Goal: Task Accomplishment & Management: Complete application form

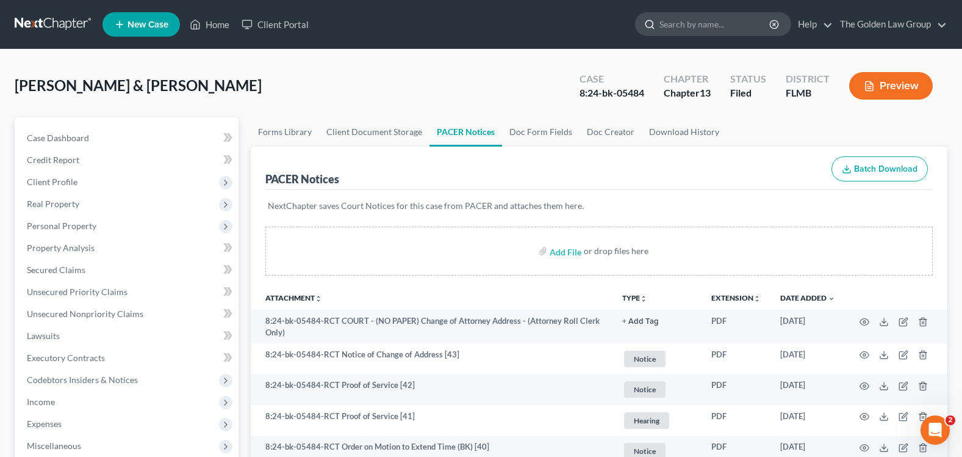
click at [713, 22] on input "search" at bounding box center [716, 24] width 112 height 23
type input "[PERSON_NAME]"
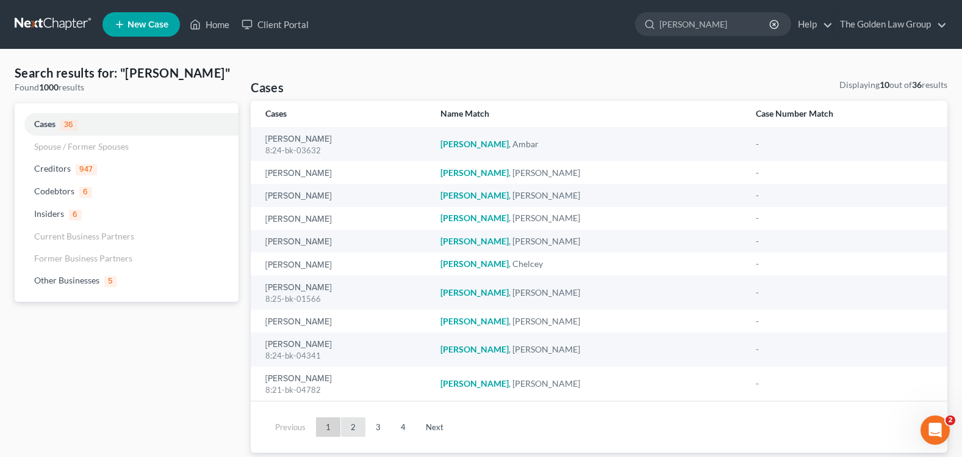
click at [353, 434] on link "2" at bounding box center [353, 427] width 24 height 20
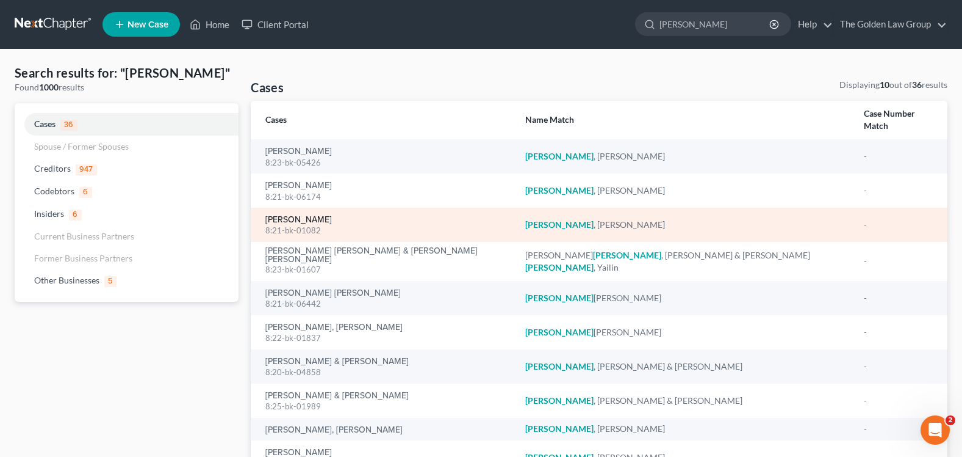
click at [318, 215] on link "[PERSON_NAME]" at bounding box center [298, 219] width 67 height 9
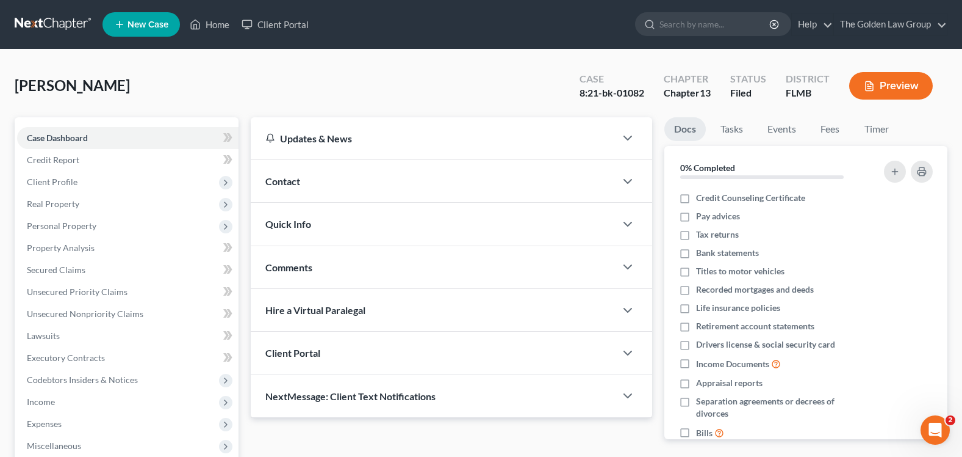
scroll to position [214, 0]
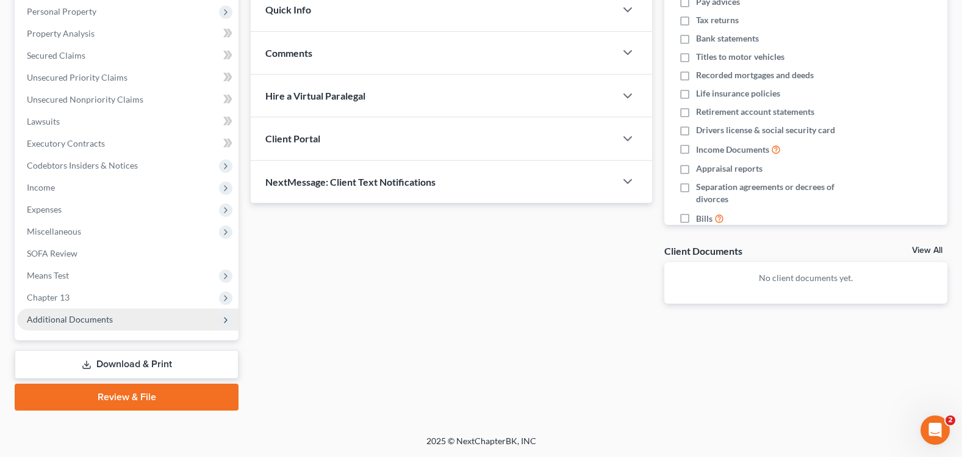
click at [103, 319] on span "Additional Documents" at bounding box center [70, 319] width 86 height 10
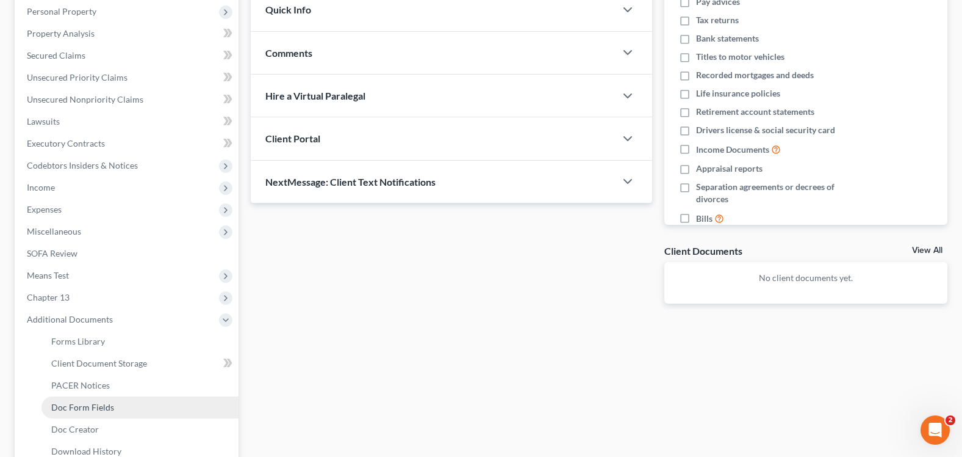
click at [114, 401] on link "Doc Form Fields" at bounding box center [140, 407] width 197 height 22
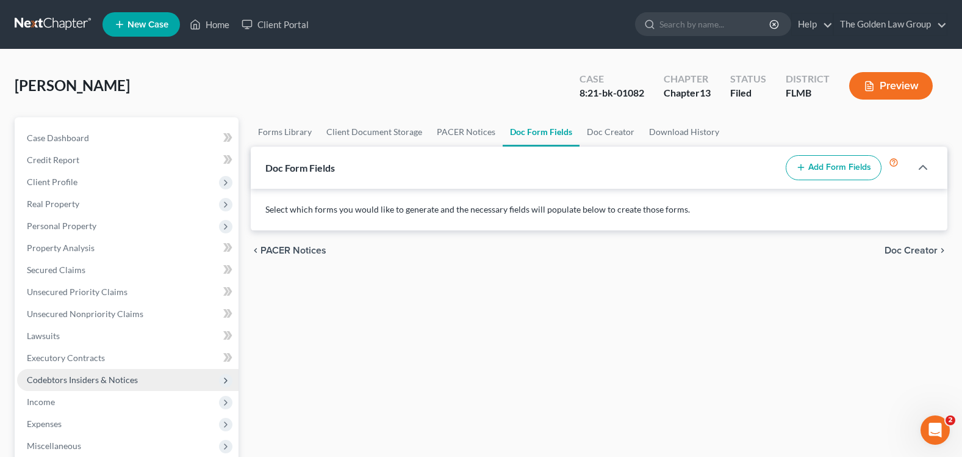
scroll to position [346, 0]
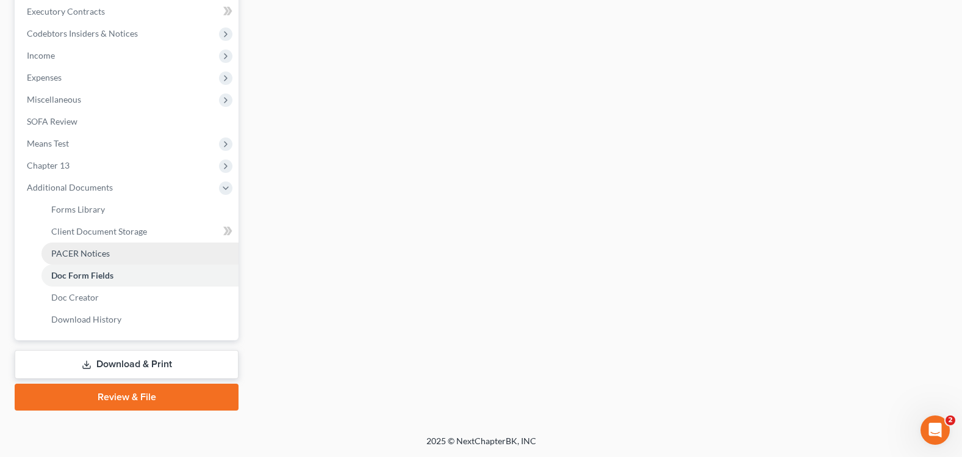
click at [81, 253] on span "PACER Notices" at bounding box center [80, 253] width 59 height 10
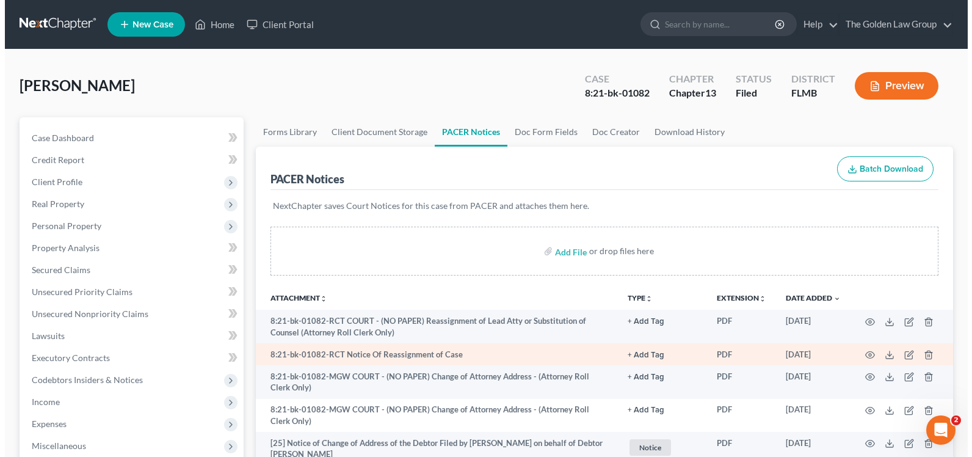
scroll to position [183, 0]
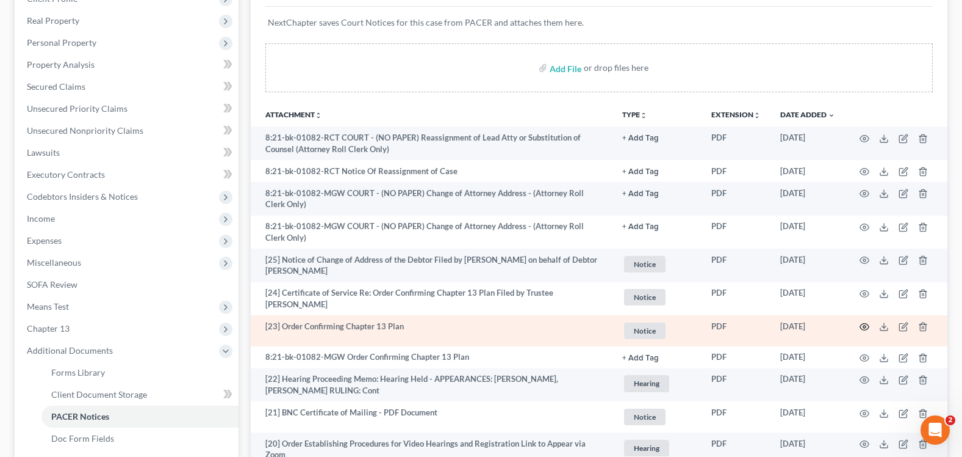
click at [864, 325] on circle "button" at bounding box center [865, 326] width 2 height 2
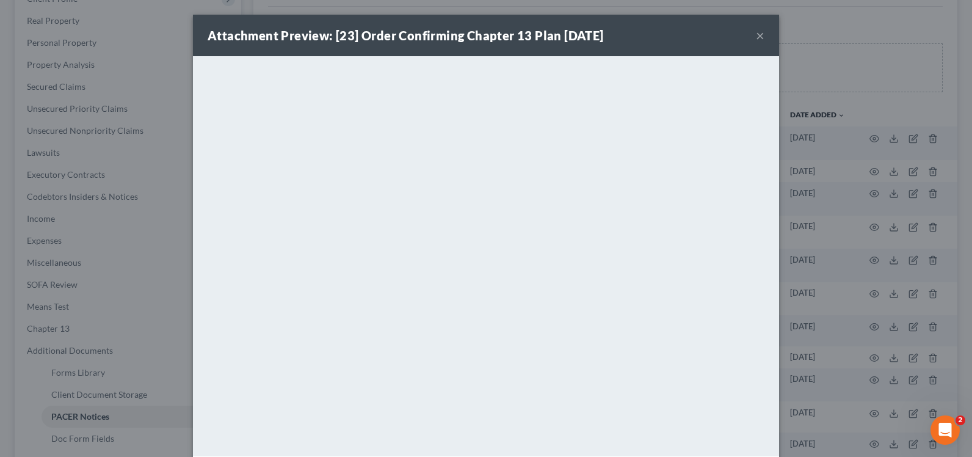
click at [756, 33] on button "×" at bounding box center [760, 35] width 9 height 15
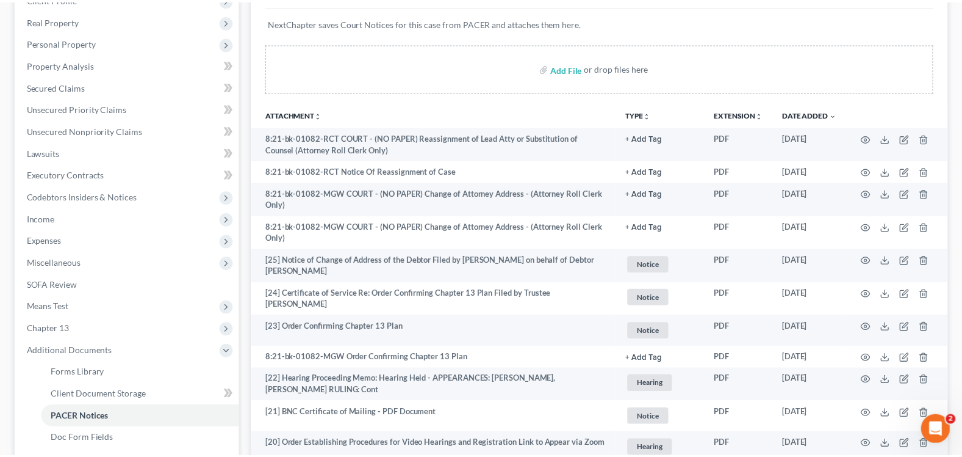
scroll to position [0, 0]
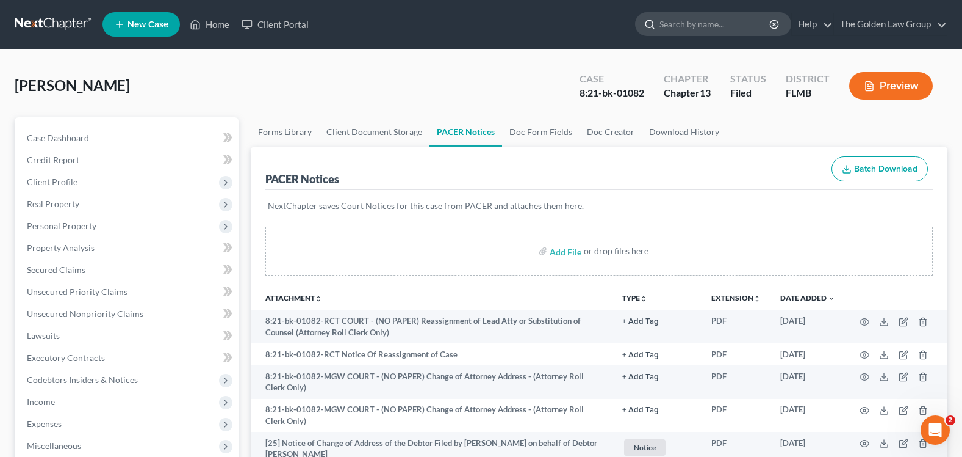
click at [682, 26] on input "search" at bounding box center [716, 24] width 112 height 23
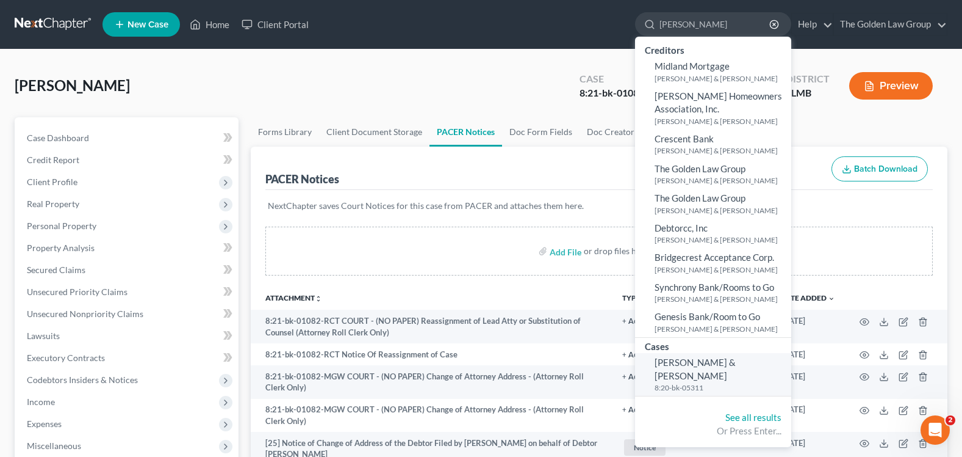
type input "[PERSON_NAME]"
click at [687, 361] on span "[PERSON_NAME] & [PERSON_NAME]" at bounding box center [695, 368] width 81 height 24
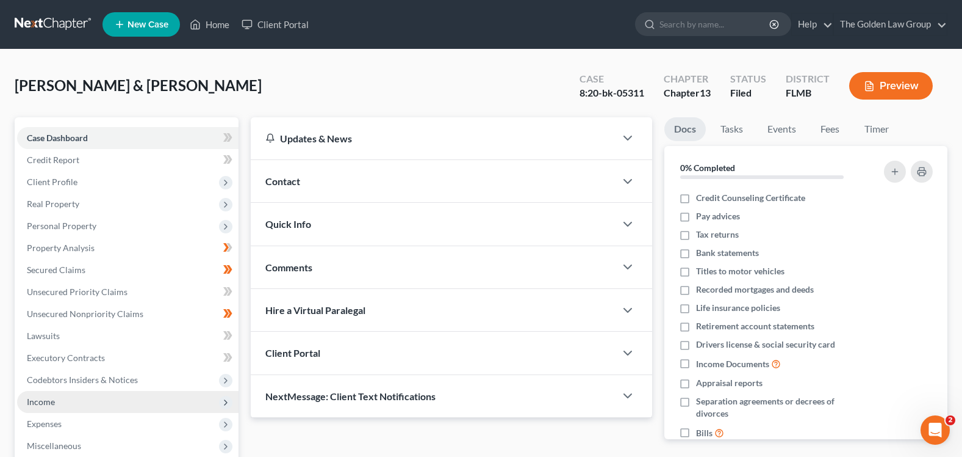
scroll to position [214, 0]
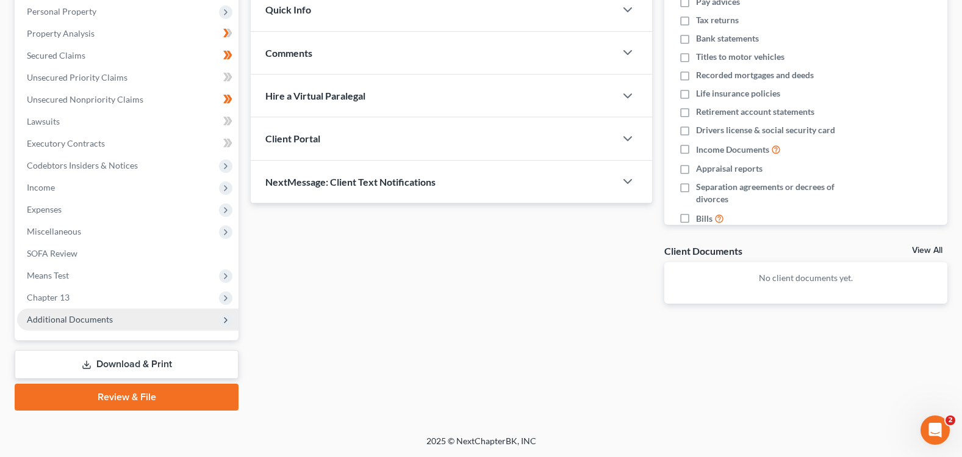
click at [142, 318] on span "Additional Documents" at bounding box center [128, 319] width 222 height 22
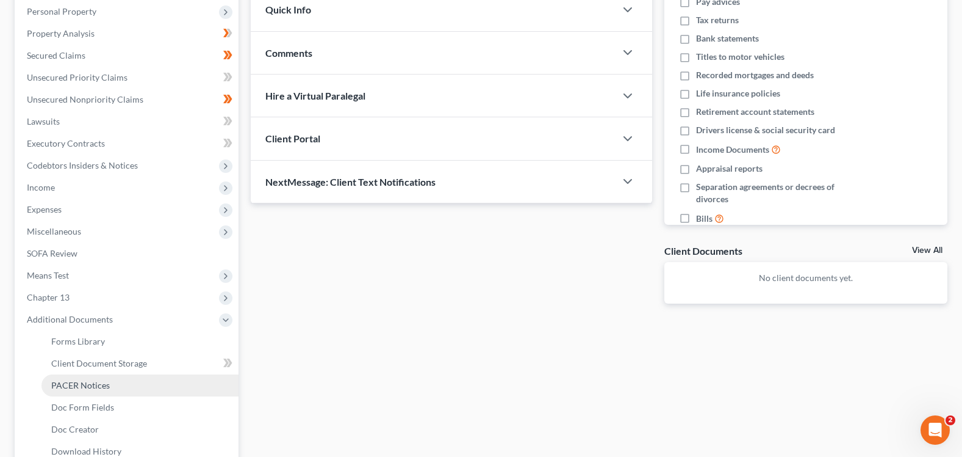
click at [137, 385] on link "PACER Notices" at bounding box center [140, 385] width 197 height 22
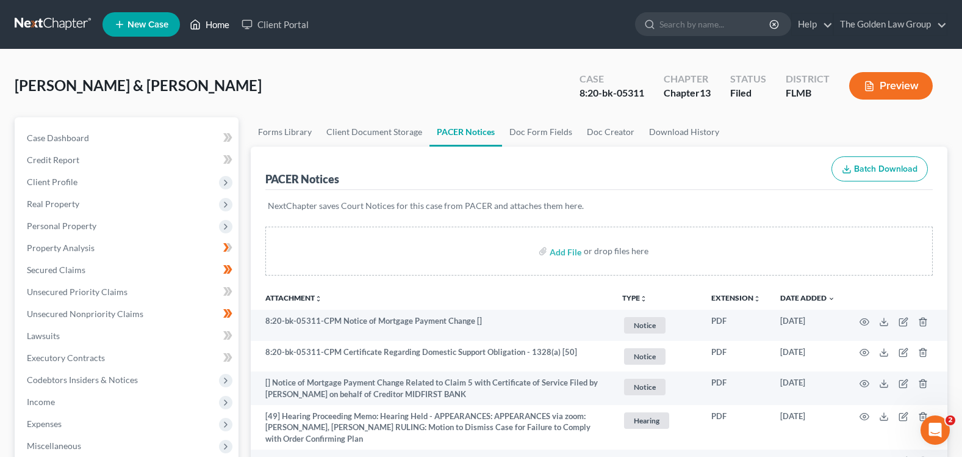
click at [218, 23] on link "Home" at bounding box center [210, 24] width 52 height 22
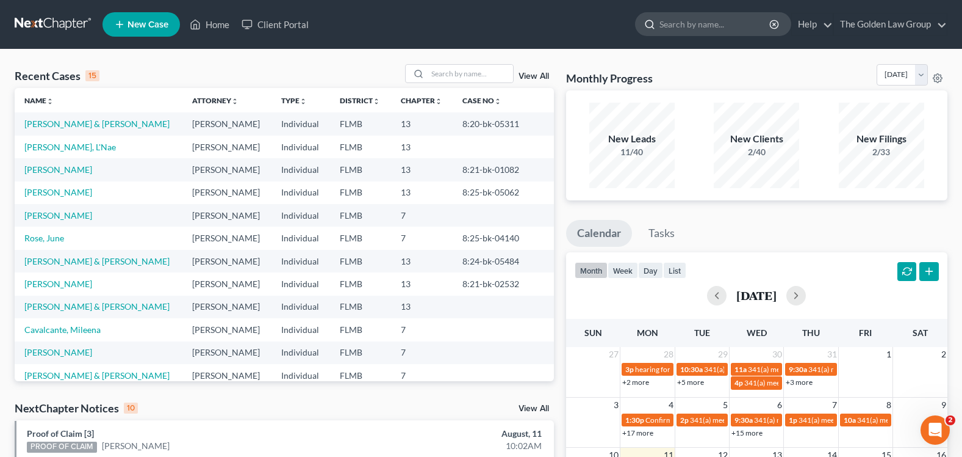
click at [692, 29] on input "search" at bounding box center [716, 24] width 112 height 23
click at [689, 22] on input "search" at bounding box center [716, 24] width 112 height 23
type input "[PERSON_NAME]"
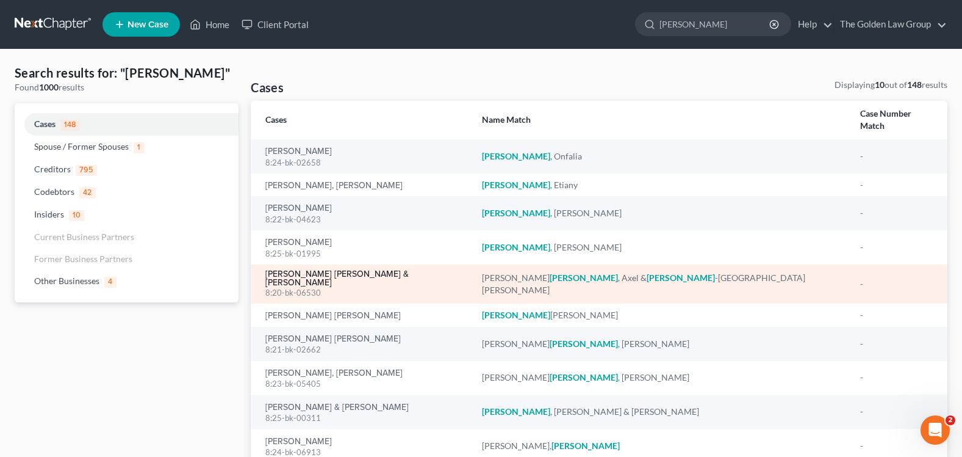
click at [336, 270] on link "[PERSON_NAME] [PERSON_NAME] & [PERSON_NAME]" at bounding box center [363, 278] width 197 height 17
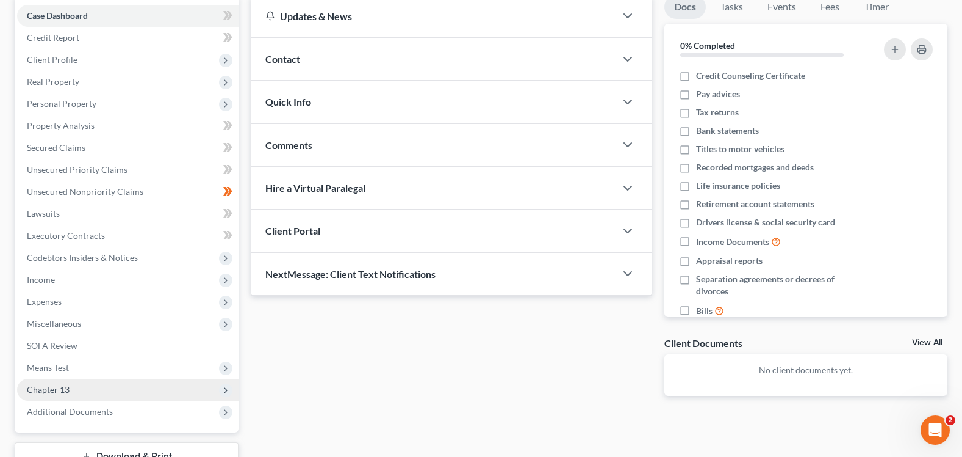
scroll to position [214, 0]
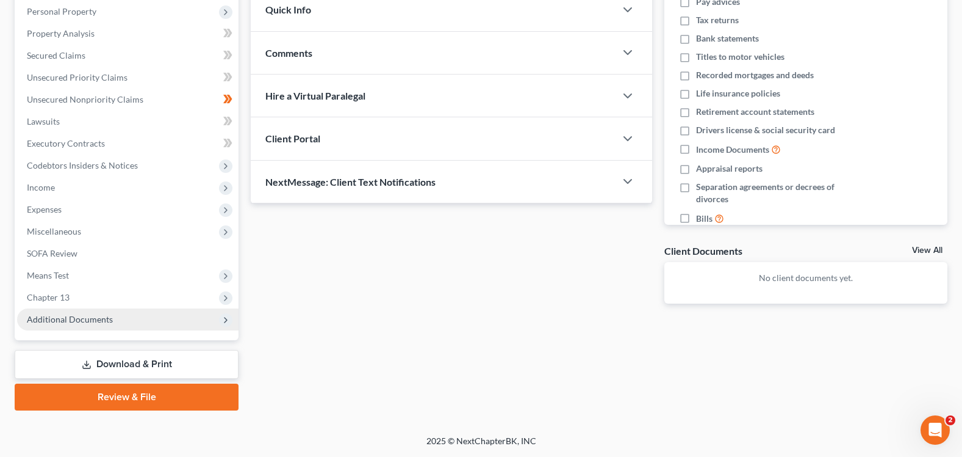
click at [101, 319] on span "Additional Documents" at bounding box center [70, 319] width 86 height 10
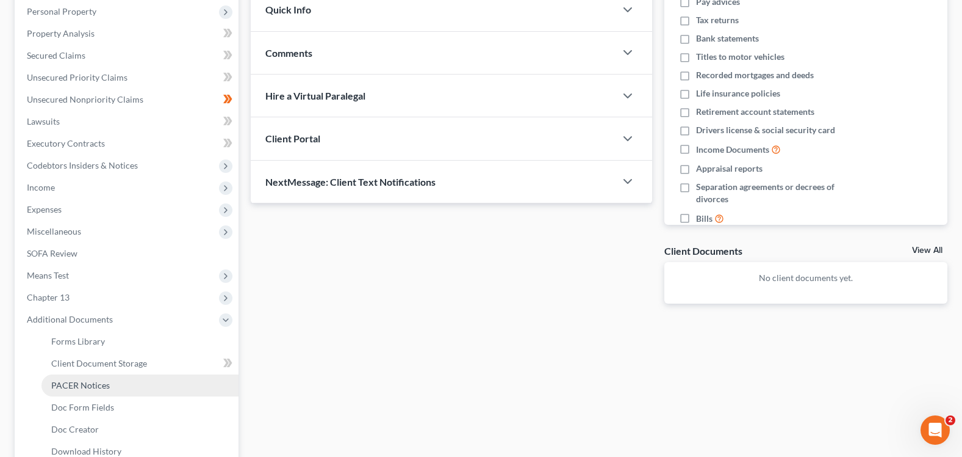
click at [101, 383] on span "PACER Notices" at bounding box center [80, 385] width 59 height 10
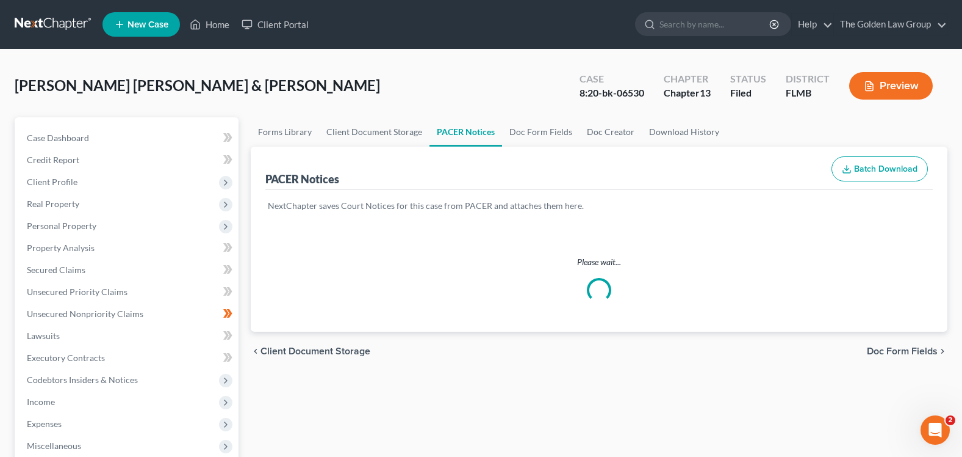
click at [416, 82] on div "[PERSON_NAME] [PERSON_NAME] & [PERSON_NAME] Upgraded Case 8:20-bk-06530 Chapter…" at bounding box center [481, 90] width 933 height 53
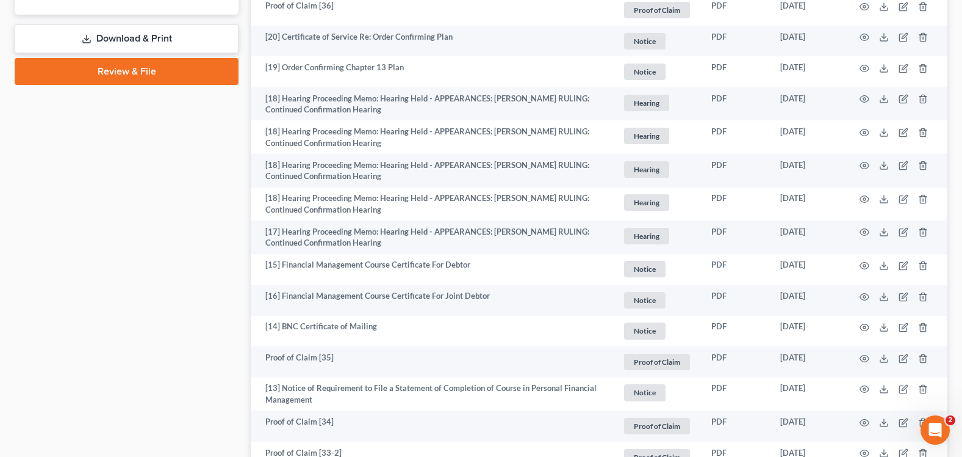
scroll to position [610, 0]
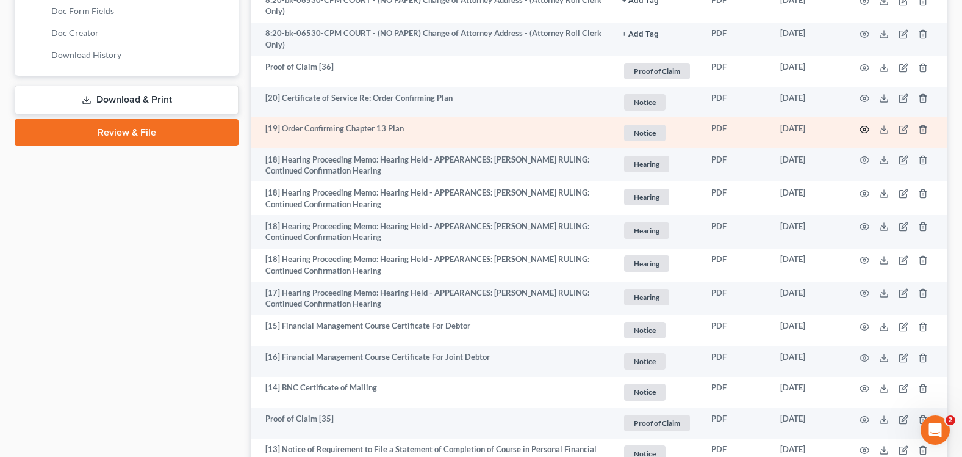
click at [864, 128] on circle "button" at bounding box center [865, 129] width 2 height 2
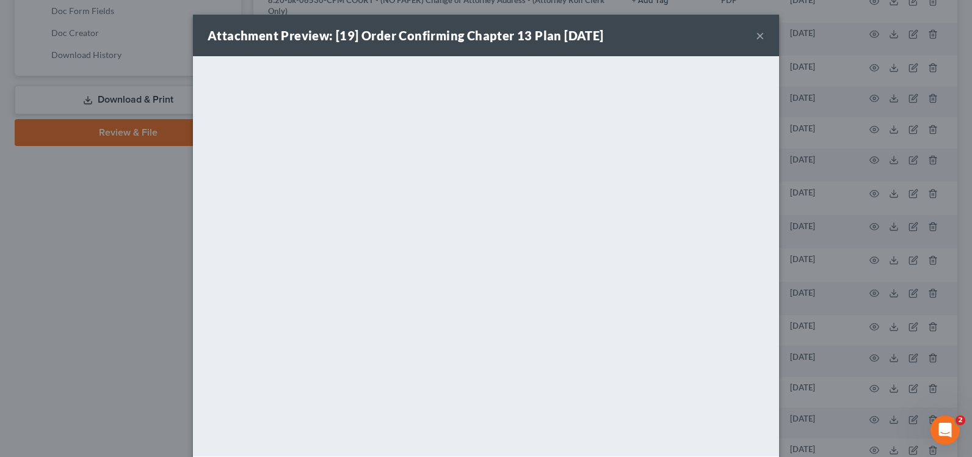
drag, startPoint x: 753, startPoint y: 37, endPoint x: 746, endPoint y: 42, distance: 9.2
click at [756, 35] on button "×" at bounding box center [760, 35] width 9 height 15
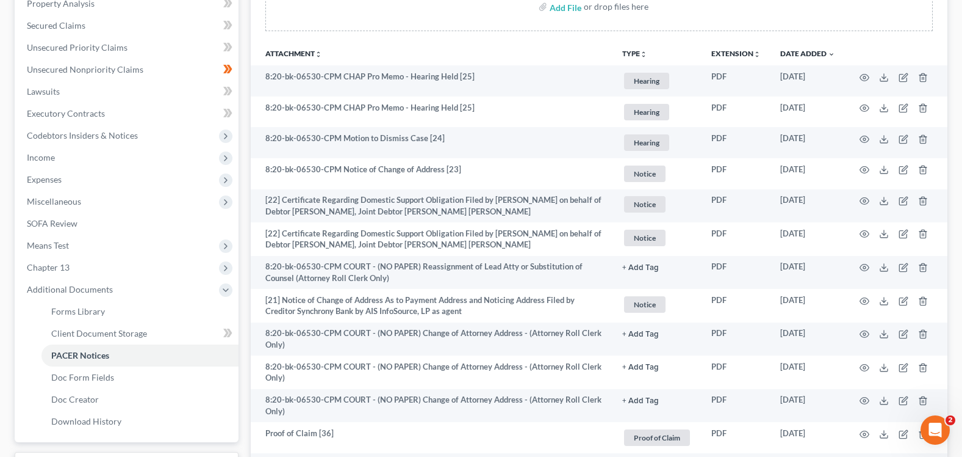
scroll to position [0, 0]
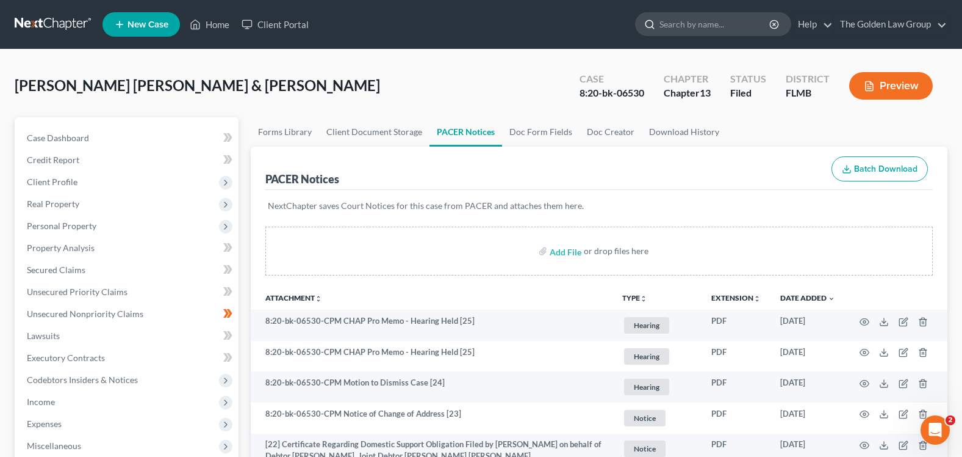
click at [699, 17] on input "search" at bounding box center [716, 24] width 112 height 23
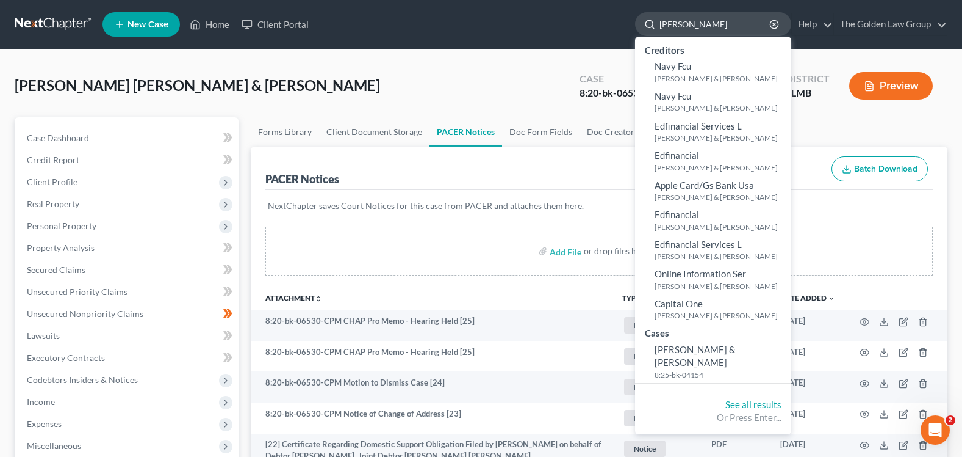
type input "[PERSON_NAME]"
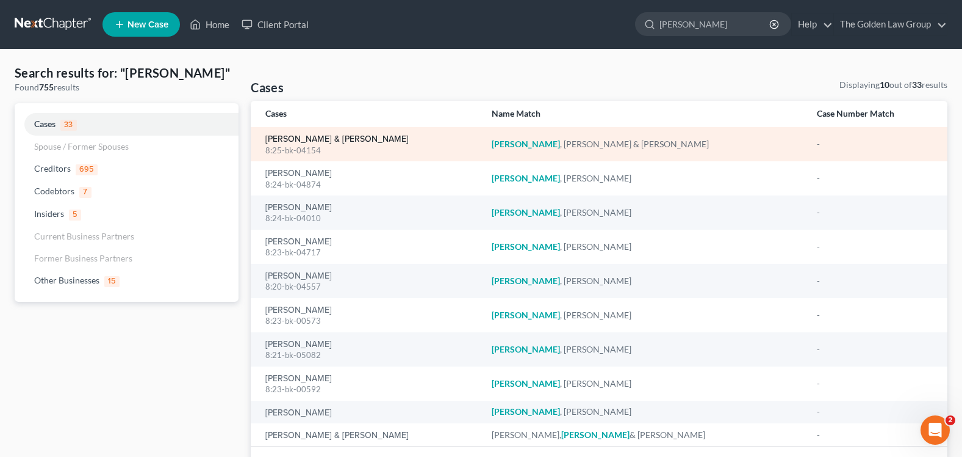
click at [303, 135] on link "[PERSON_NAME] & [PERSON_NAME]" at bounding box center [336, 139] width 143 height 9
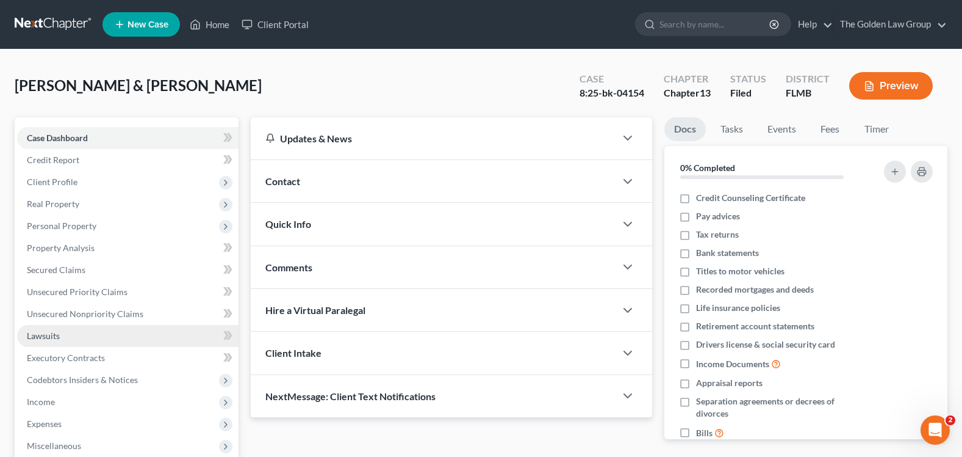
scroll to position [122, 0]
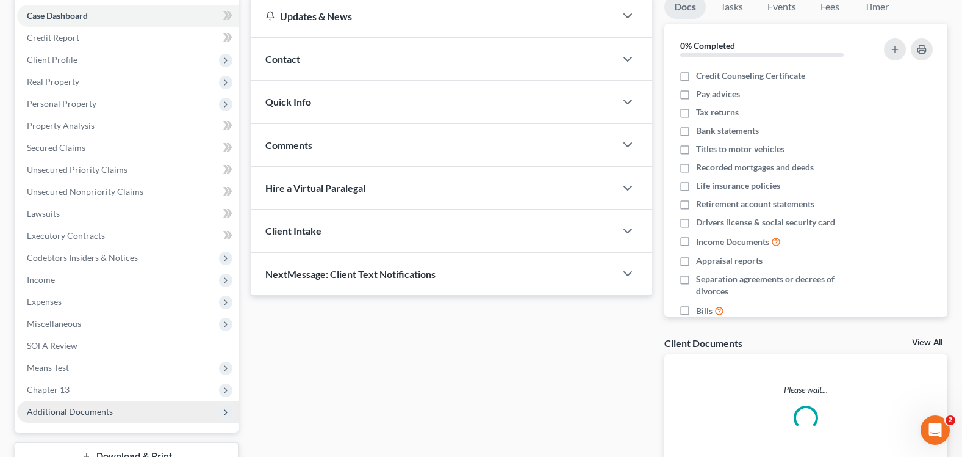
click at [67, 413] on span "Additional Documents" at bounding box center [70, 411] width 86 height 10
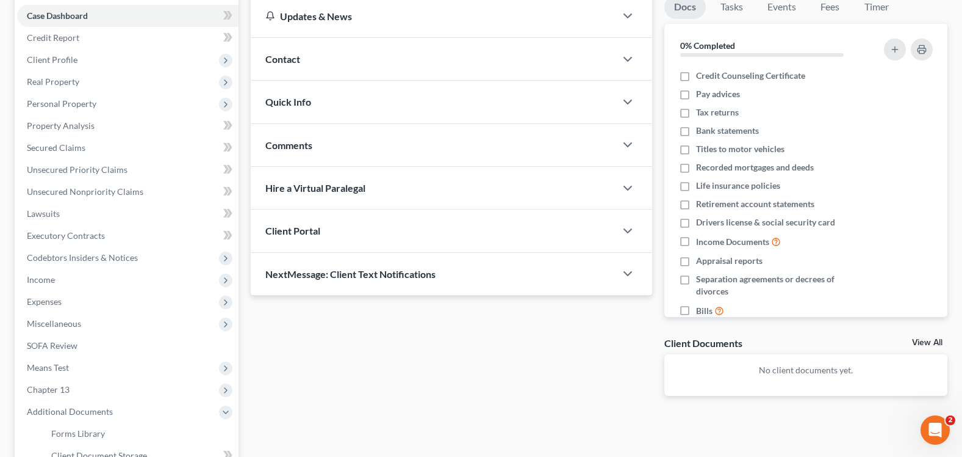
scroll to position [244, 0]
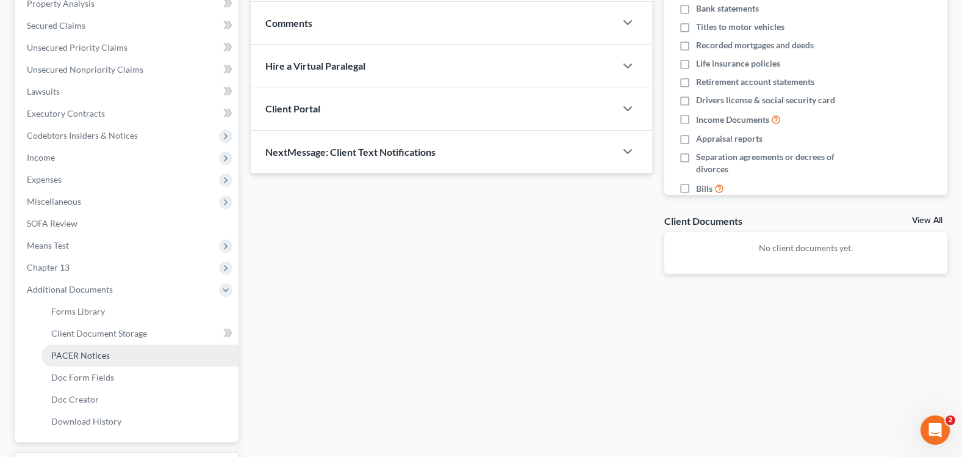
drag, startPoint x: 106, startPoint y: 355, endPoint x: 41, endPoint y: 326, distance: 71.6
click at [106, 355] on span "PACER Notices" at bounding box center [80, 355] width 59 height 10
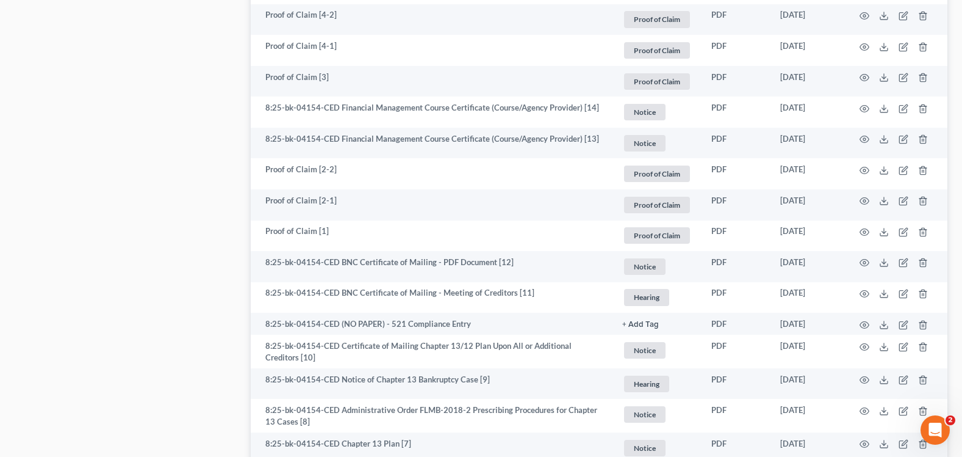
scroll to position [1130, 0]
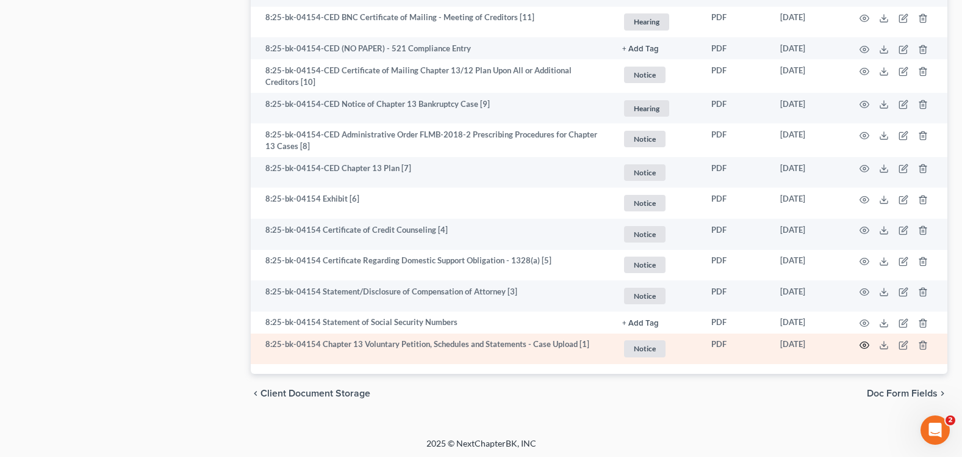
click at [868, 341] on icon "button" at bounding box center [865, 345] width 10 height 10
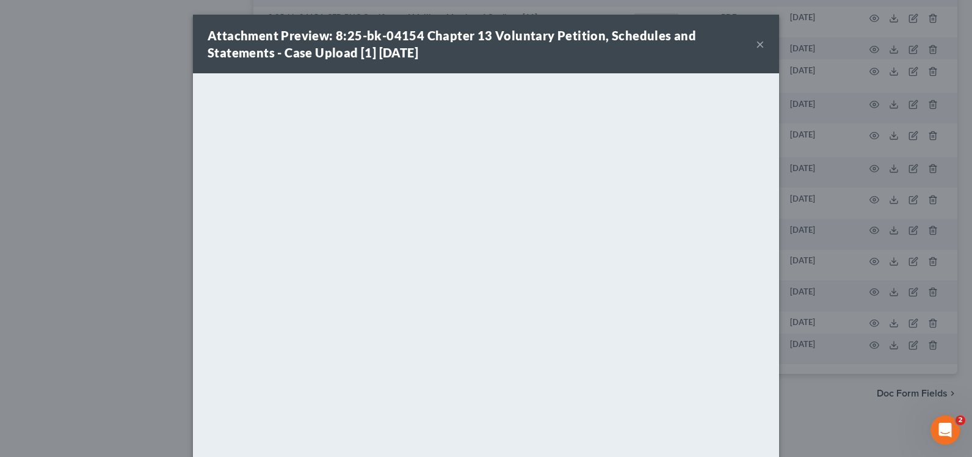
drag, startPoint x: 753, startPoint y: 42, endPoint x: 643, endPoint y: 77, distance: 115.4
click at [756, 42] on button "×" at bounding box center [760, 44] width 9 height 15
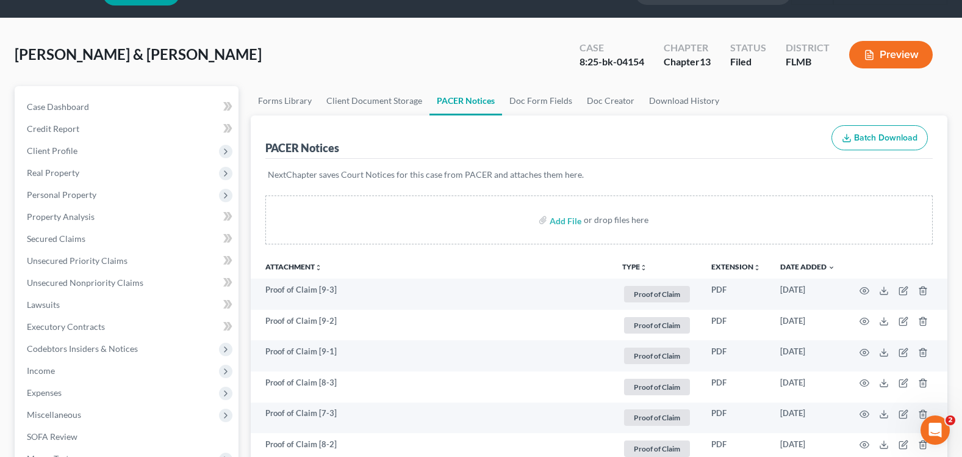
scroll to position [0, 0]
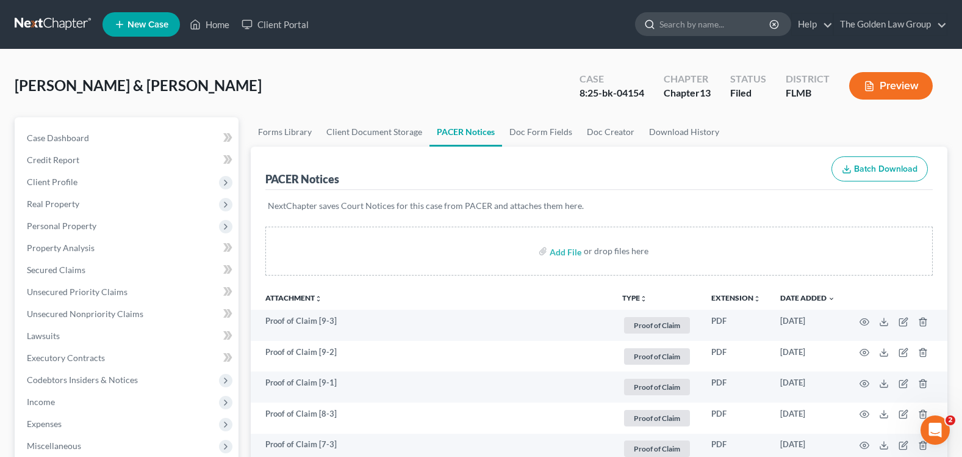
click at [665, 25] on input "search" at bounding box center [716, 24] width 112 height 23
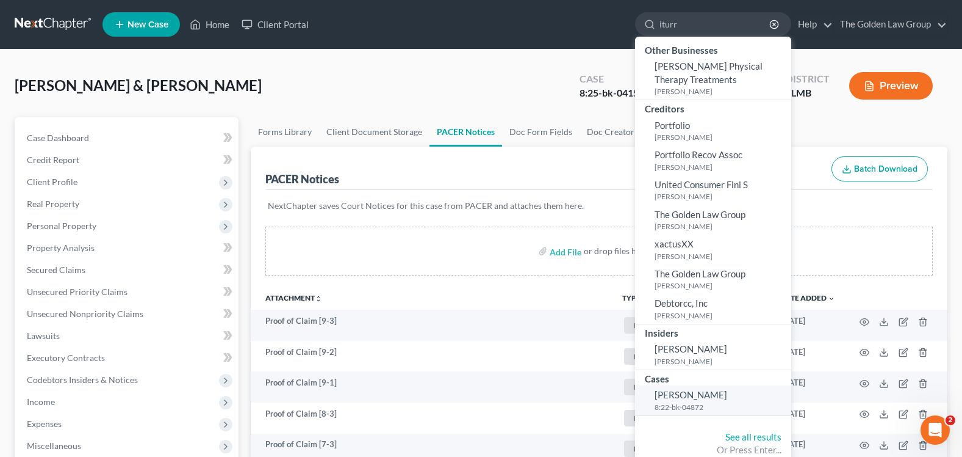
type input "iturr"
click at [682, 396] on span "[PERSON_NAME]" at bounding box center [691, 394] width 73 height 11
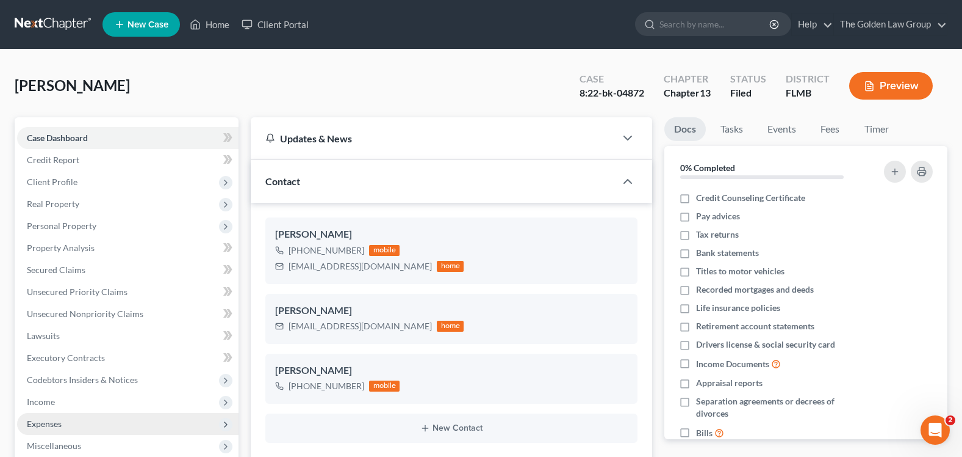
scroll to position [61, 0]
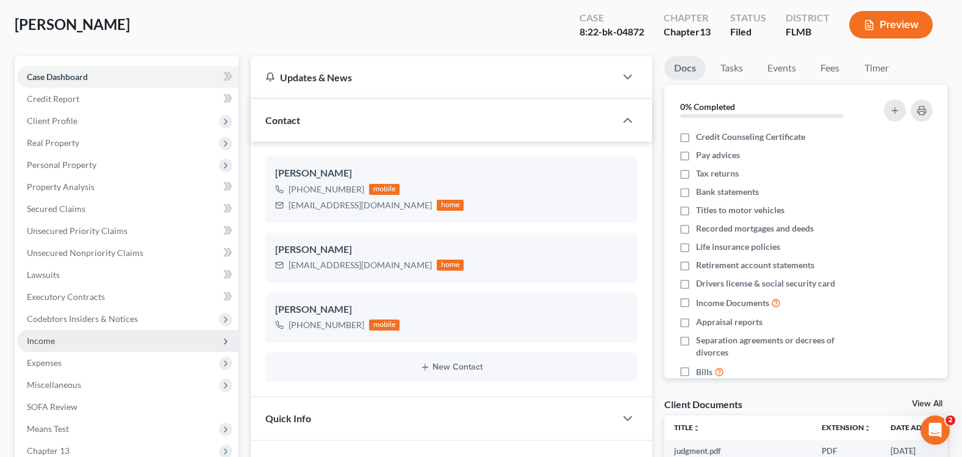
click at [79, 333] on span "Income" at bounding box center [128, 341] width 222 height 22
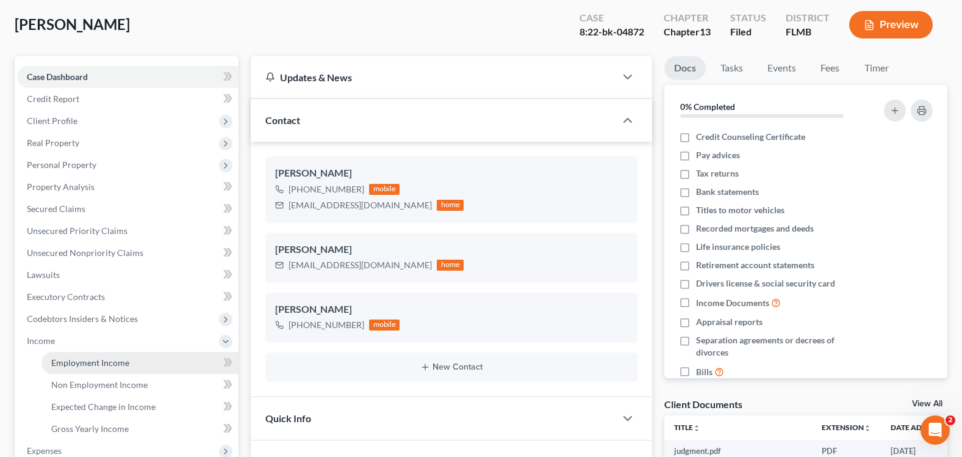
click at [148, 363] on link "Employment Income" at bounding box center [140, 363] width 197 height 22
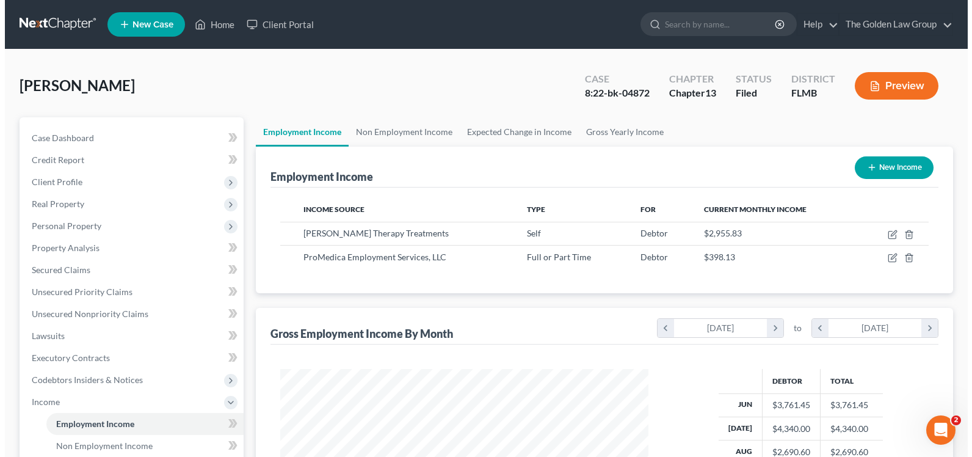
scroll to position [219, 392]
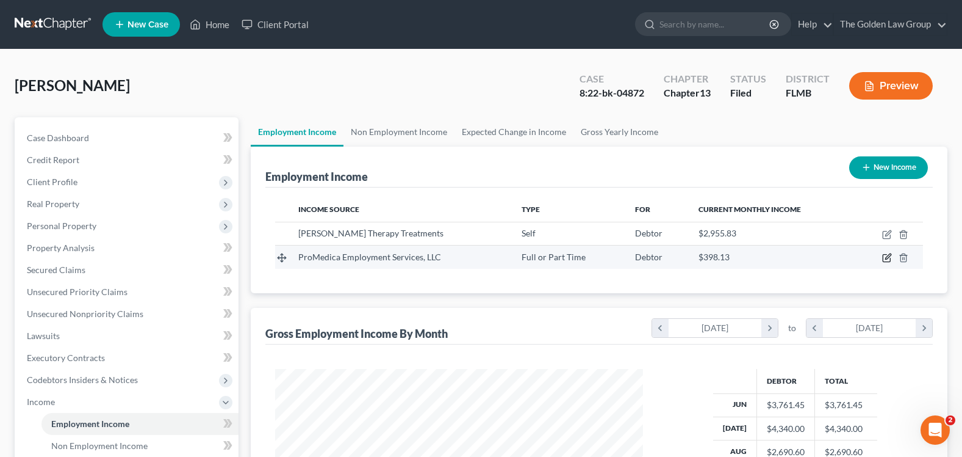
click at [884, 257] on icon "button" at bounding box center [888, 258] width 10 height 10
select select "0"
select select "36"
select select "2"
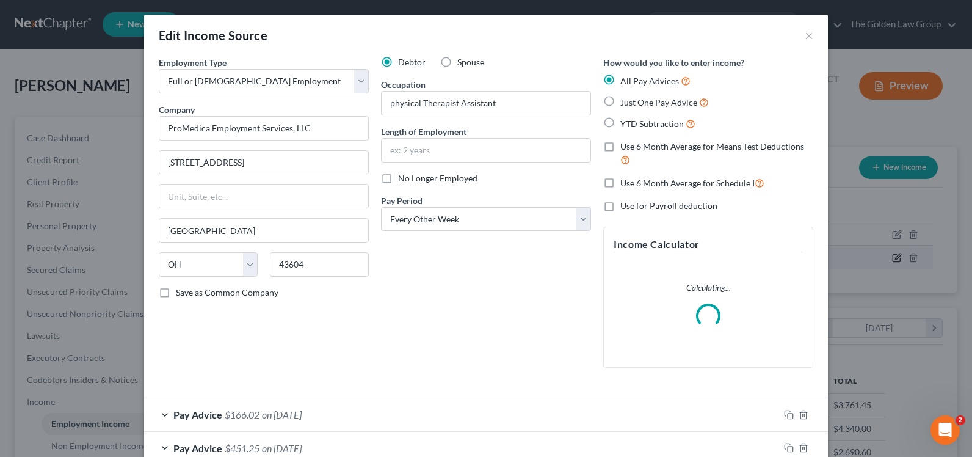
scroll to position [219, 397]
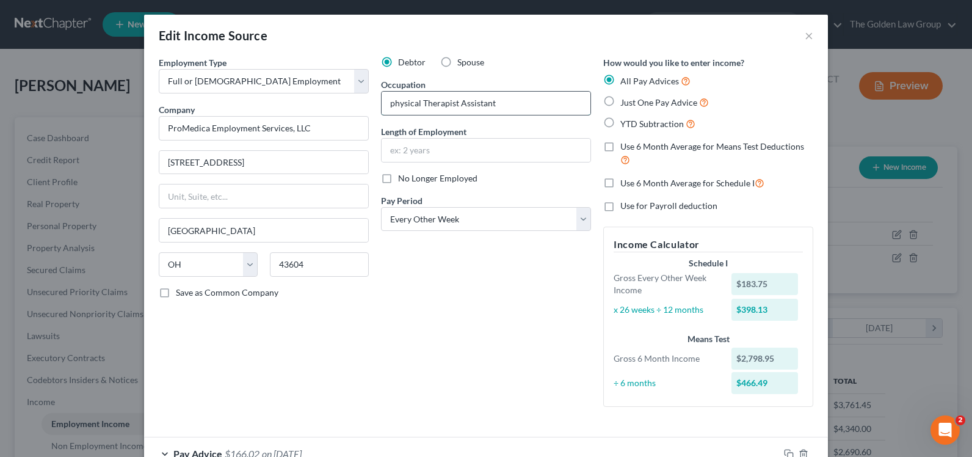
click at [383, 103] on input "physical Therapist Assistant" at bounding box center [485, 103] width 209 height 23
type input "Physical Therapist Assistant"
drag, startPoint x: 313, startPoint y: 126, endPoint x: 142, endPoint y: 126, distance: 171.5
click at [144, 126] on div "Employment Type * Select Full or [DEMOGRAPHIC_DATA] Employment Self Employment …" at bounding box center [486, 402] width 684 height 692
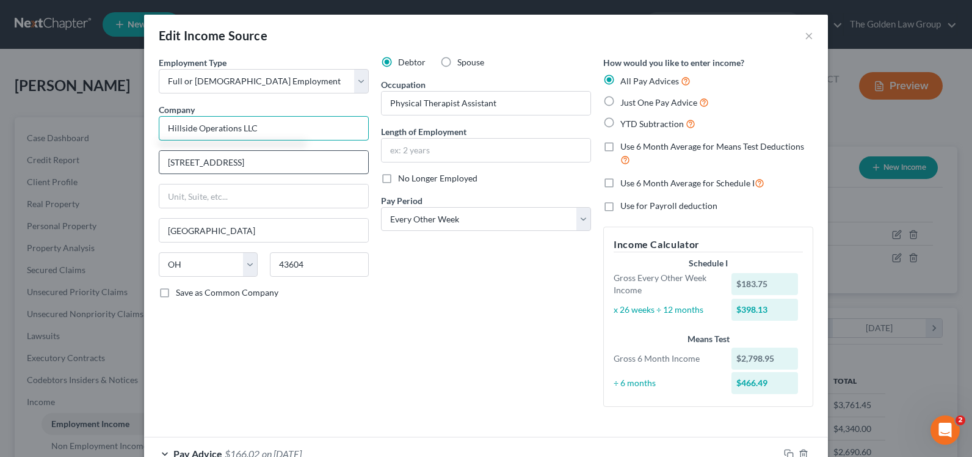
type input "Hillside Operations LLC"
drag, startPoint x: 257, startPoint y: 169, endPoint x: 115, endPoint y: 164, distance: 141.7
click at [115, 164] on div "Edit Income Source × Employment Type * Select Full or [DEMOGRAPHIC_DATA] Employ…" at bounding box center [486, 228] width 972 height 457
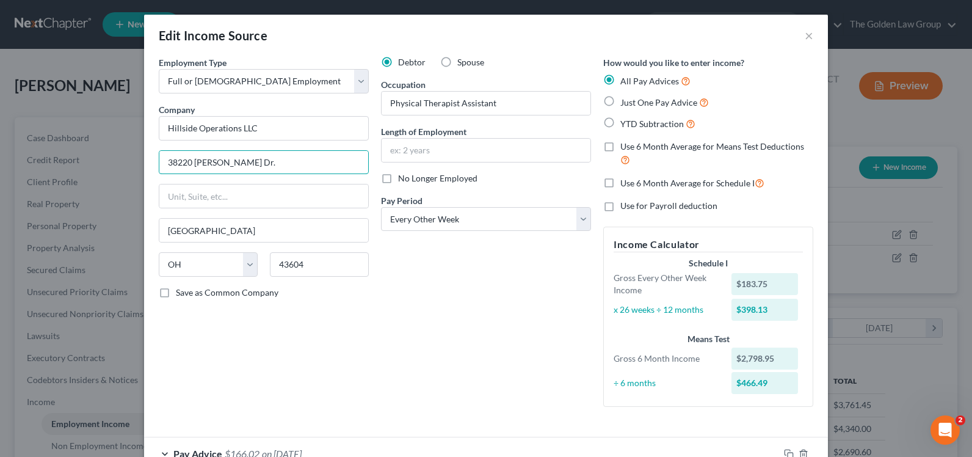
type input "38220 [PERSON_NAME] Dr."
type input "Zephyrhills"
select select "9"
type input "33542"
click at [413, 348] on div "Debtor Spouse Occupation Physical Therapist Assistant Length of Employment No L…" at bounding box center [486, 236] width 222 height 360
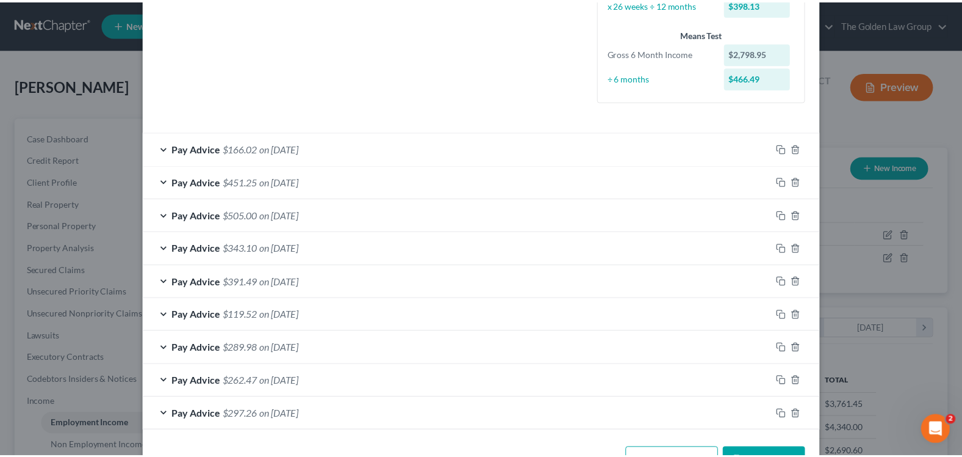
scroll to position [346, 0]
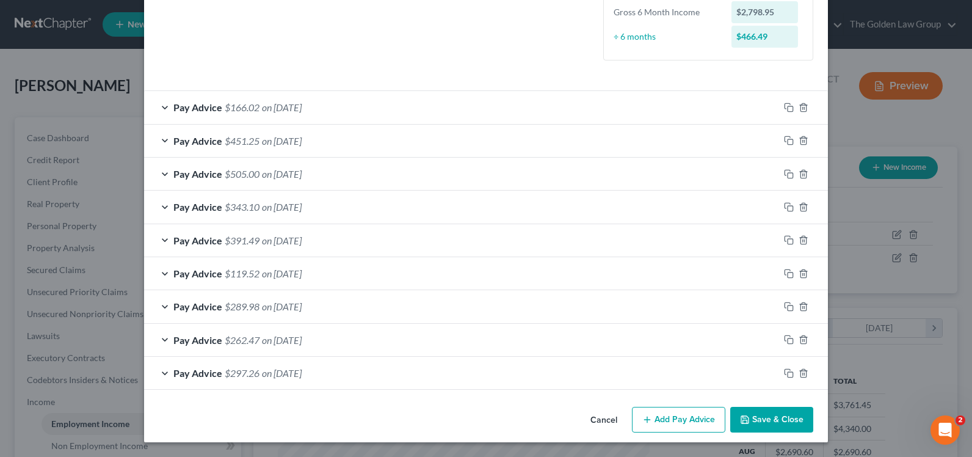
click at [776, 418] on button "Save & Close" at bounding box center [771, 419] width 83 height 26
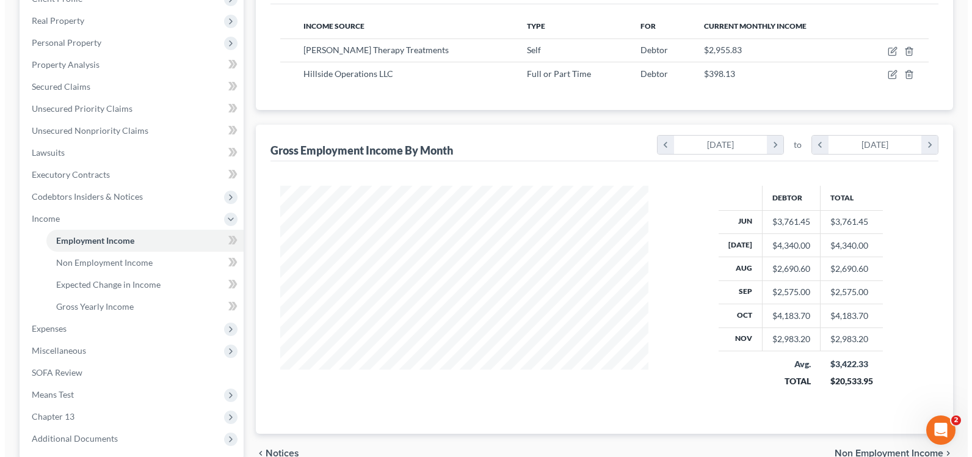
scroll to position [0, 0]
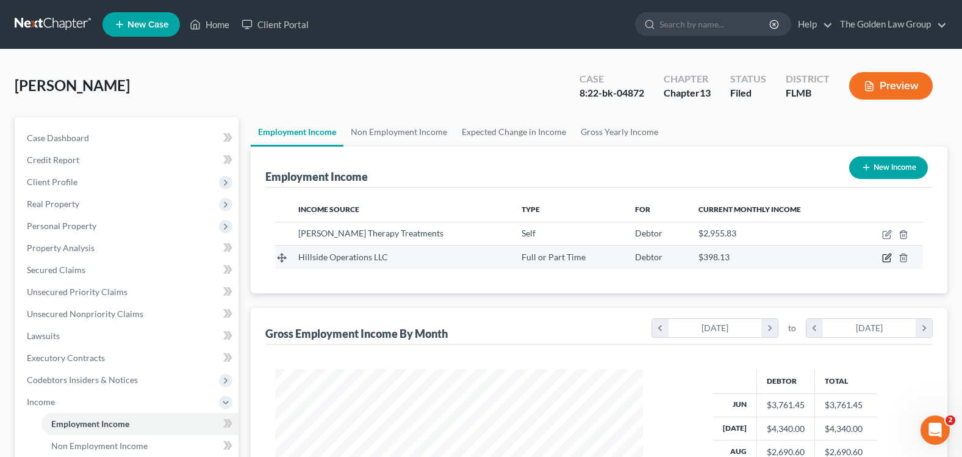
click at [889, 257] on icon "button" at bounding box center [888, 256] width 5 height 5
select select "0"
select select "9"
select select "2"
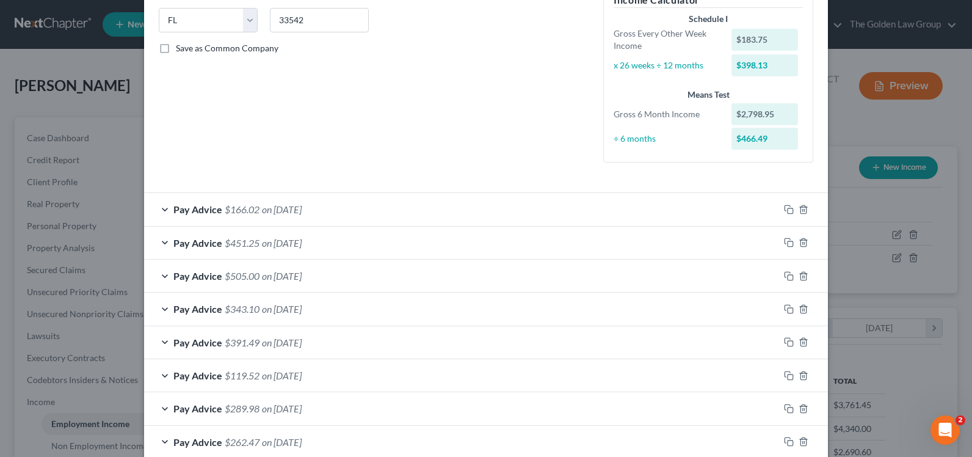
scroll to position [305, 0]
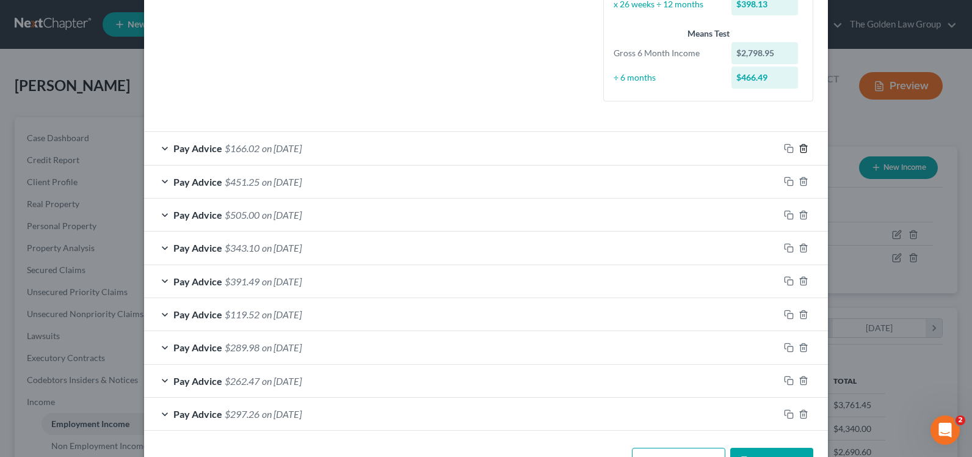
click at [804, 148] on line "button" at bounding box center [804, 149] width 0 height 2
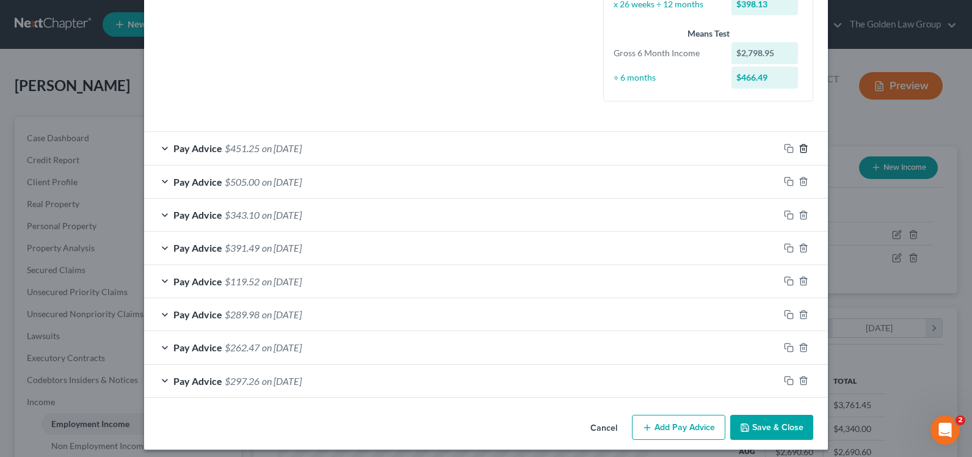
click at [804, 148] on line "button" at bounding box center [804, 149] width 0 height 2
click at [800, 147] on form "Employment Type * Select Full or [DEMOGRAPHIC_DATA] Employment Self Employment …" at bounding box center [486, 74] width 654 height 646
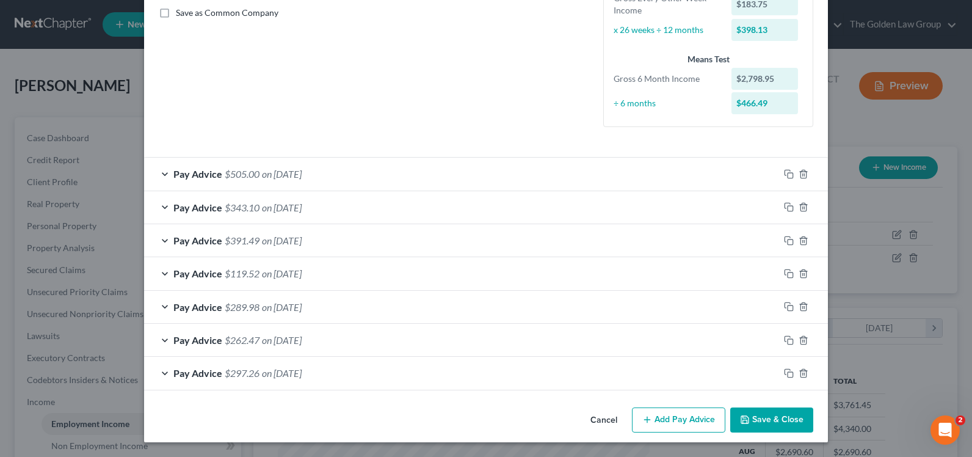
scroll to position [280, 0]
drag, startPoint x: 800, startPoint y: 147, endPoint x: 800, endPoint y: 170, distance: 22.6
click at [800, 170] on icon "button" at bounding box center [802, 174] width 5 height 8
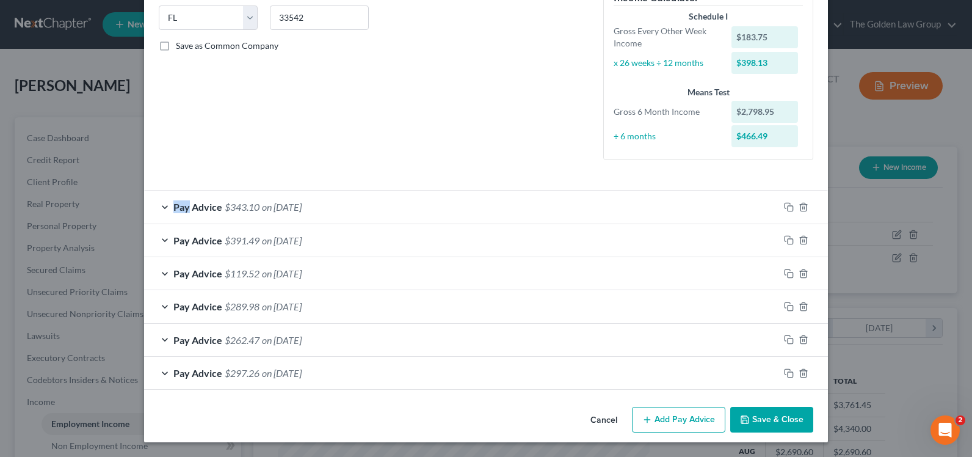
scroll to position [247, 0]
click at [798, 209] on icon "button" at bounding box center [803, 207] width 10 height 10
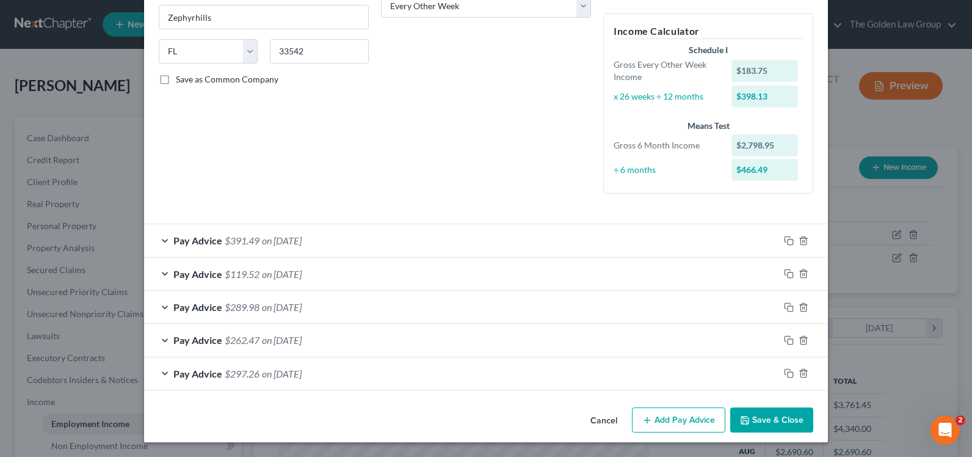
scroll to position [213, 0]
click at [803, 240] on line "button" at bounding box center [803, 241] width 0 height 2
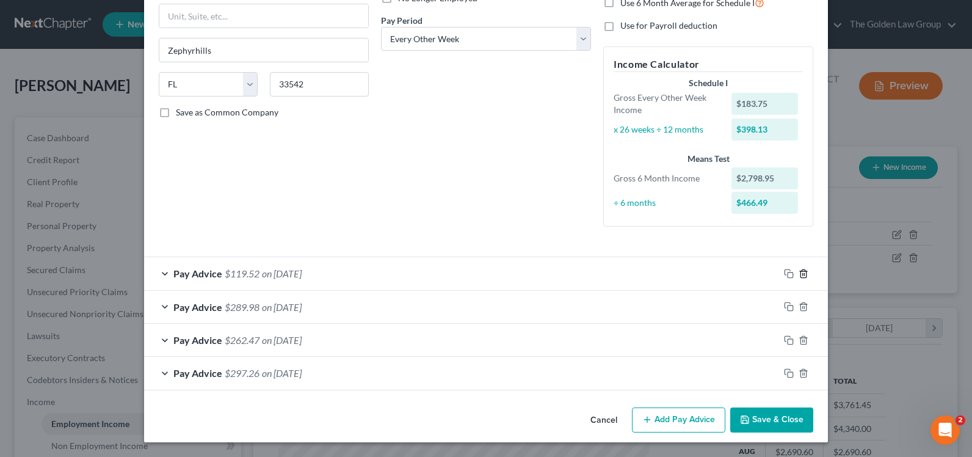
click at [800, 272] on icon "button" at bounding box center [803, 274] width 10 height 10
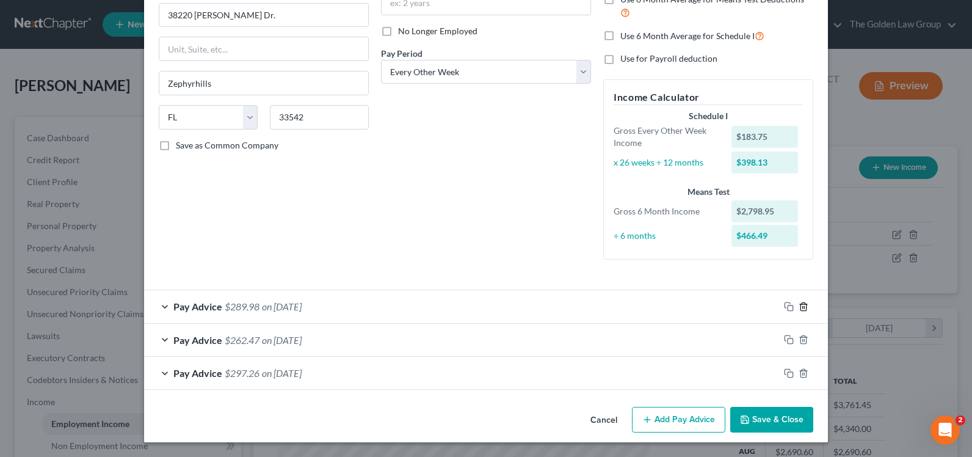
click at [799, 309] on icon "button" at bounding box center [803, 307] width 10 height 10
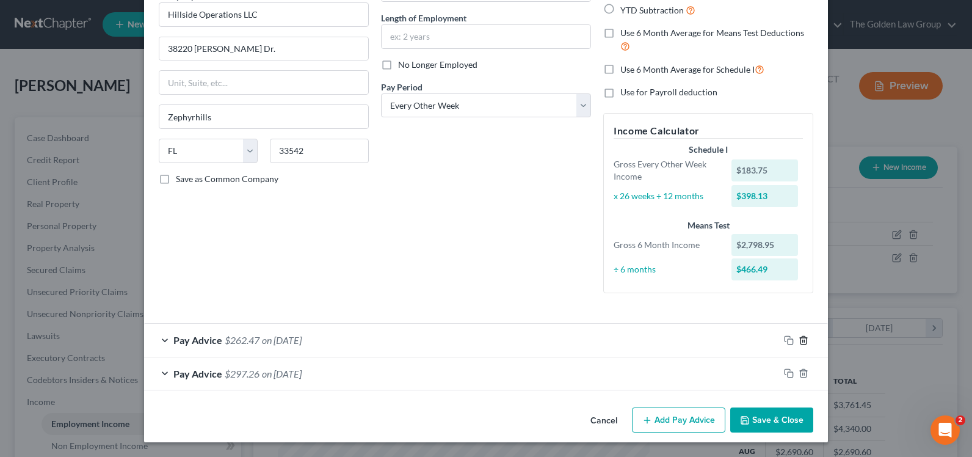
click at [799, 339] on icon "button" at bounding box center [803, 340] width 10 height 10
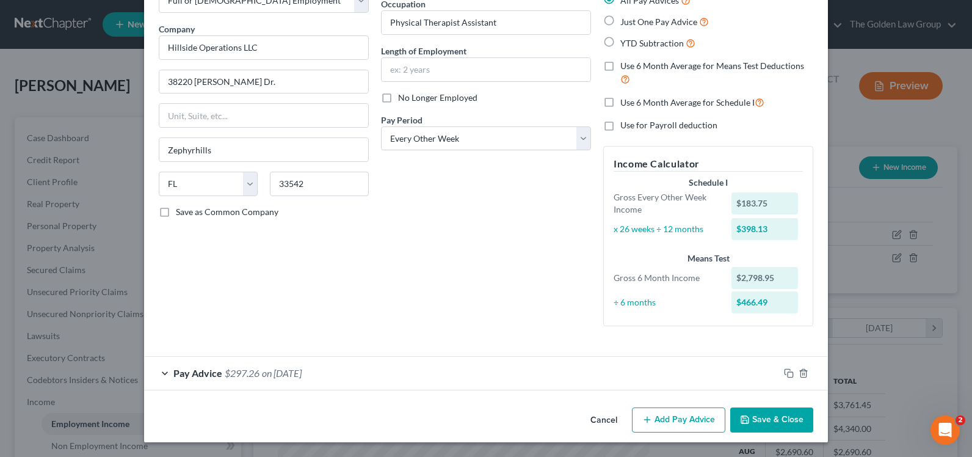
scroll to position [81, 0]
click at [161, 372] on div "Pay Advice $297.26 on [DATE]" at bounding box center [461, 372] width 635 height 32
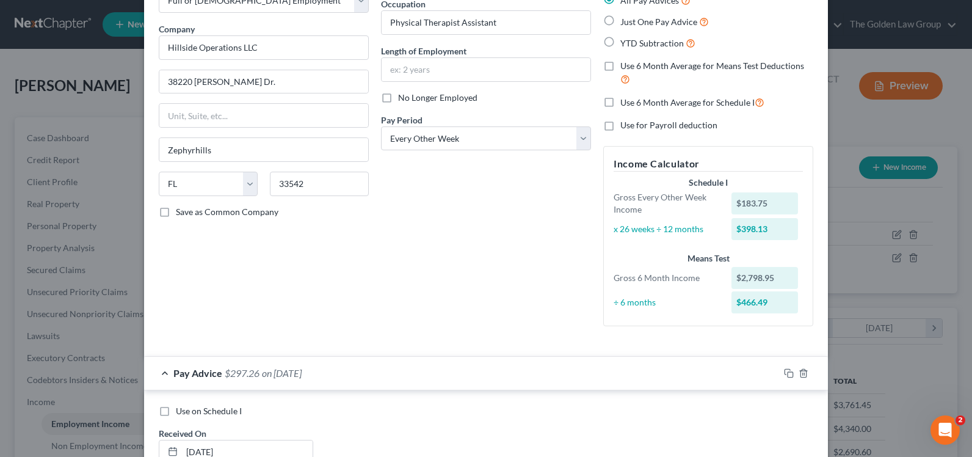
scroll to position [114, 0]
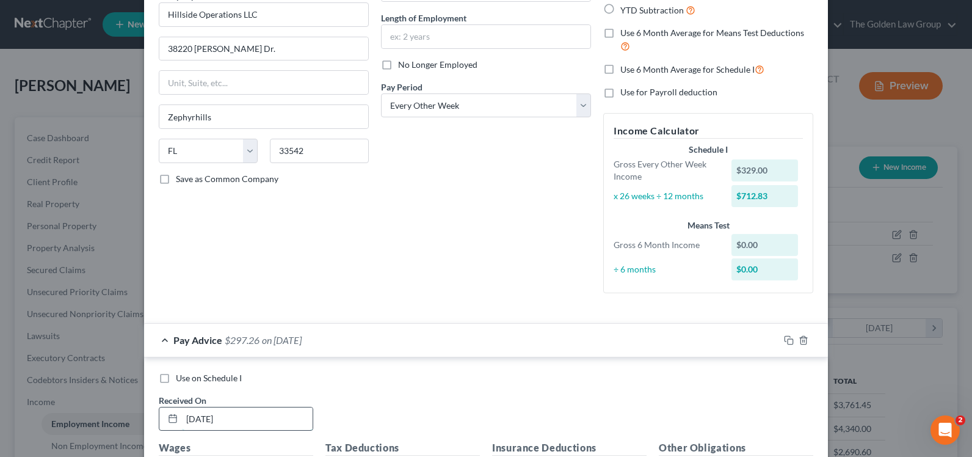
drag, startPoint x: 202, startPoint y: 418, endPoint x: 169, endPoint y: 416, distance: 33.0
click at [169, 416] on div "[DATE]" at bounding box center [236, 418] width 154 height 24
click at [195, 411] on input "[DATE]" at bounding box center [247, 418] width 131 height 23
click at [196, 416] on input "[DATE]" at bounding box center [247, 418] width 131 height 23
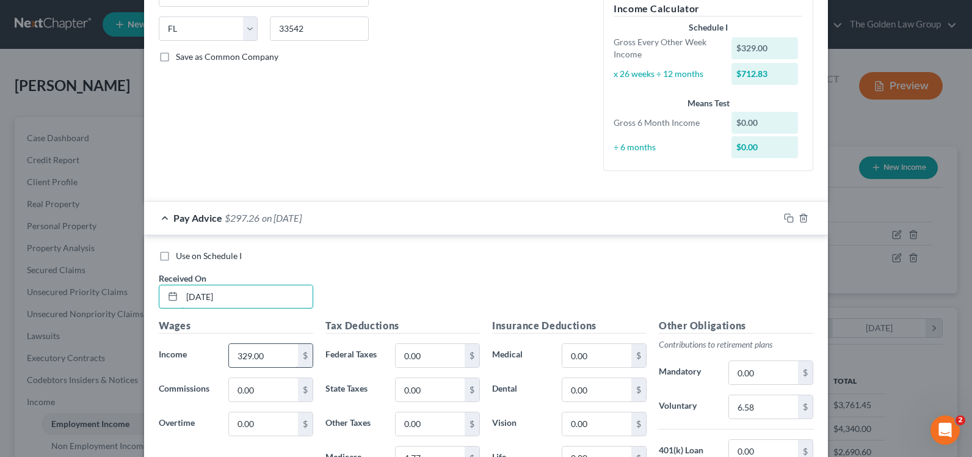
type input "[DATE]"
type input "2,824.5"
type input "169.59"
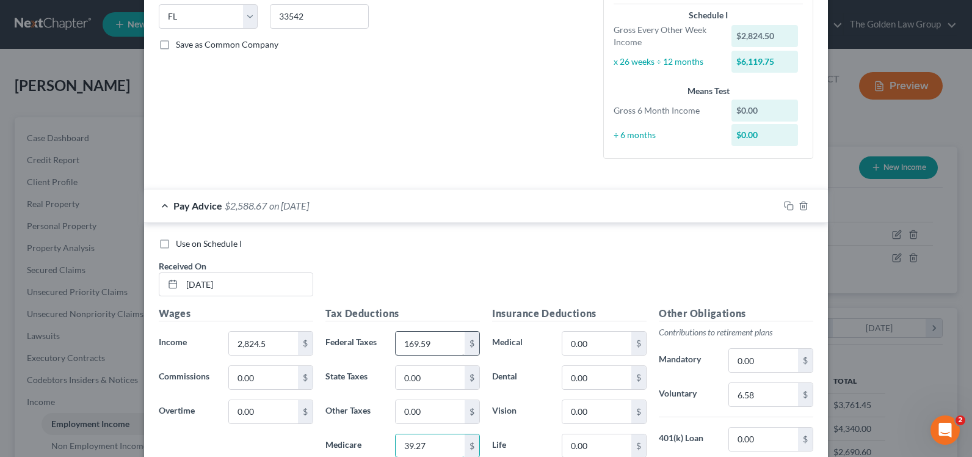
type input "39.27"
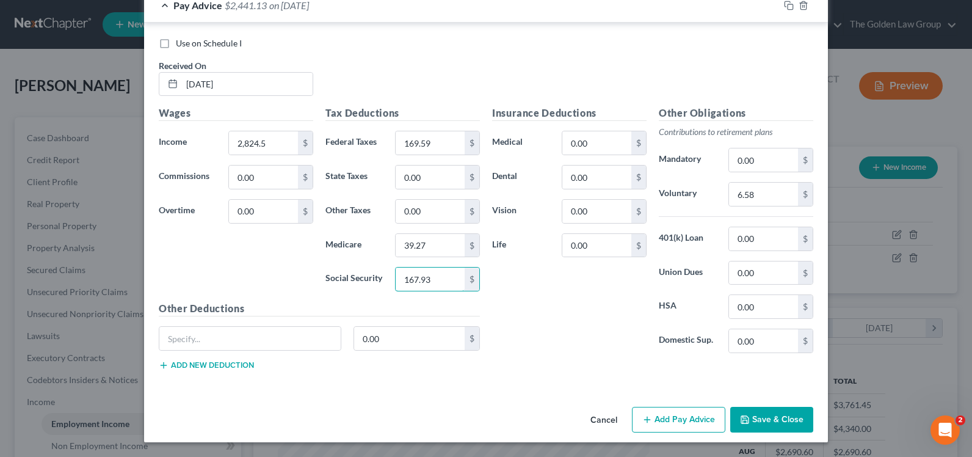
type input "167.93"
type input "96.13"
type input "27.12"
type input "103.56"
type input "5.30"
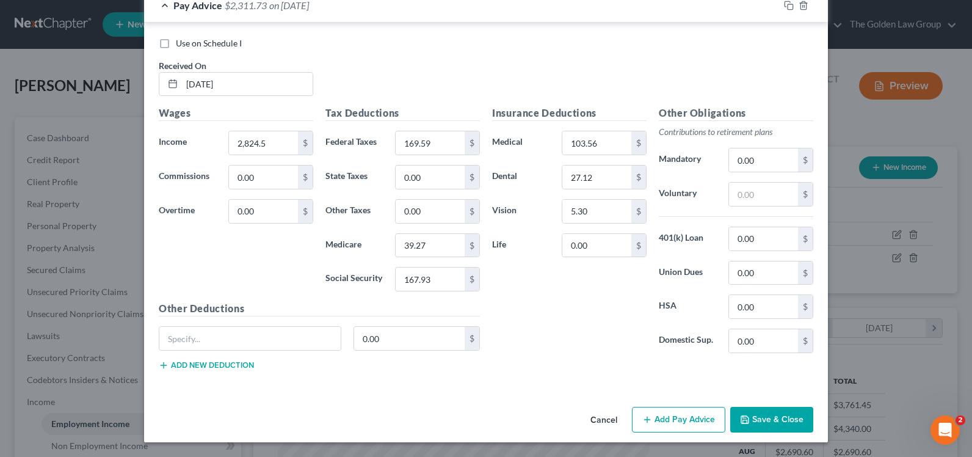
scroll to position [387, 0]
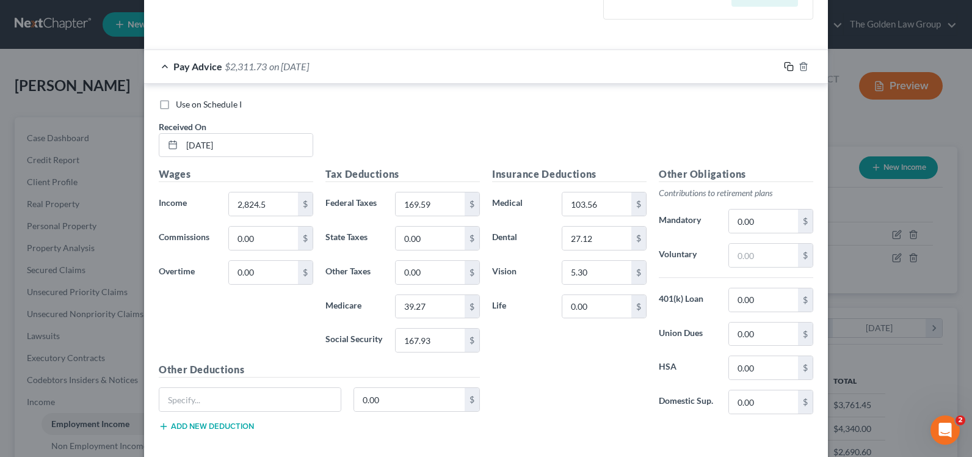
click at [784, 66] on icon "button" at bounding box center [789, 67] width 10 height 10
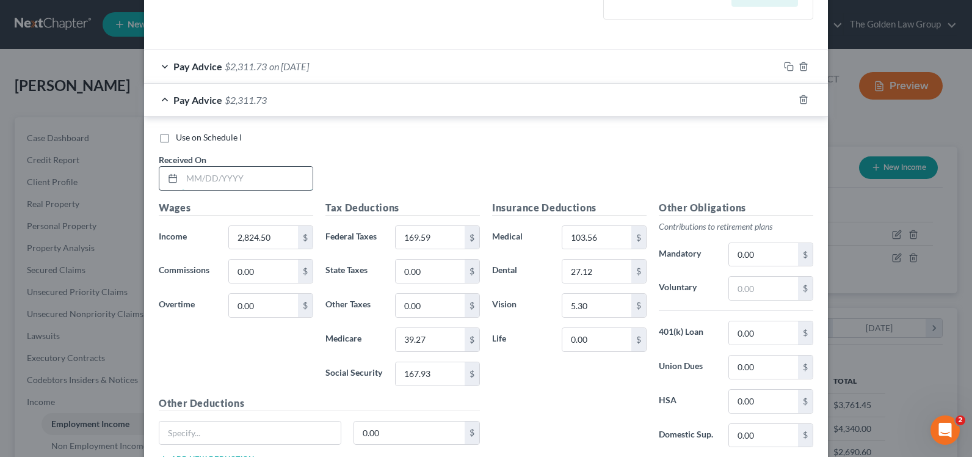
click at [229, 171] on input "text" at bounding box center [247, 178] width 131 height 23
type input "[DATE]"
type input "2,777.24"
type input "163.92"
type input "38.58"
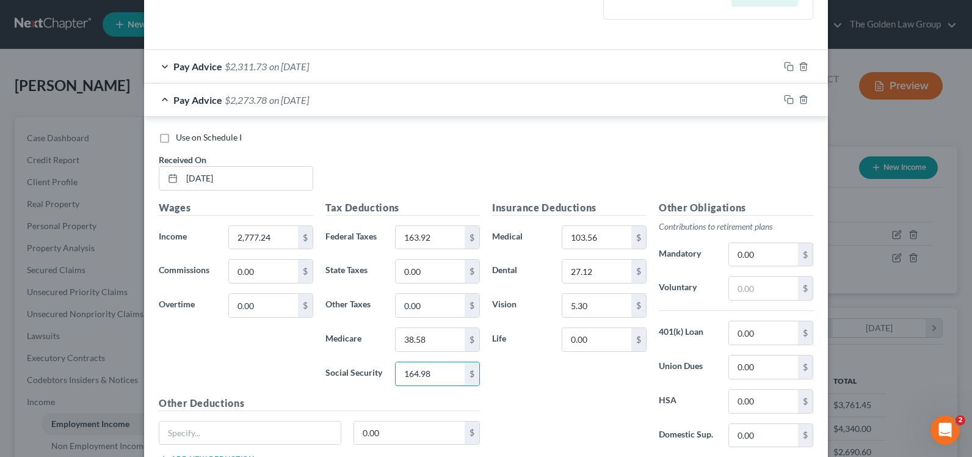
type input "164.98"
drag, startPoint x: 781, startPoint y: 98, endPoint x: 597, endPoint y: 220, distance: 221.1
click at [784, 98] on icon "button" at bounding box center [789, 100] width 10 height 10
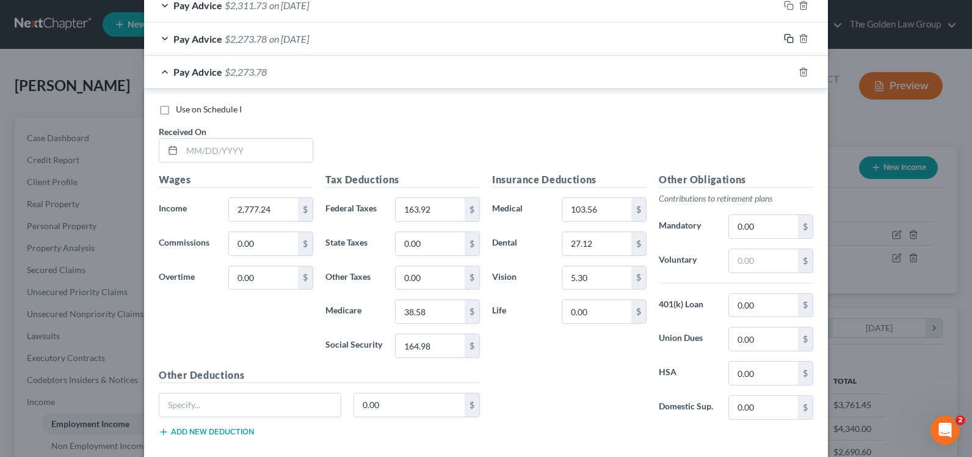
scroll to position [509, 0]
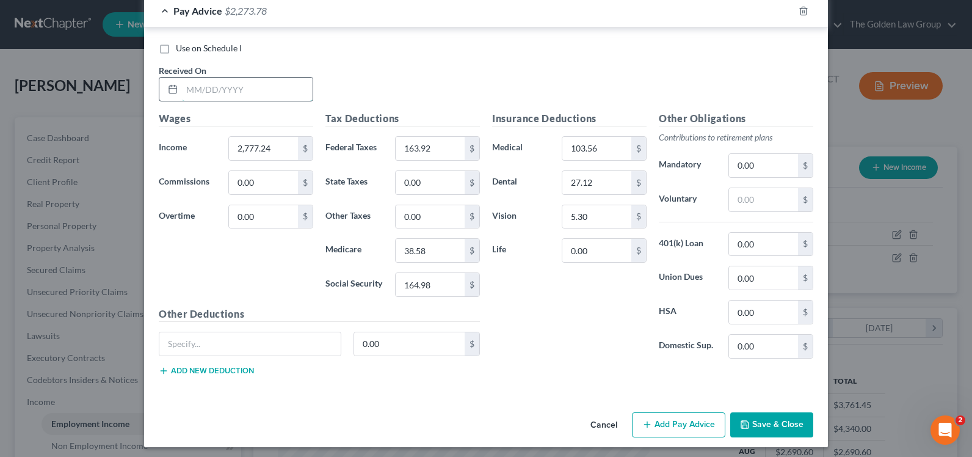
click at [206, 95] on input "text" at bounding box center [247, 89] width 131 height 23
type input "[DATE]"
type input "3"
type input "2,800"
type input "35"
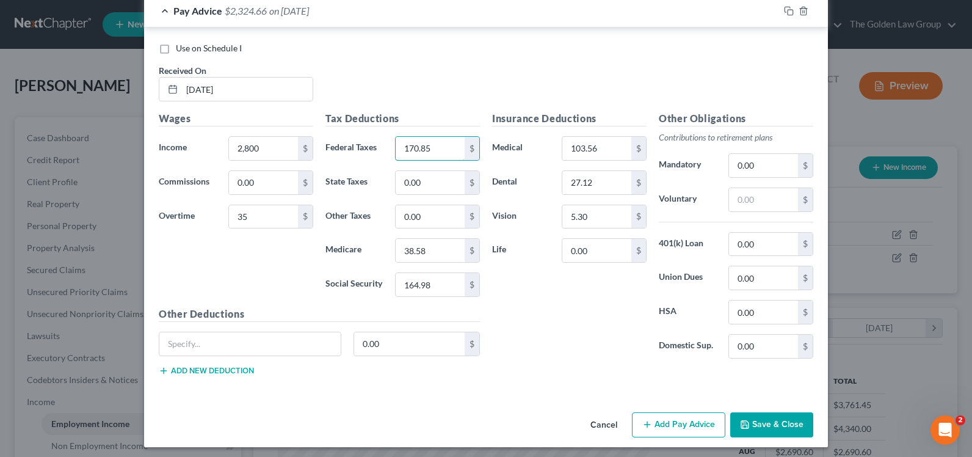
type input "170.85"
type input "39.42"
type input "168.56"
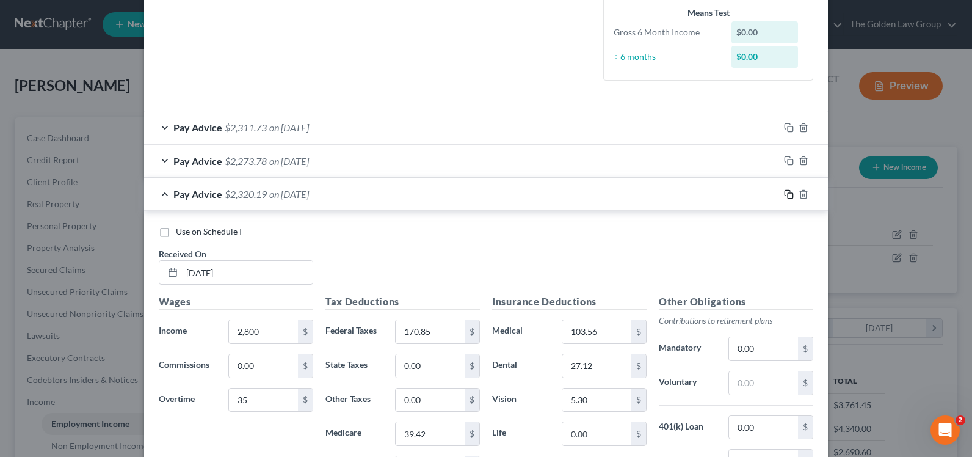
click at [787, 198] on rect "button" at bounding box center [789, 195] width 5 height 5
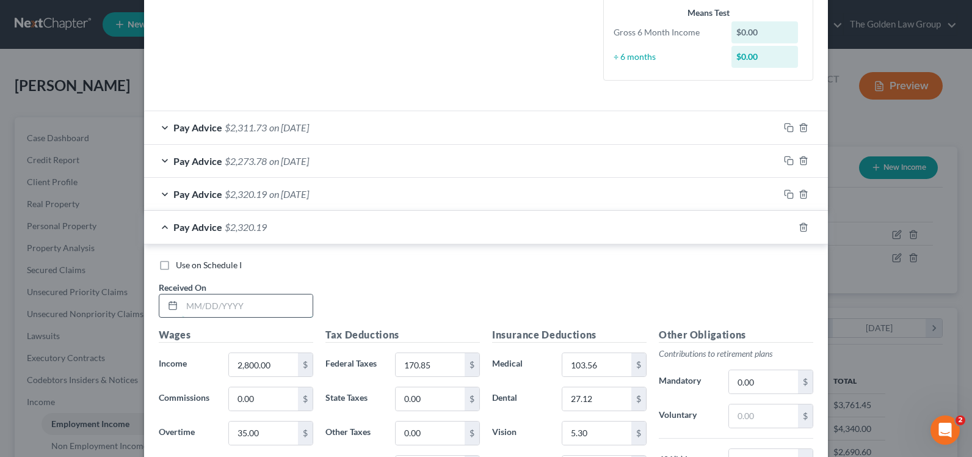
click at [218, 308] on input "text" at bounding box center [247, 305] width 131 height 23
type input "[DATE]"
click at [423, 270] on div "Use on Schedule I" at bounding box center [486, 265] width 654 height 12
type input "2,784.83"
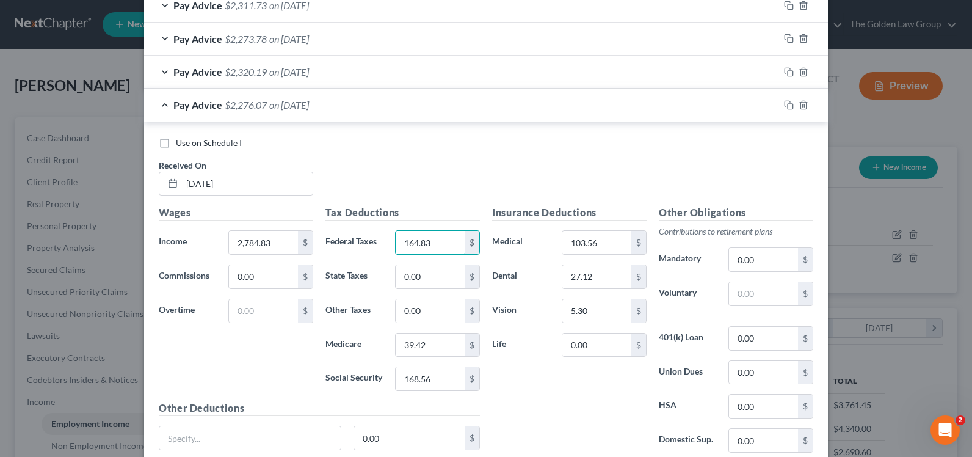
type input "164.83"
type input "38.69"
type input "165.45"
click at [784, 104] on icon "button" at bounding box center [789, 105] width 10 height 10
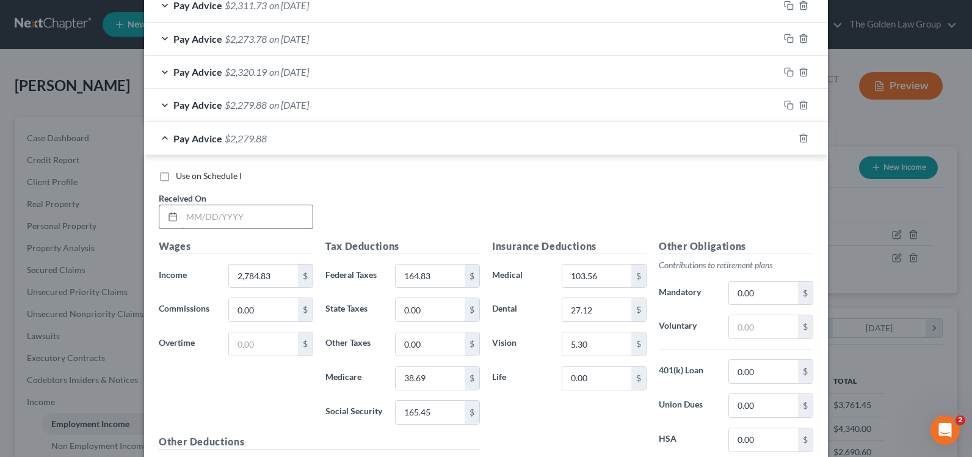
click at [253, 220] on input "text" at bounding box center [247, 216] width 131 height 23
type input "[DATE]"
type input "2,803.49"
type input "167.07"
type input "38.96"
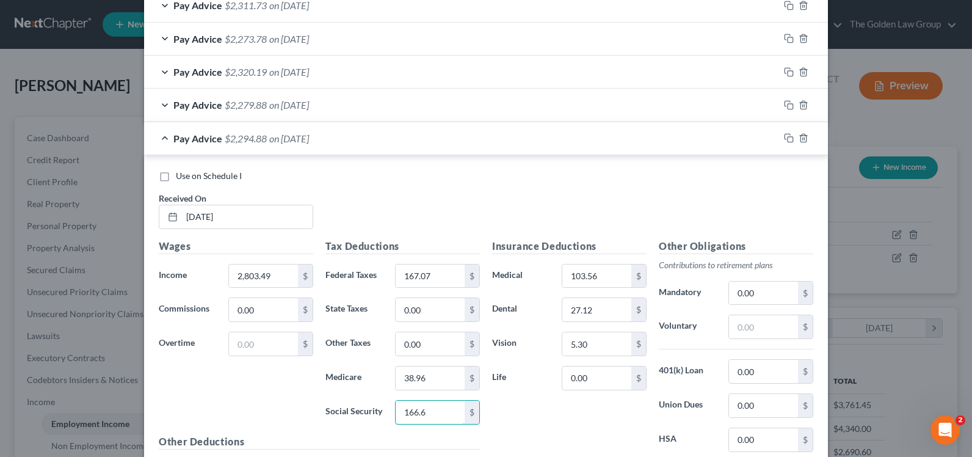
type input "166.6"
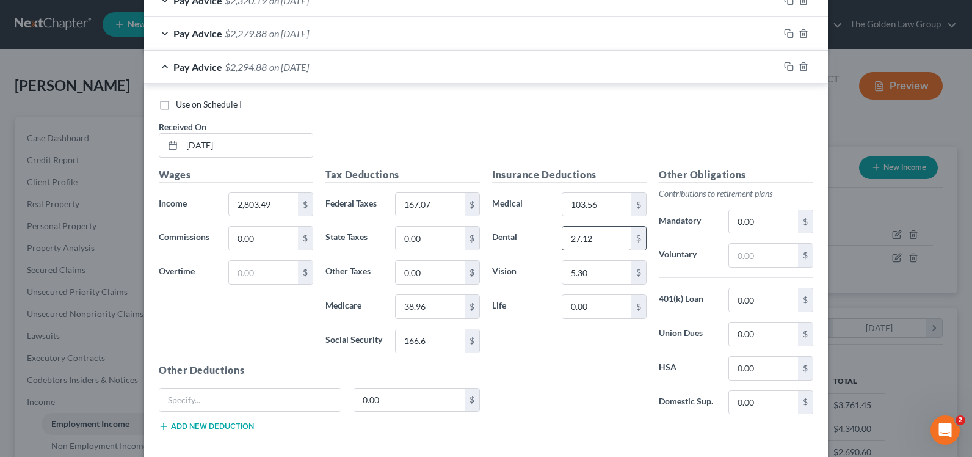
scroll to position [458, 0]
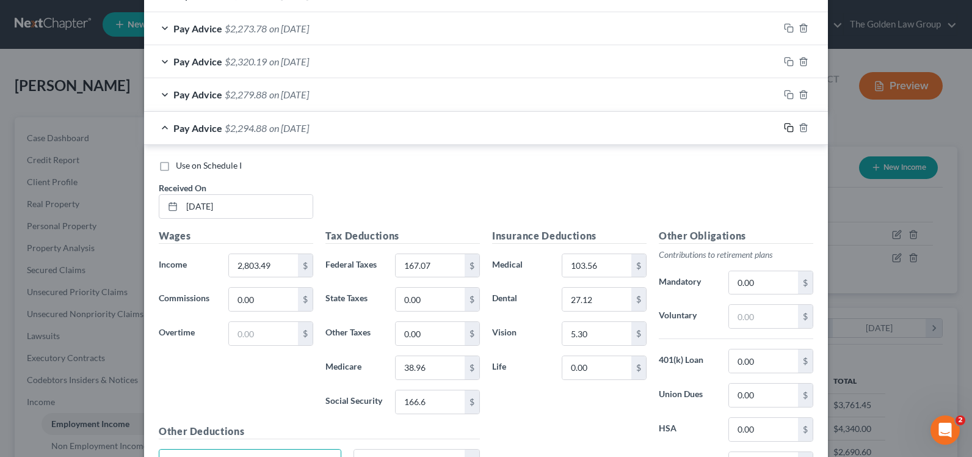
click at [787, 127] on rect "button" at bounding box center [789, 128] width 5 height 5
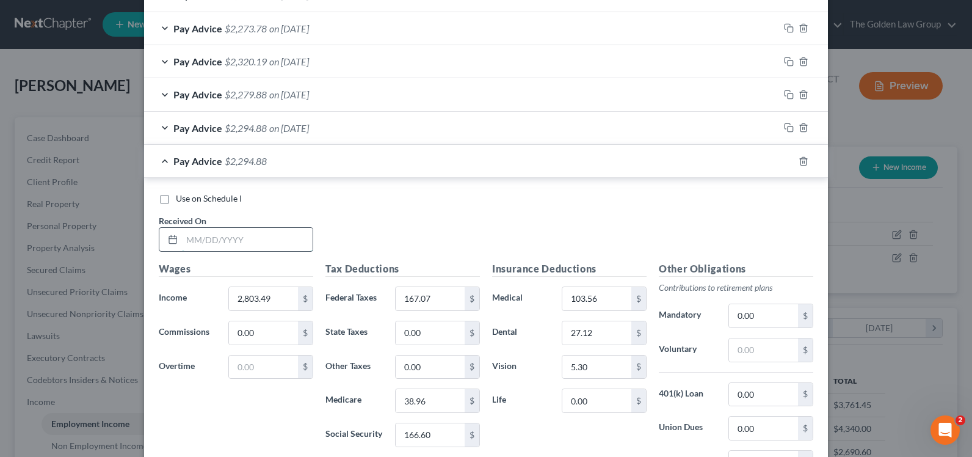
click at [270, 229] on input "text" at bounding box center [247, 239] width 131 height 23
type input "[DATE]"
type input "2,785.99"
type input "164.97"
type input "38.71"
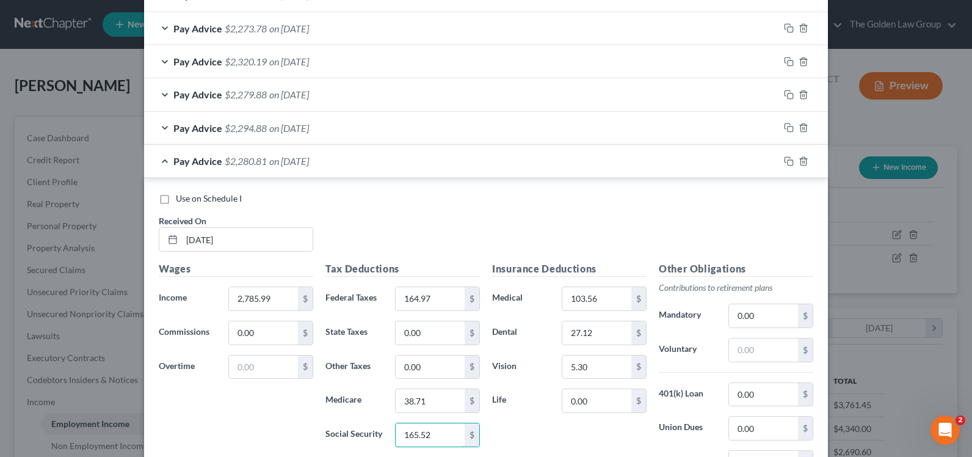
type input "165.52"
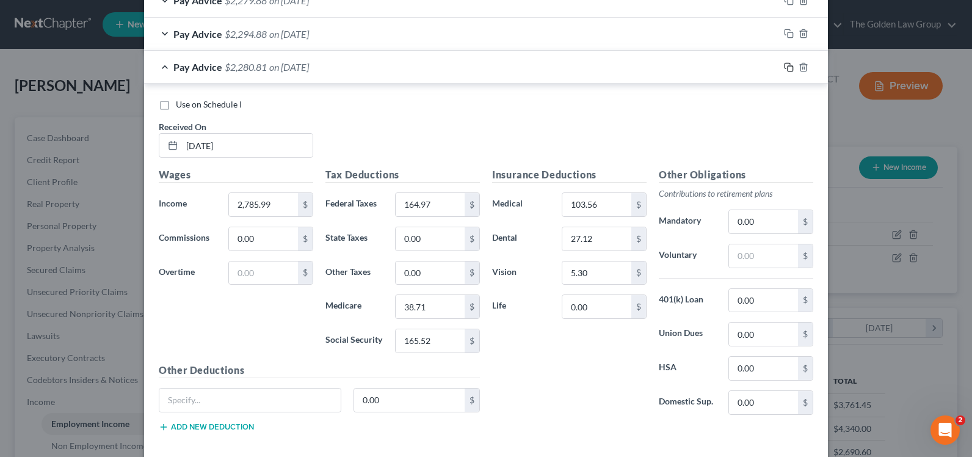
drag, startPoint x: 787, startPoint y: 69, endPoint x: 668, endPoint y: 193, distance: 171.8
click at [787, 69] on icon "button" at bounding box center [789, 67] width 10 height 10
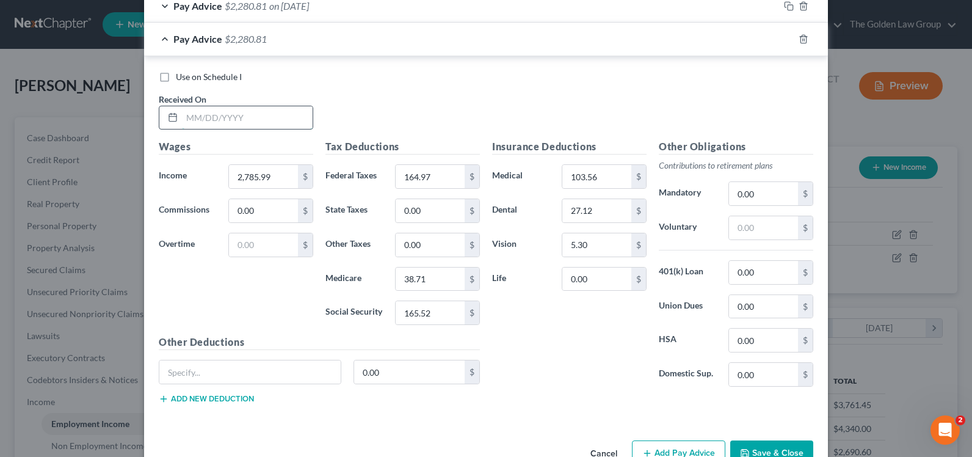
click at [226, 122] on input "text" at bounding box center [247, 117] width 131 height 23
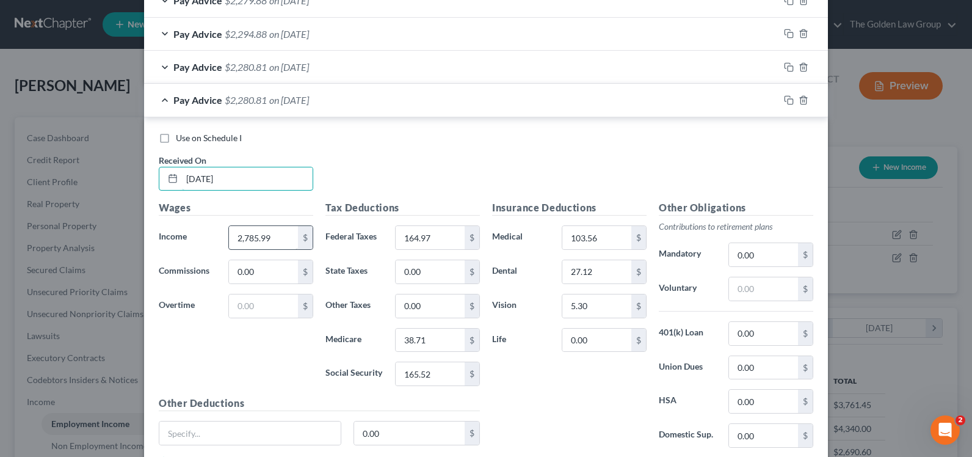
type input "[DATE]"
click at [250, 319] on div "Wages Income * 2,785.99 $ Commissions 0.00 $ Overtime $" at bounding box center [236, 297] width 167 height 195
click at [244, 308] on input "text" at bounding box center [263, 305] width 69 height 23
type input "8.75"
click at [276, 229] on input "2,785.99" at bounding box center [263, 237] width 69 height 23
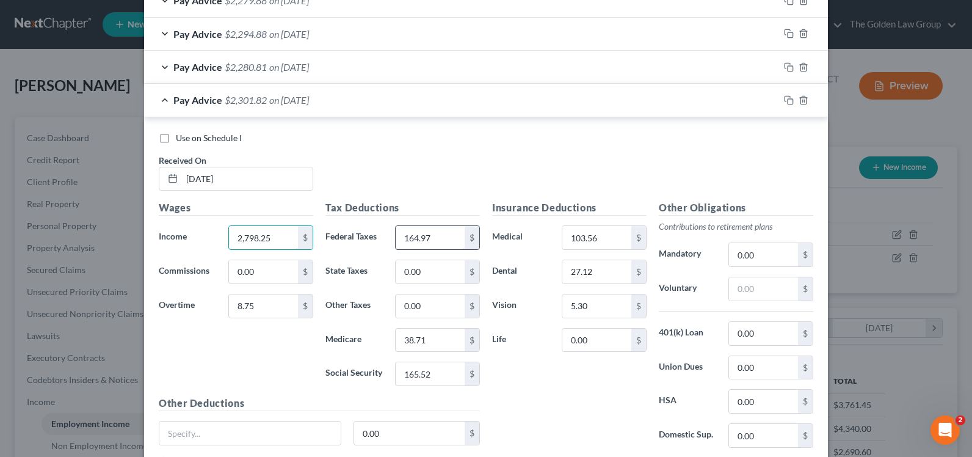
type input "2,798.25"
type input "167.49"
type input "39.01"
type input "166.82"
click at [784, 103] on icon "button" at bounding box center [789, 100] width 10 height 10
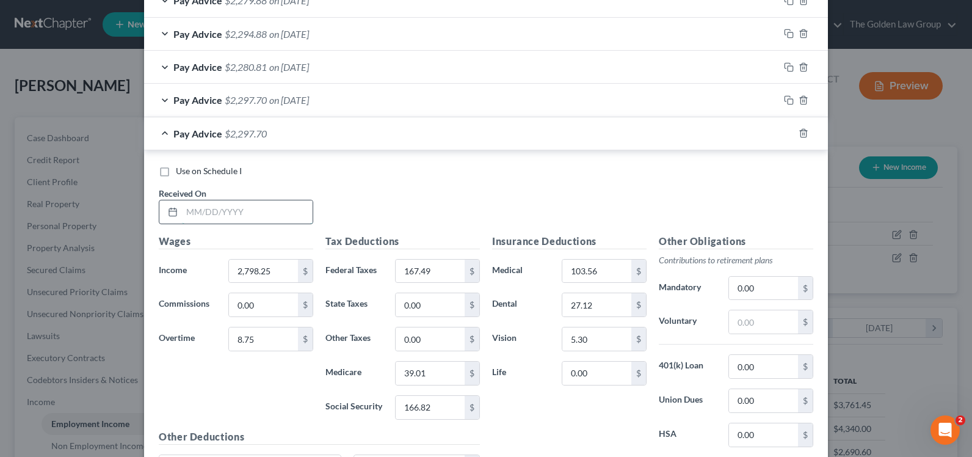
click at [265, 216] on input "text" at bounding box center [247, 211] width 131 height 23
type input "[DATE]"
type input "2,798.83"
type input "79.63"
type input "176.07"
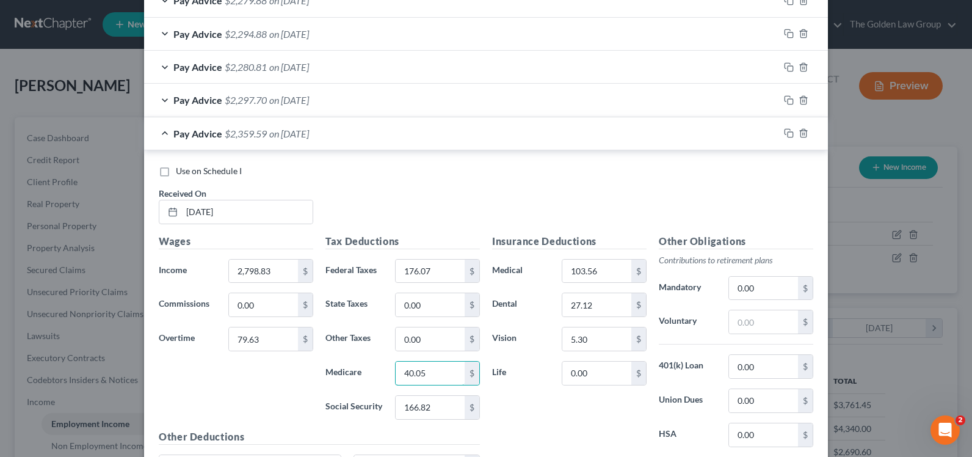
type input "40.05"
type input "171.25"
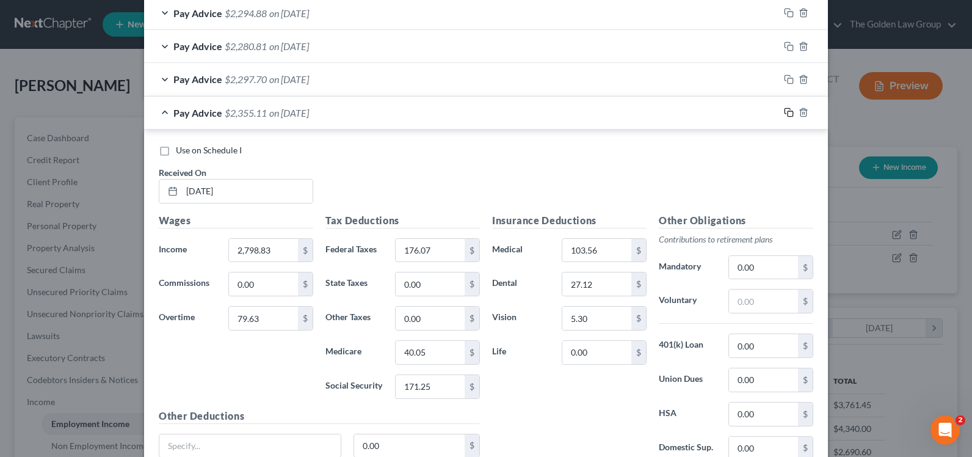
click at [784, 114] on icon "button" at bounding box center [786, 111] width 5 height 5
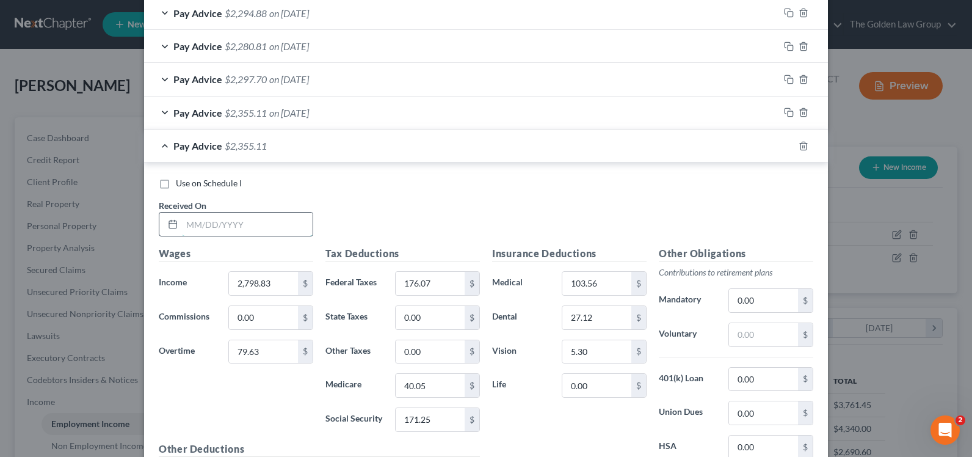
click at [188, 222] on input "text" at bounding box center [247, 223] width 131 height 23
type input "[DATE]"
drag, startPoint x: 262, startPoint y: 268, endPoint x: 262, endPoint y: 278, distance: 10.4
click at [262, 272] on div "Wages Income * 2,798.83 $ Commissions 0.00 $ Overtime 79.63 $" at bounding box center [236, 343] width 167 height 195
click at [262, 278] on input "2,798.83" at bounding box center [263, 283] width 69 height 23
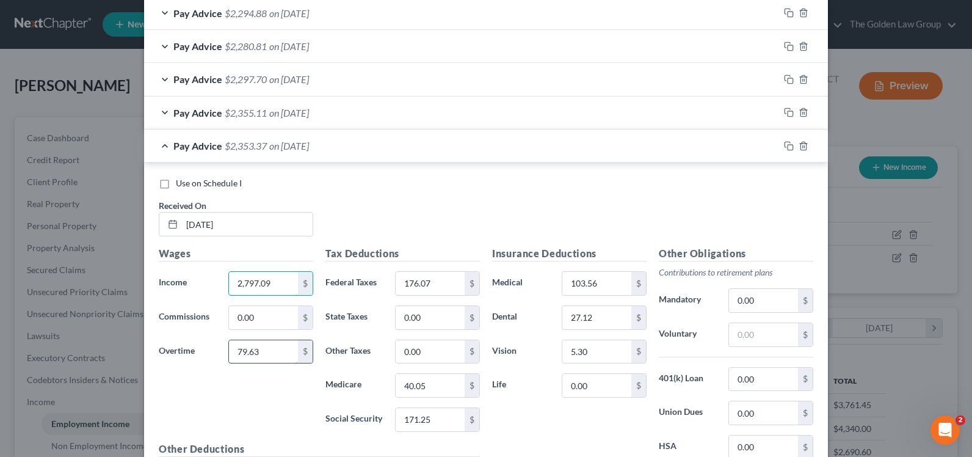
type input "2,797.09"
click at [260, 353] on input "79.63" at bounding box center [263, 351] width 69 height 23
type input "392.87"
type input "213.45"
type input "44.57"
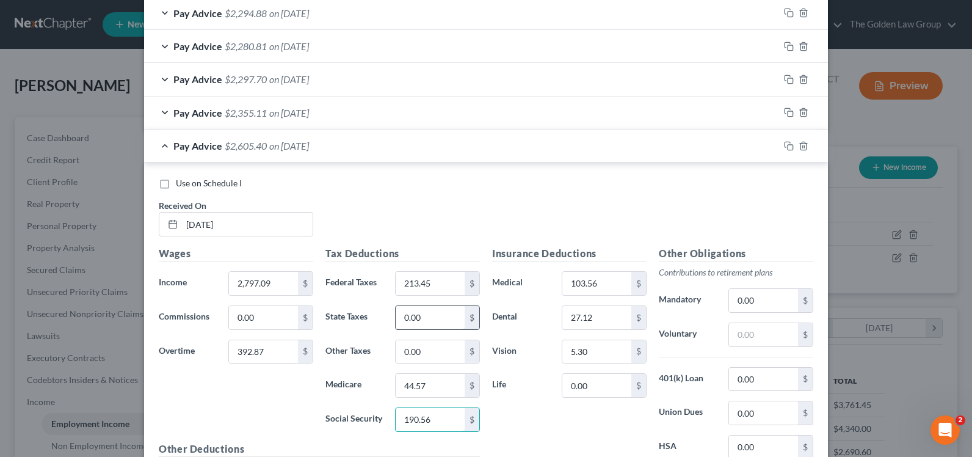
type input "190.56"
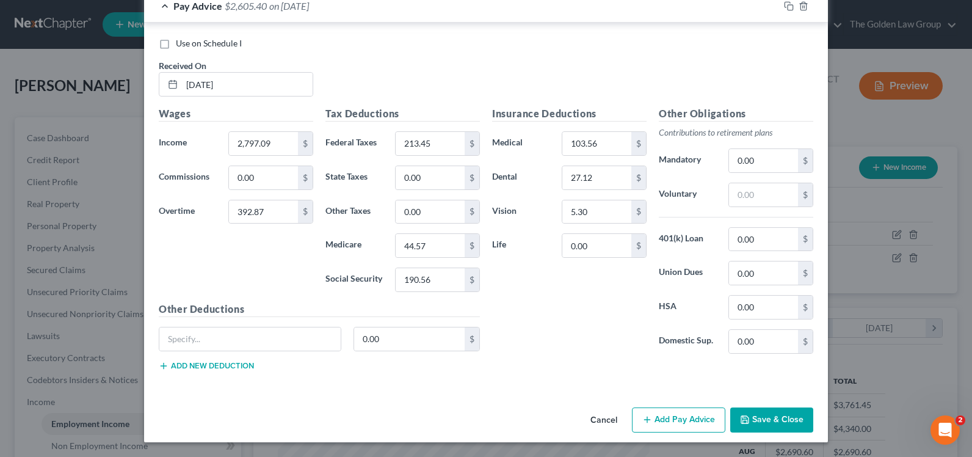
scroll to position [652, 0]
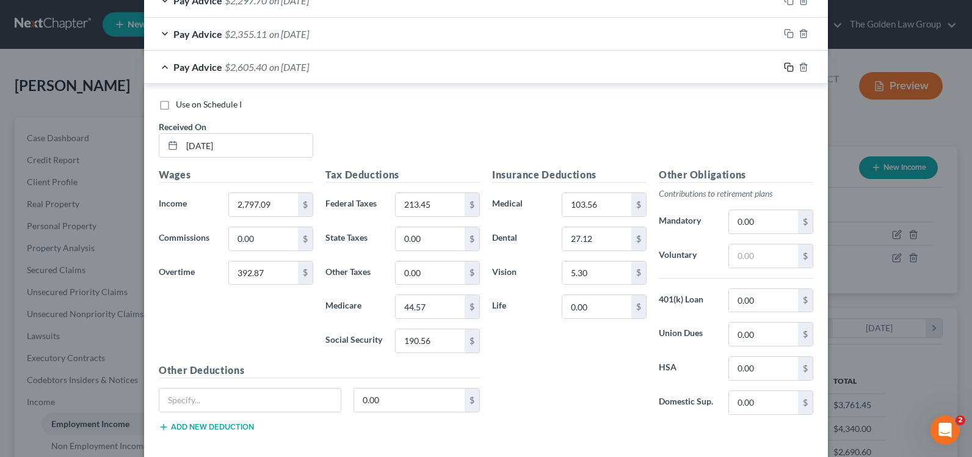
drag, startPoint x: 784, startPoint y: 67, endPoint x: 590, endPoint y: 156, distance: 213.3
click at [784, 67] on icon "button" at bounding box center [789, 67] width 10 height 10
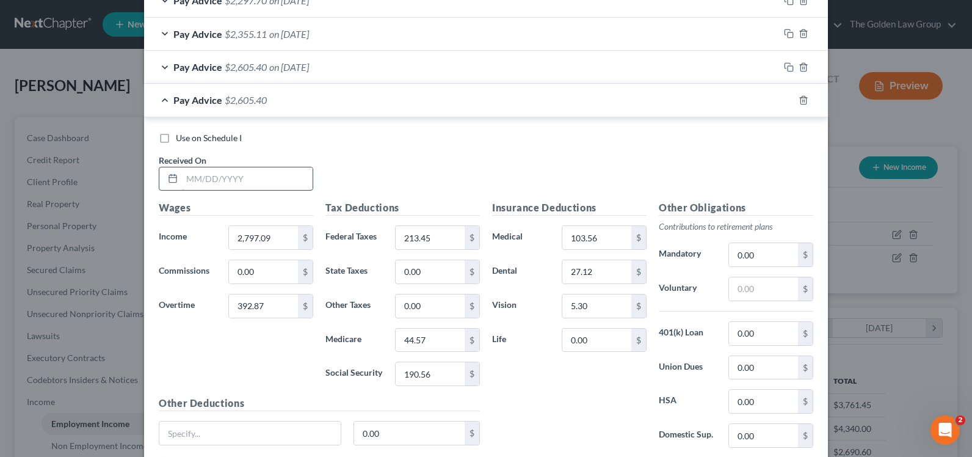
click at [231, 175] on input "text" at bounding box center [247, 178] width 131 height 23
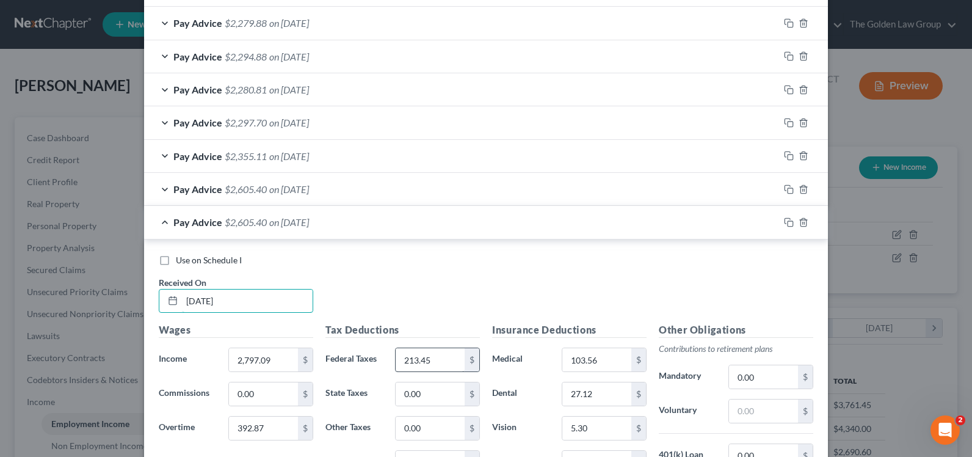
scroll to position [591, 0]
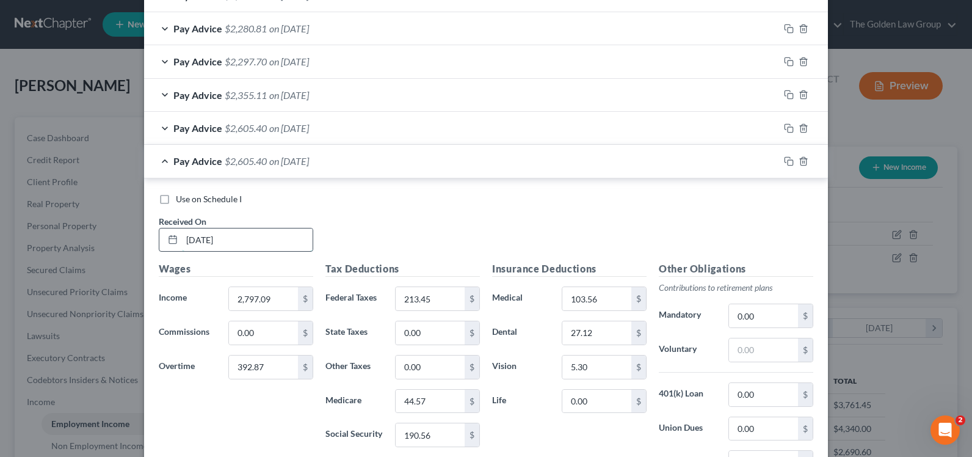
click at [184, 237] on input "[DATE]" at bounding box center [247, 239] width 131 height 23
type input "[DATE]"
drag, startPoint x: 782, startPoint y: 127, endPoint x: 377, endPoint y: 155, distance: 405.6
click at [567, 132] on div "Pay Advice $2,605.40 on [DATE]" at bounding box center [486, 128] width 684 height 33
click at [161, 126] on div "Pay Advice $2,605.40 on [DATE]" at bounding box center [461, 128] width 635 height 32
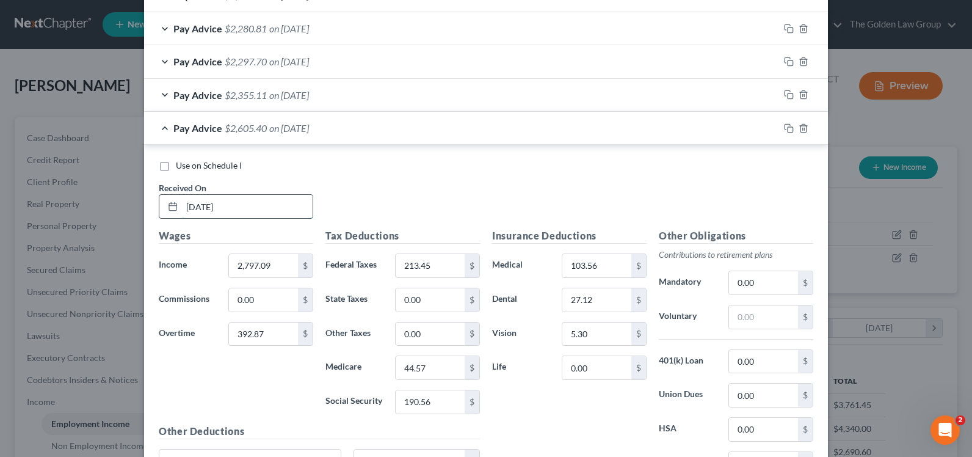
click at [184, 206] on input "[DATE]" at bounding box center [247, 206] width 131 height 23
type input "[DATE]"
click at [162, 90] on div "Pay Advice $2,355.11 on [DATE]" at bounding box center [461, 95] width 635 height 32
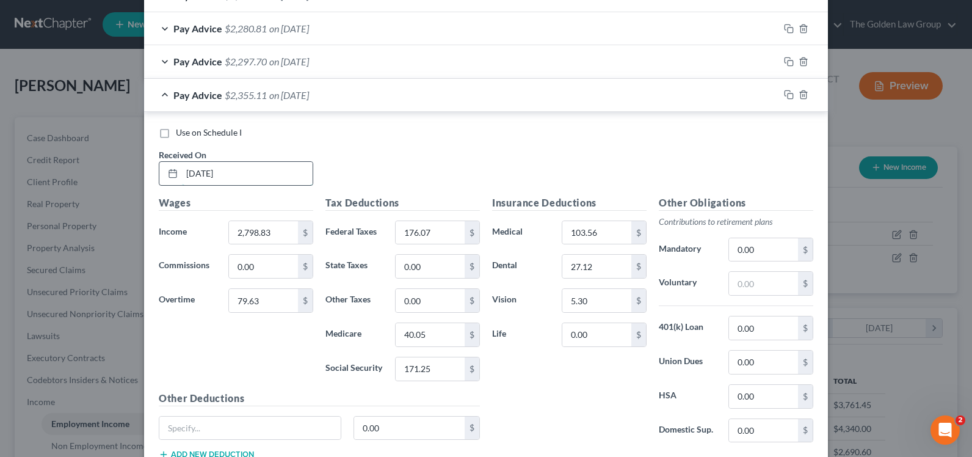
click at [184, 172] on input "[DATE]" at bounding box center [247, 173] width 131 height 23
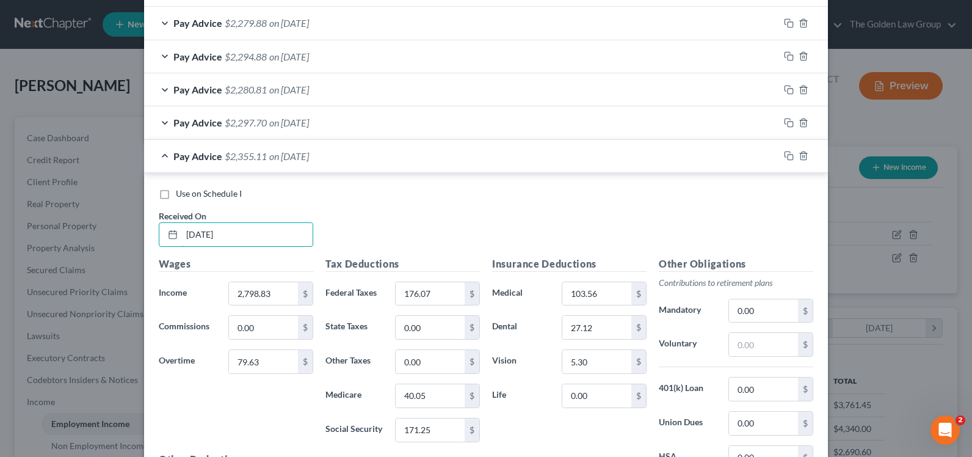
type input "[DATE]"
click at [162, 115] on div "Pay Advice $2,297.70 on [DATE]" at bounding box center [461, 122] width 635 height 32
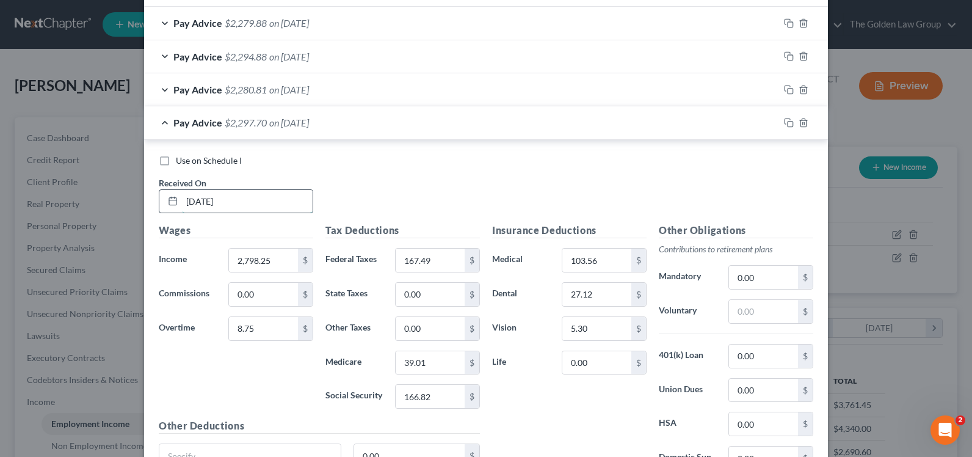
click at [182, 201] on input "[DATE]" at bounding box center [247, 201] width 131 height 23
type input "[DATE]"
click at [159, 88] on div "Pay Advice $2,280.81 on [DATE]" at bounding box center [461, 89] width 635 height 32
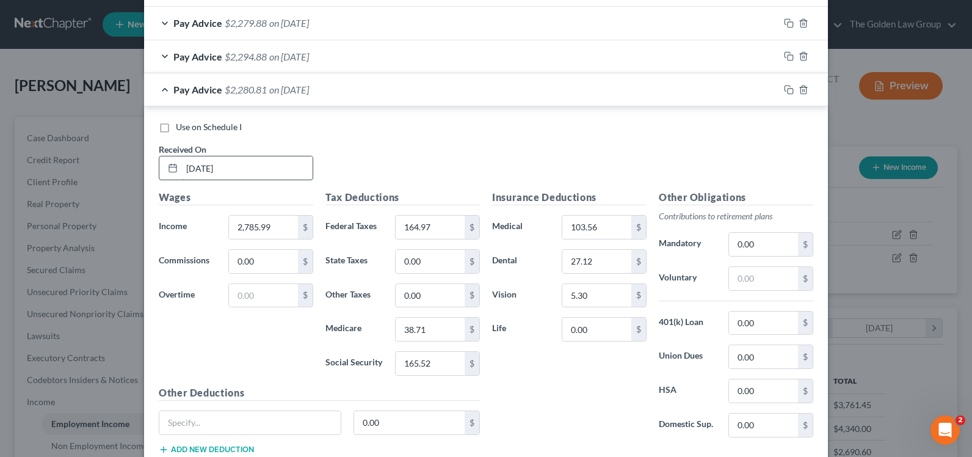
click at [183, 167] on input "[DATE]" at bounding box center [247, 167] width 131 height 23
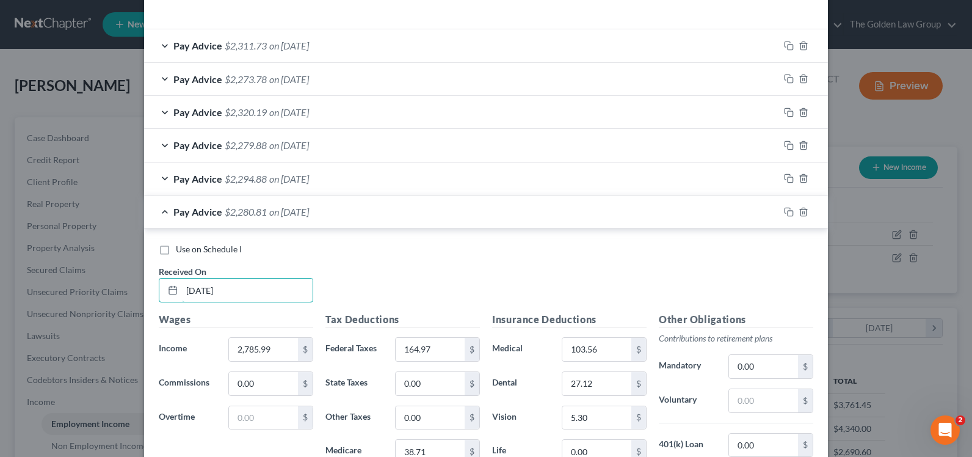
type input "[DATE]"
click at [161, 176] on div "Pay Advice $2,294.88 on [DATE]" at bounding box center [461, 178] width 635 height 32
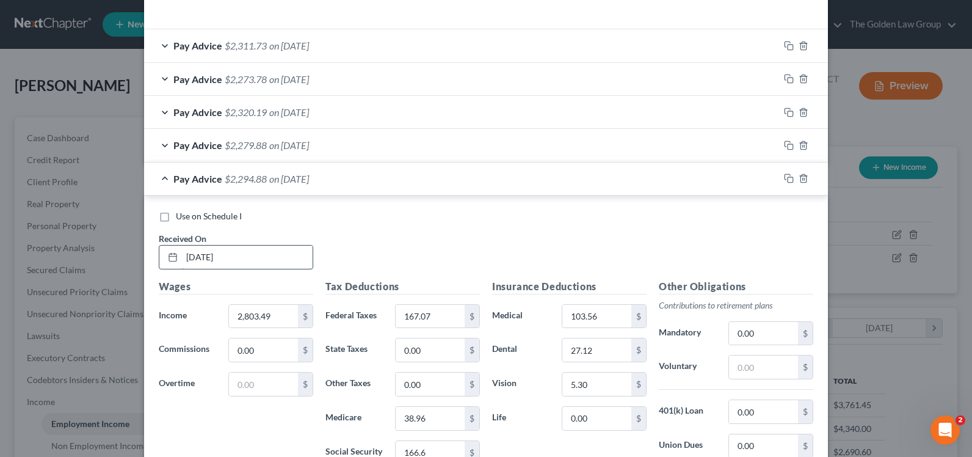
click at [182, 259] on input "[DATE]" at bounding box center [247, 256] width 131 height 23
type input "[DATE]"
click at [163, 146] on div "Pay Advice $2,279.88 on [DATE]" at bounding box center [461, 145] width 635 height 32
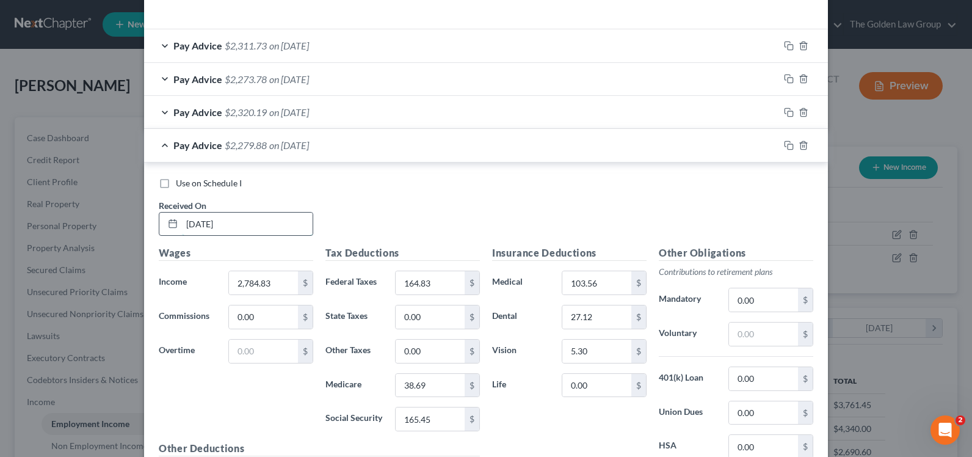
click at [182, 228] on input "[DATE]" at bounding box center [247, 223] width 131 height 23
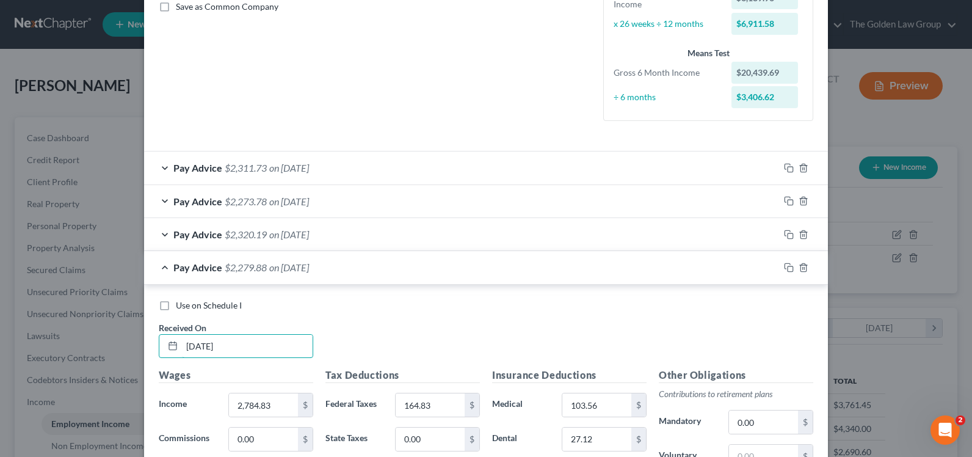
type input "[DATE]"
click at [161, 230] on div "Pay Advice $2,320.19 on [DATE]" at bounding box center [461, 234] width 635 height 32
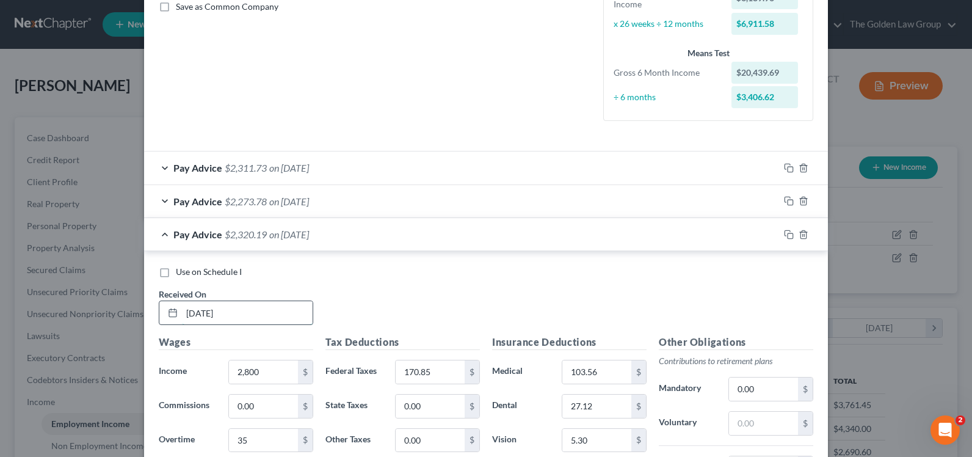
click at [182, 305] on input "[DATE]" at bounding box center [247, 312] width 131 height 23
type input "6/31/22"
click at [161, 198] on div "Pay Advice $2,273.78 on [DATE]" at bounding box center [461, 201] width 635 height 32
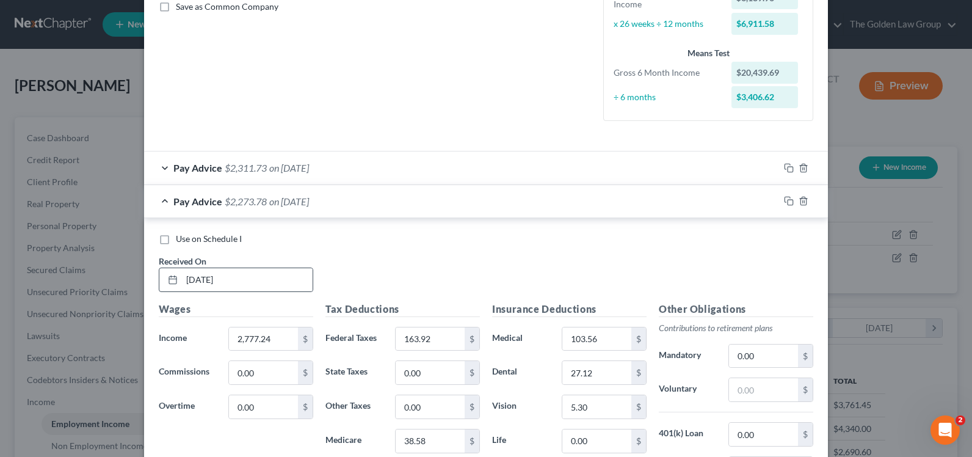
click at [173, 283] on div at bounding box center [170, 279] width 23 height 23
click at [182, 283] on input "[DATE]" at bounding box center [247, 279] width 131 height 23
type input "[DATE]"
click at [162, 168] on div "Pay Advice $2,311.73 on [DATE]" at bounding box center [461, 167] width 635 height 32
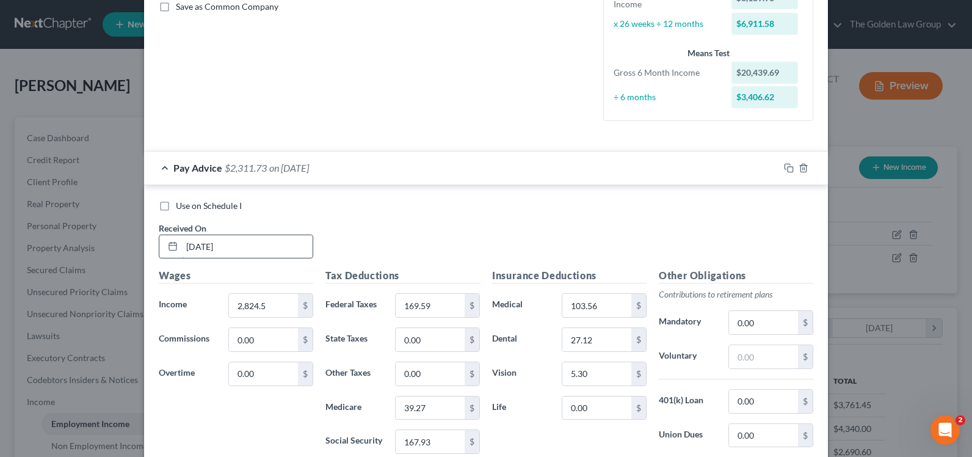
click at [182, 247] on input "[DATE]" at bounding box center [247, 246] width 131 height 23
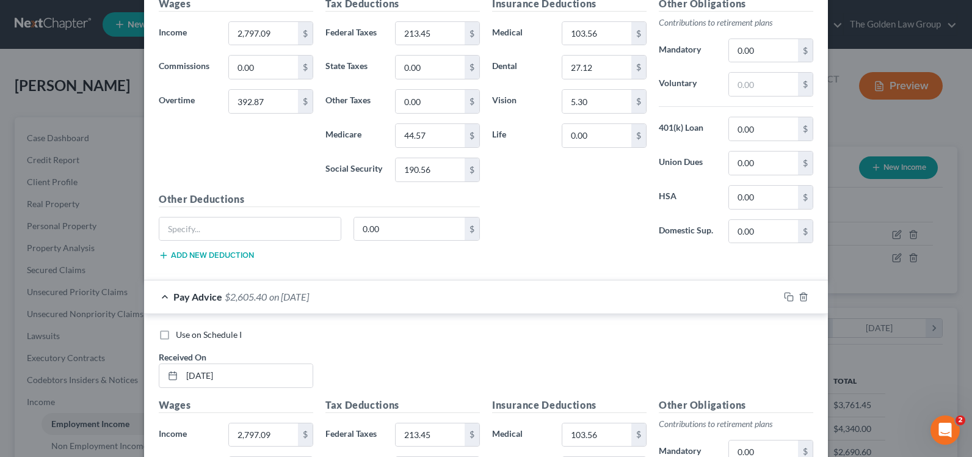
scroll to position [4056, 0]
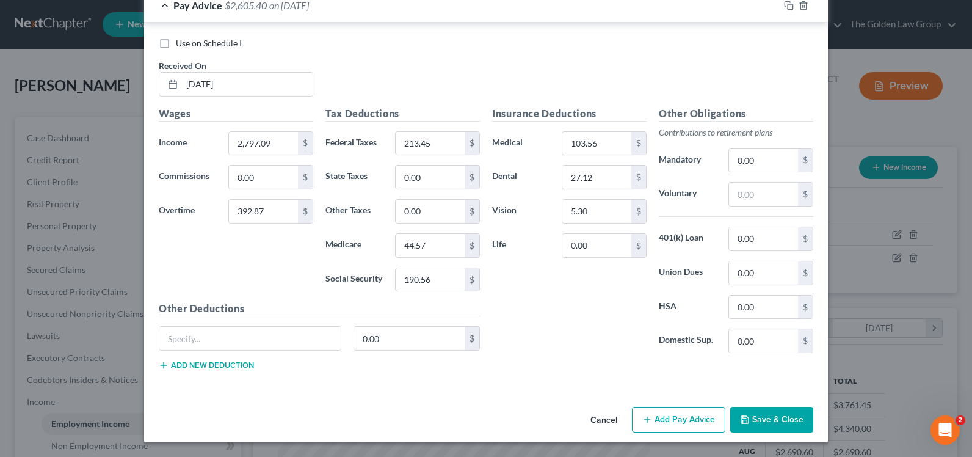
type input "[DATE]"
type input "2"
type input "2,823.91"
type input "169.36"
type input "39.24"
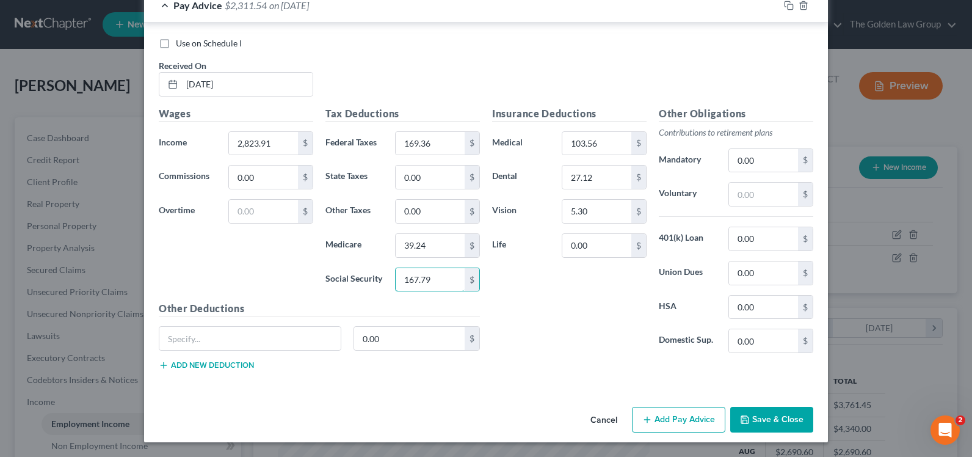
type input "167.79"
type input "28.47"
click at [786, 5] on icon "button" at bounding box center [789, 6] width 10 height 10
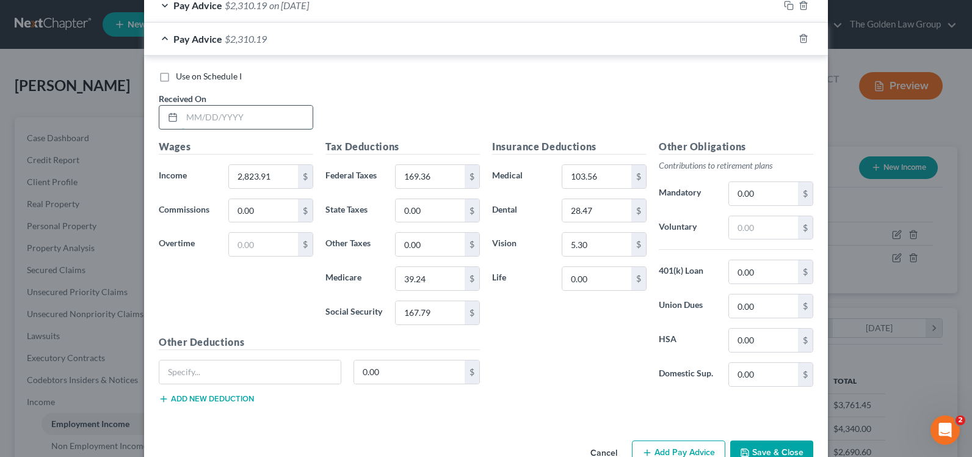
click at [208, 126] on input "text" at bounding box center [247, 117] width 131 height 23
click at [224, 126] on input "10/" at bounding box center [247, 117] width 131 height 23
type input "[DATE]"
type input "2,790.67"
type input "165.37"
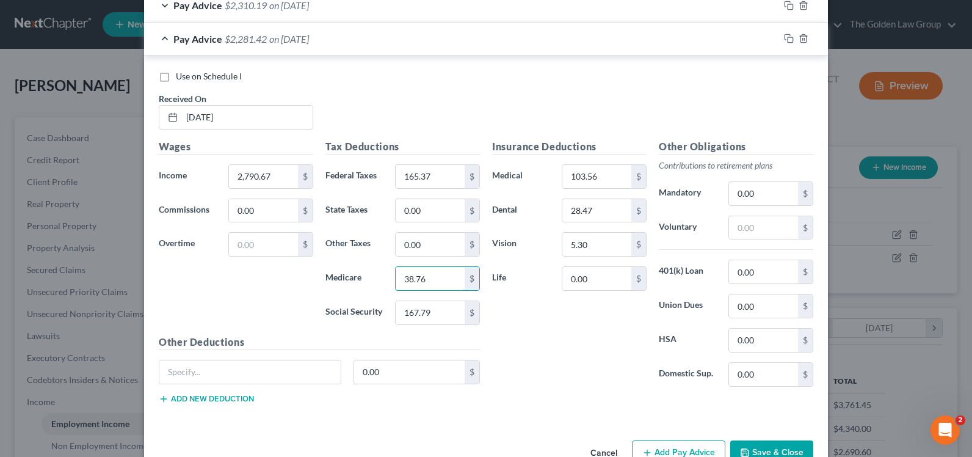
type input "38.76"
type input "165.72"
click at [784, 38] on icon "button" at bounding box center [789, 39] width 10 height 10
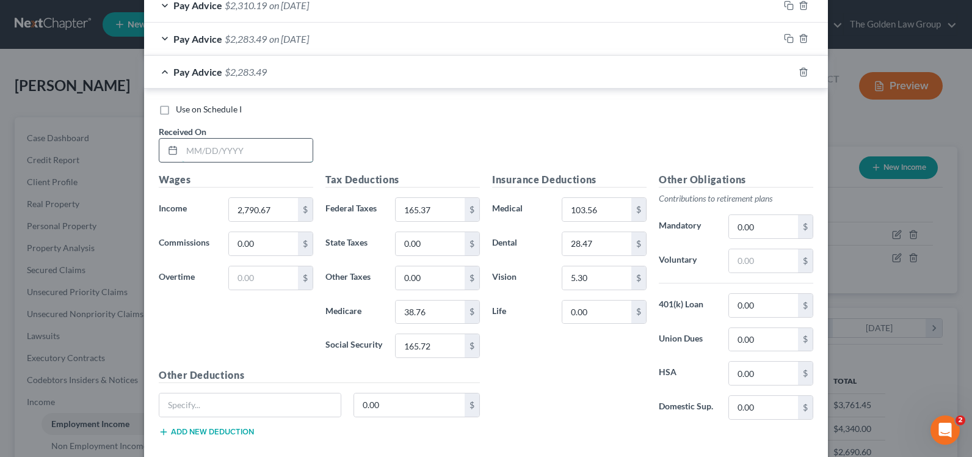
click at [215, 158] on input "text" at bounding box center [247, 150] width 131 height 23
type input "[DATE]"
click at [248, 214] on input "2,790.67" at bounding box center [263, 209] width 69 height 23
type input "2,957.79"
type input "185.43"
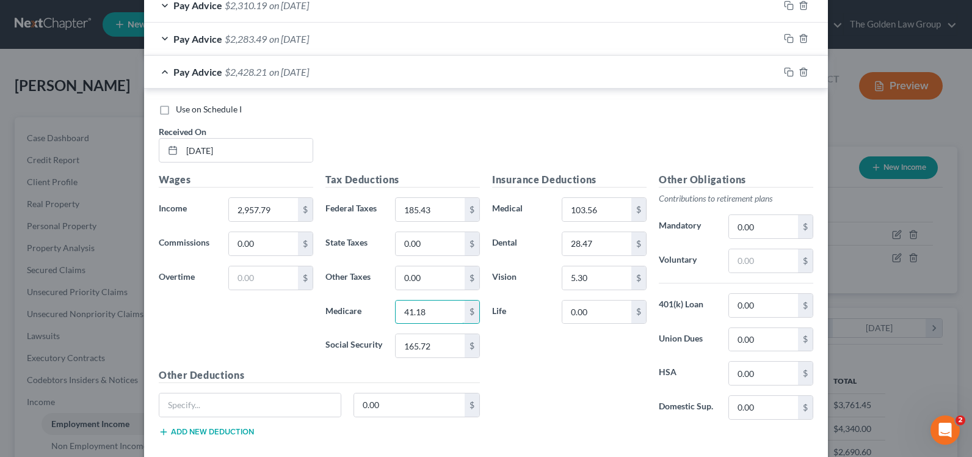
type input "41.18"
type input "176.09"
click at [784, 72] on icon "button" at bounding box center [789, 72] width 10 height 10
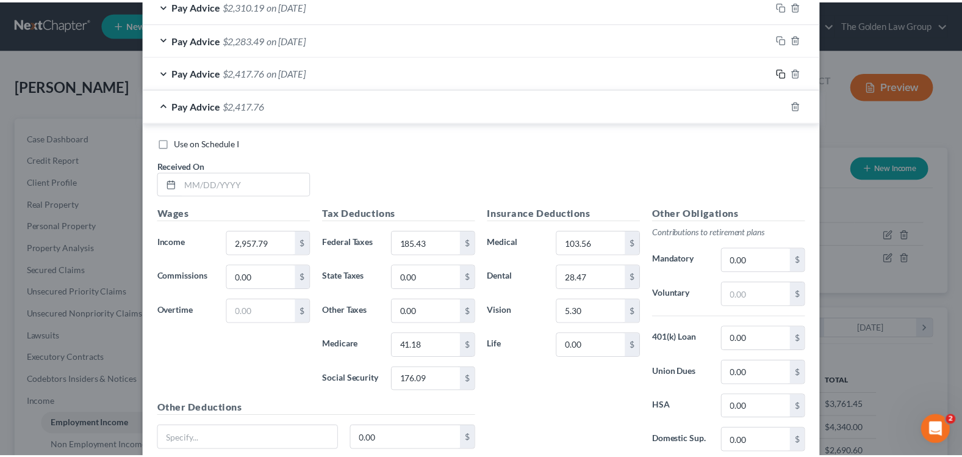
scroll to position [4155, 0]
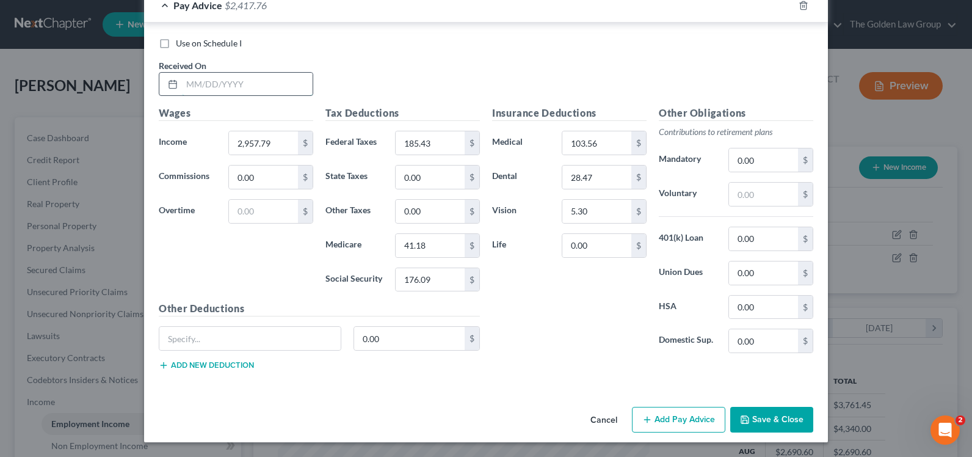
click at [214, 82] on input "text" at bounding box center [247, 84] width 131 height 23
click at [196, 81] on input "text" at bounding box center [247, 84] width 131 height 23
type input "[DATE]"
click at [258, 216] on input "text" at bounding box center [263, 211] width 69 height 23
type input "356.12"
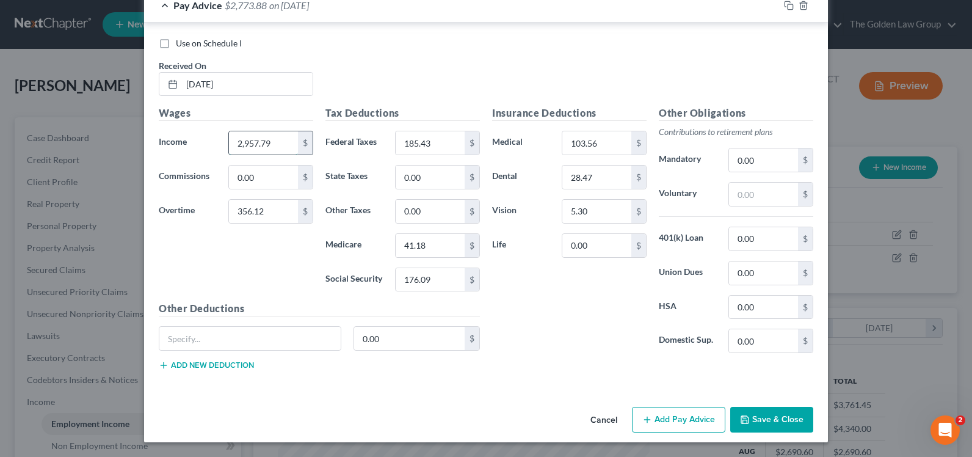
click at [272, 135] on input "2,957.79" at bounding box center [263, 142] width 69 height 23
type input "2,853.08"
type input "215.6"
type input "44.83"
type input "191.67"
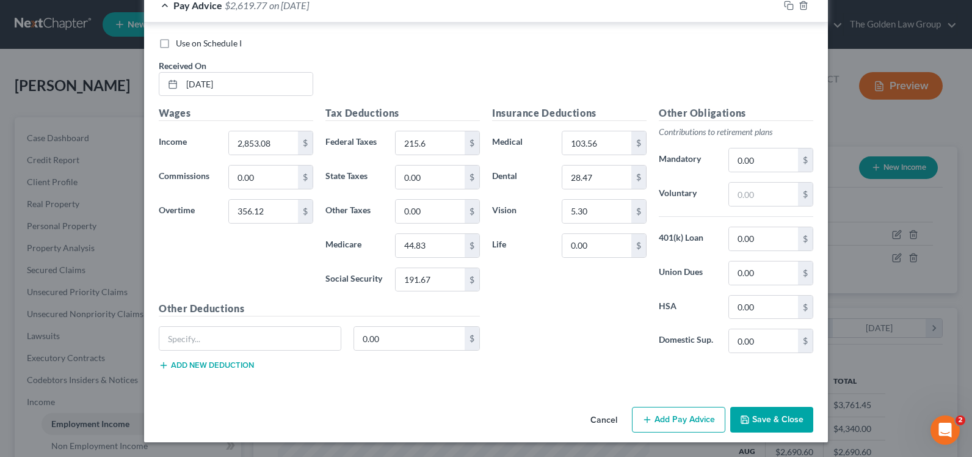
click at [761, 424] on button "Save & Close" at bounding box center [771, 419] width 83 height 26
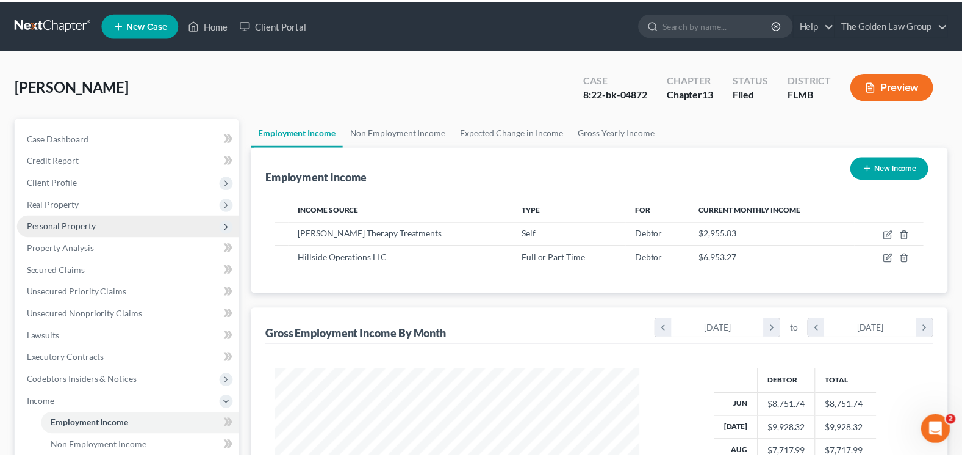
scroll to position [610114, 609940]
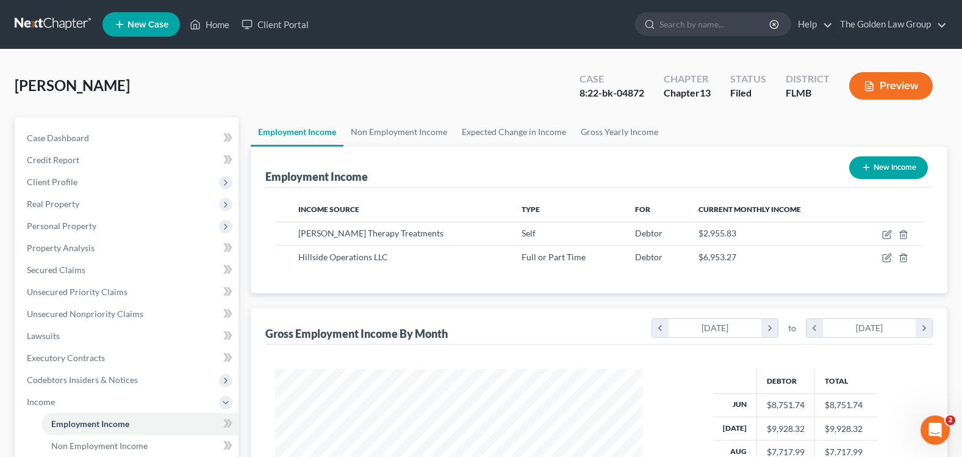
drag, startPoint x: 286, startPoint y: 74, endPoint x: 257, endPoint y: 135, distance: 66.9
click at [286, 73] on div "[PERSON_NAME] Upgraded Case 8:22-bk-04872 Chapter Chapter 13 Status Filed Distr…" at bounding box center [481, 90] width 933 height 53
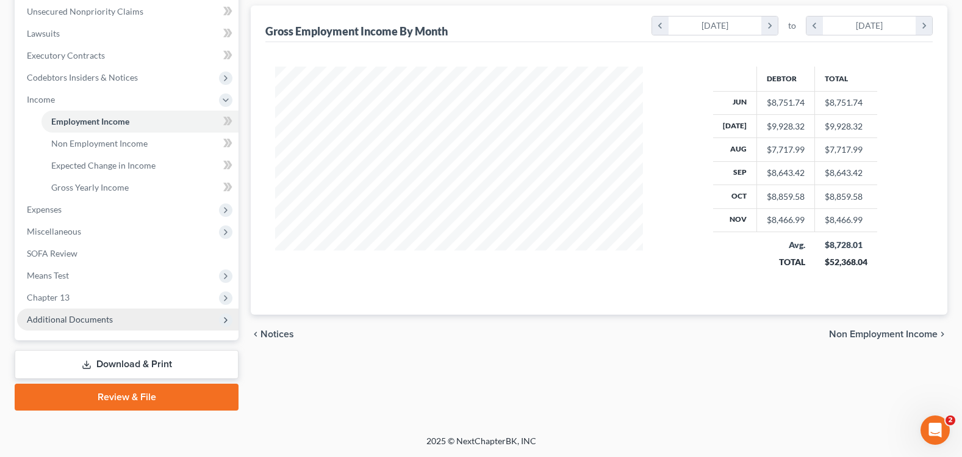
click at [85, 320] on span "Additional Documents" at bounding box center [70, 319] width 86 height 10
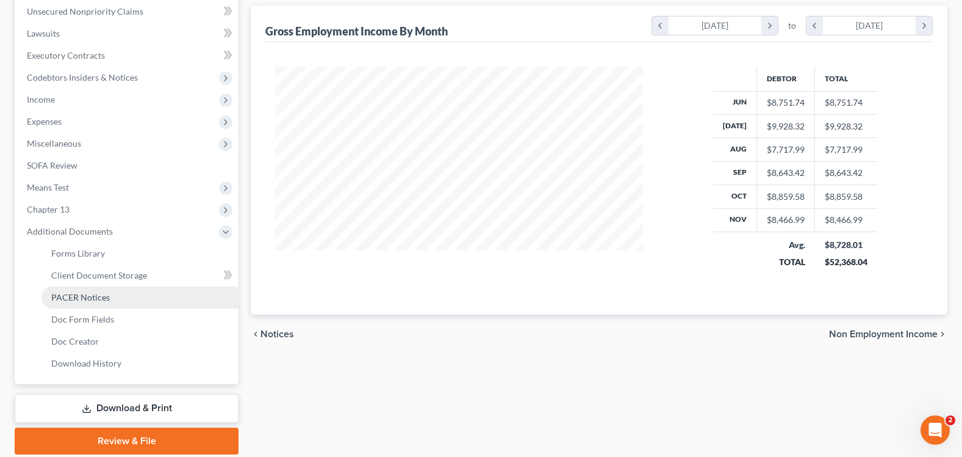
click at [81, 298] on span "PACER Notices" at bounding box center [80, 297] width 59 height 10
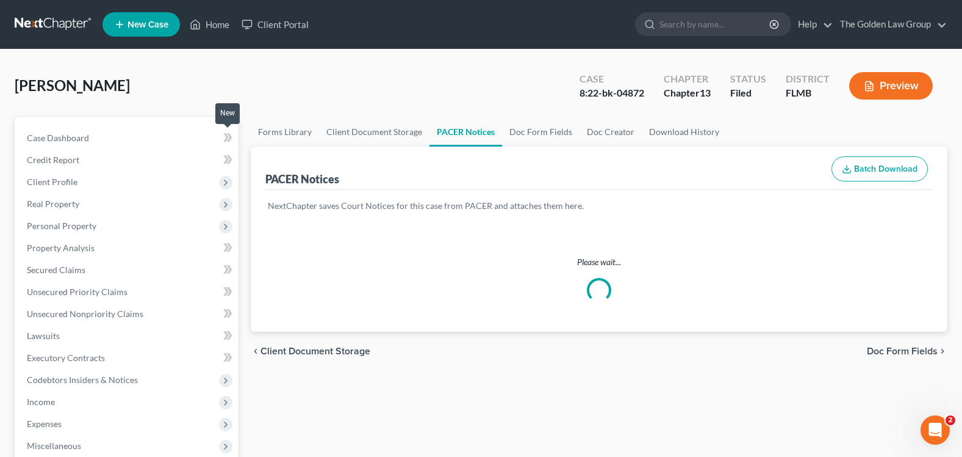
click at [375, 67] on div "[PERSON_NAME] Upgraded Case 8:22-bk-04872 Chapter Chapter 13 Status Filed Distr…" at bounding box center [481, 90] width 933 height 53
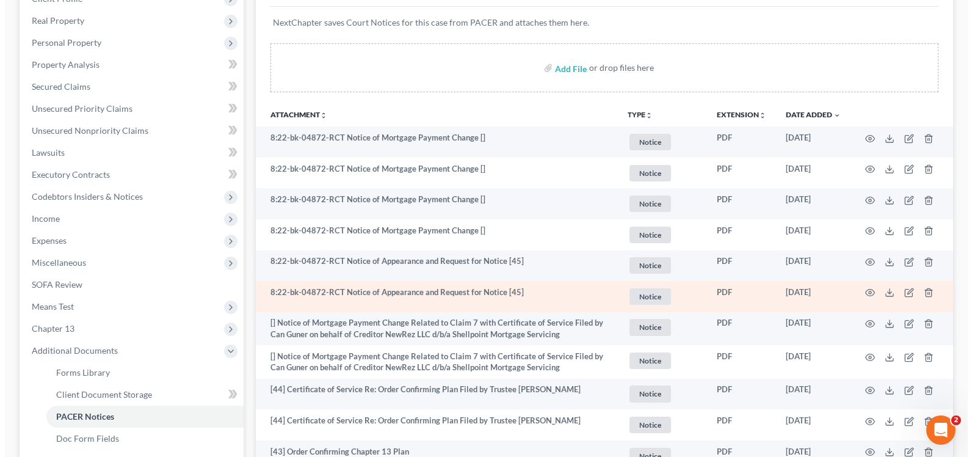
scroll to position [244, 0]
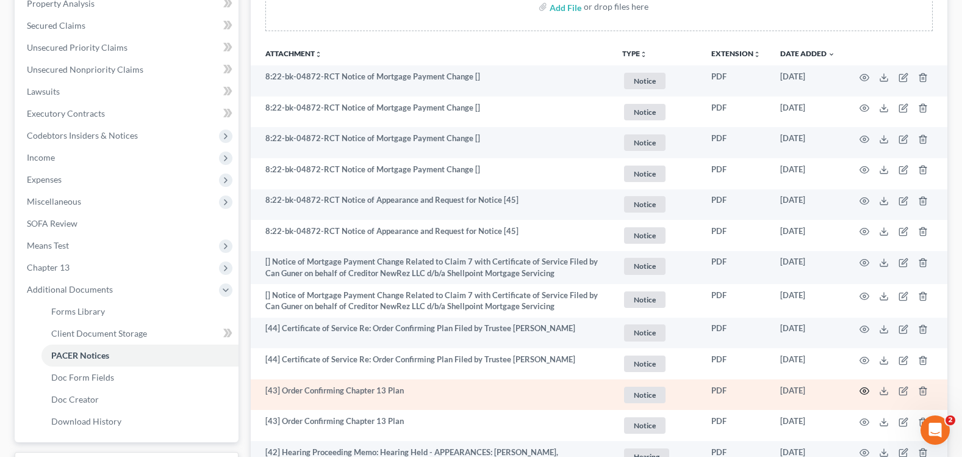
click at [865, 392] on circle "button" at bounding box center [865, 390] width 2 height 2
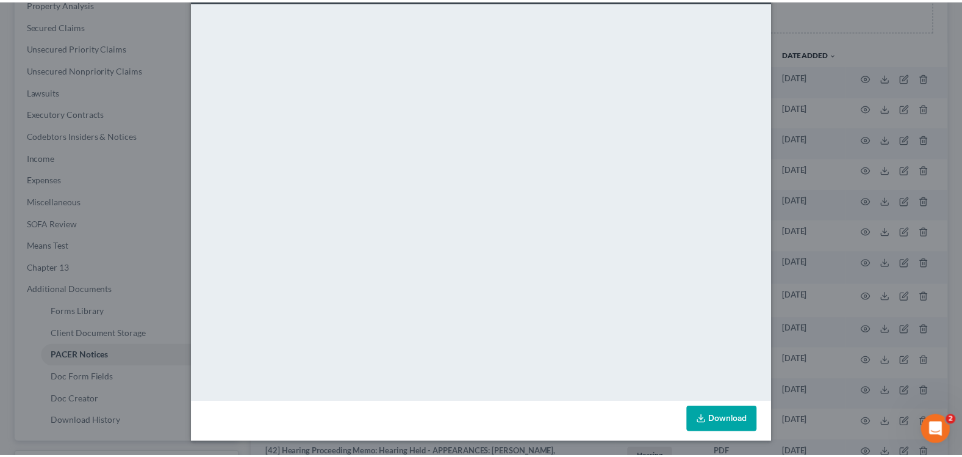
scroll to position [0, 0]
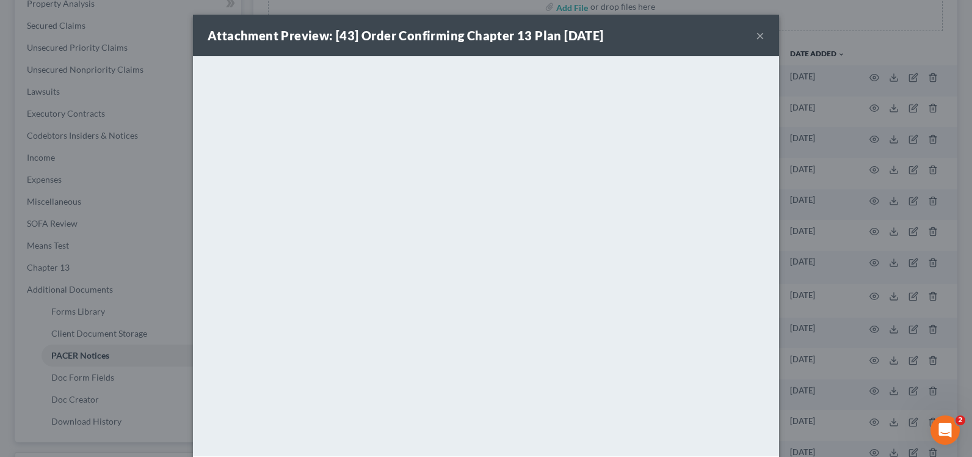
click at [756, 33] on button "×" at bounding box center [760, 35] width 9 height 15
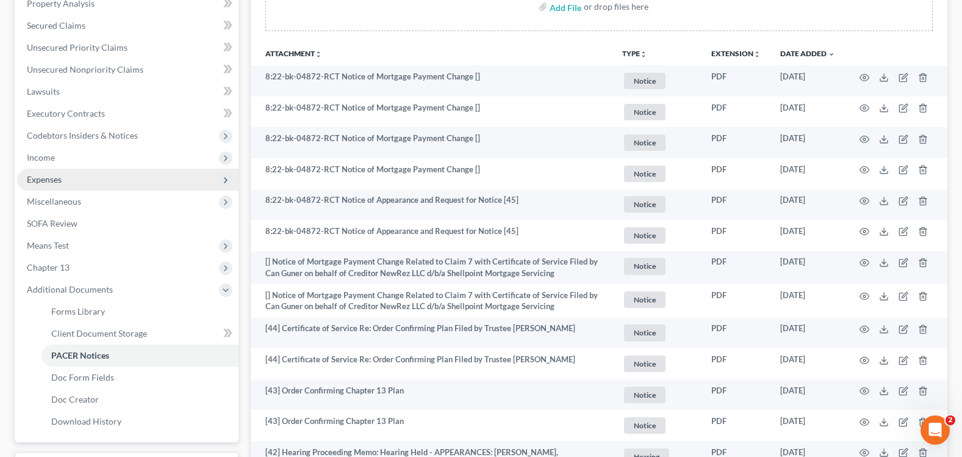
click at [68, 179] on span "Expenses" at bounding box center [128, 179] width 222 height 22
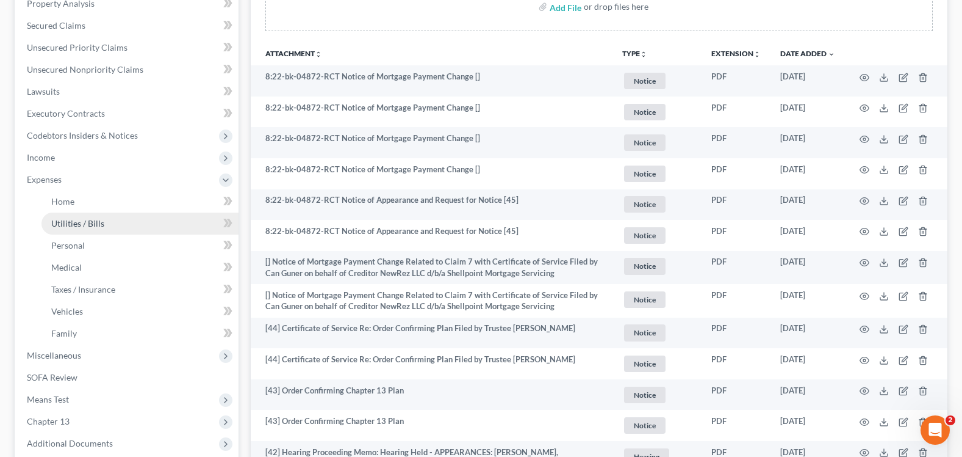
click at [100, 218] on span "Utilities / Bills" at bounding box center [77, 223] width 53 height 10
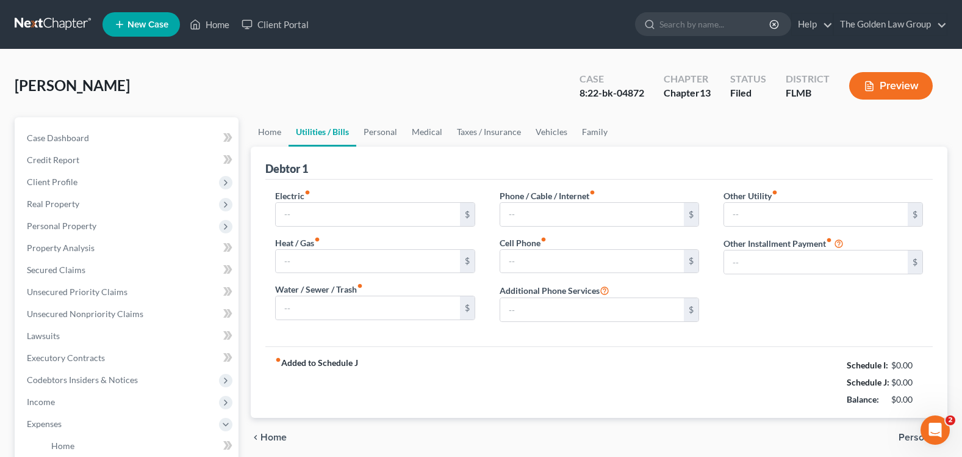
type input "310.24"
type input "0.00"
type input "60.00"
type input "99.00"
type input "120.00"
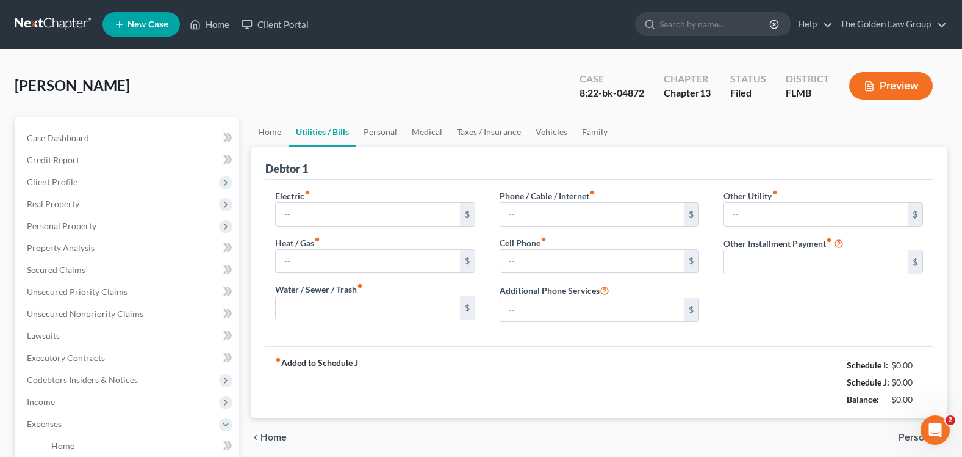
type input "0.00"
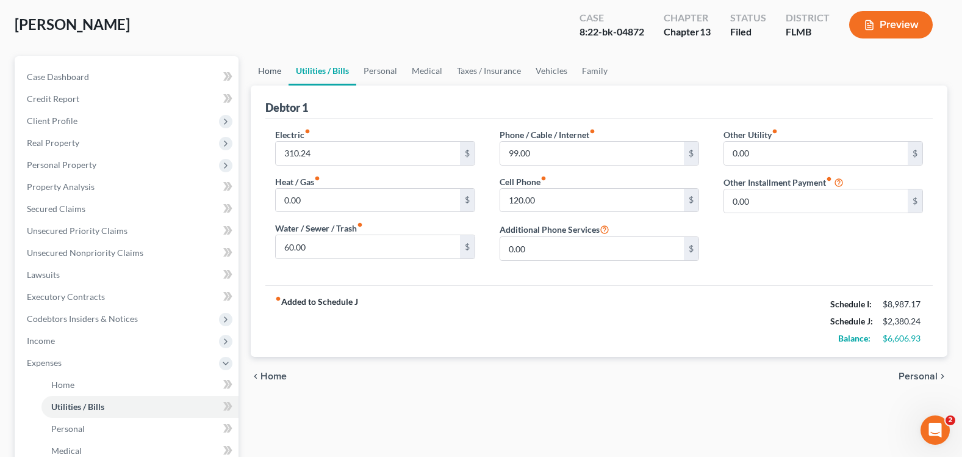
click at [272, 68] on link "Home" at bounding box center [270, 70] width 38 height 29
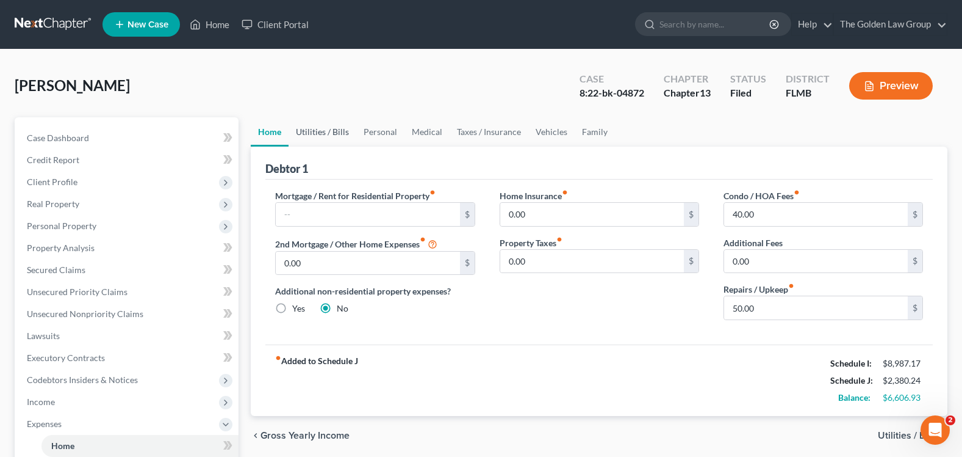
click at [318, 134] on link "Utilities / Bills" at bounding box center [323, 131] width 68 height 29
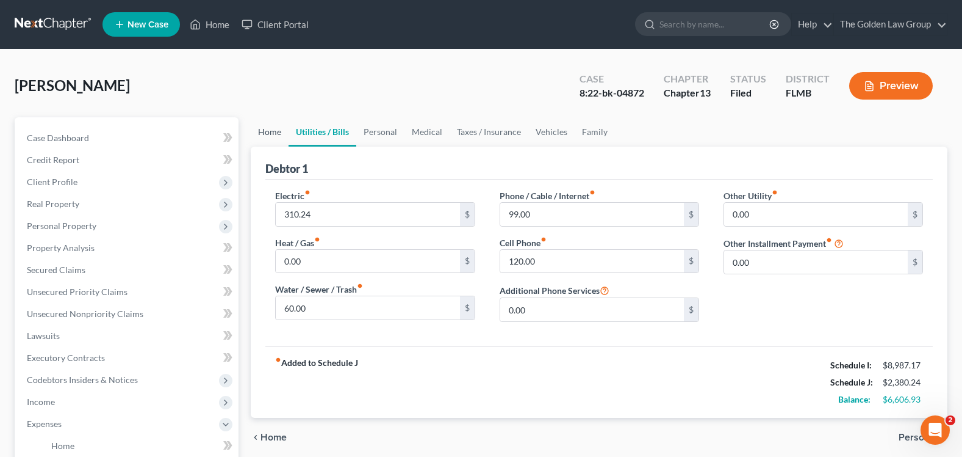
click at [273, 128] on link "Home" at bounding box center [270, 131] width 38 height 29
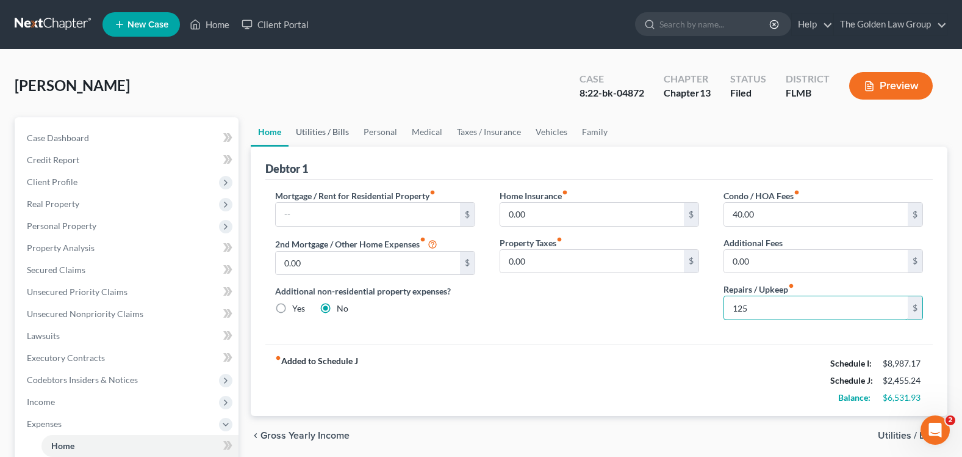
type input "125"
click at [329, 131] on link "Utilities / Bills" at bounding box center [323, 131] width 68 height 29
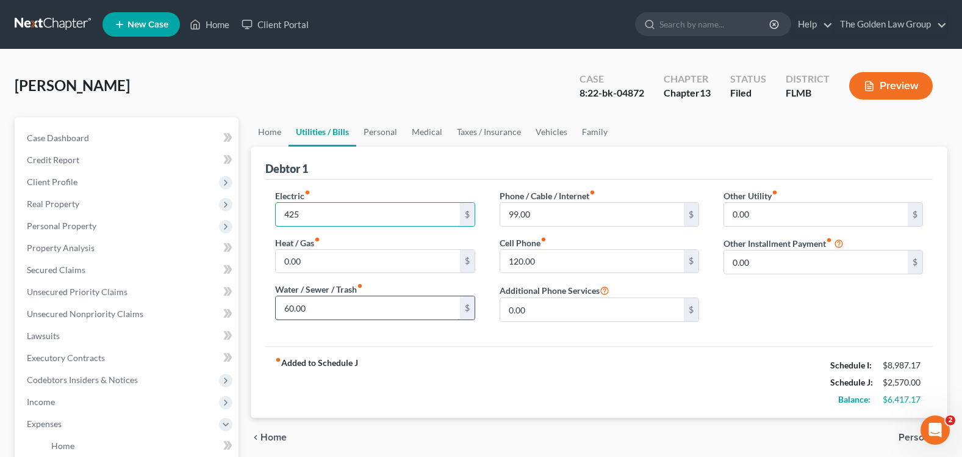
type input "425"
click at [317, 311] on input "60.00" at bounding box center [368, 307] width 184 height 23
type input "72"
click at [376, 130] on link "Personal" at bounding box center [380, 131] width 48 height 29
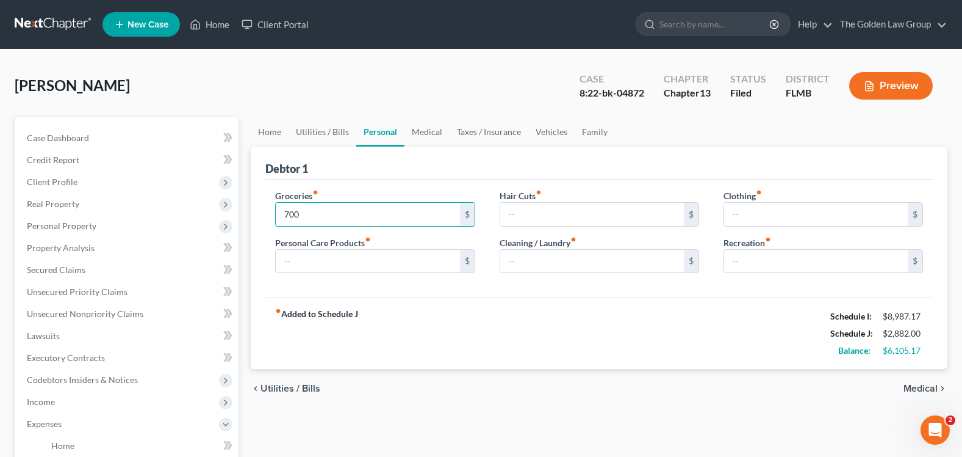
type input "700"
click at [426, 133] on link "Medical" at bounding box center [427, 131] width 45 height 29
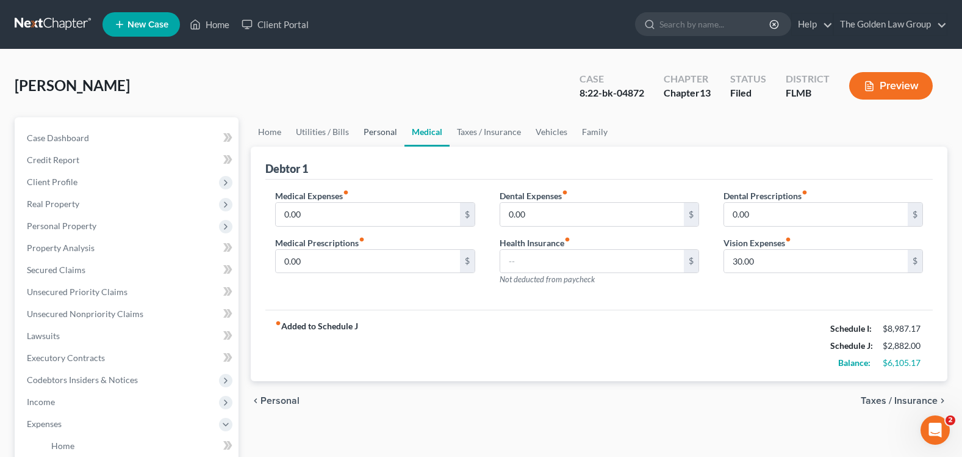
click at [368, 131] on link "Personal" at bounding box center [380, 131] width 48 height 29
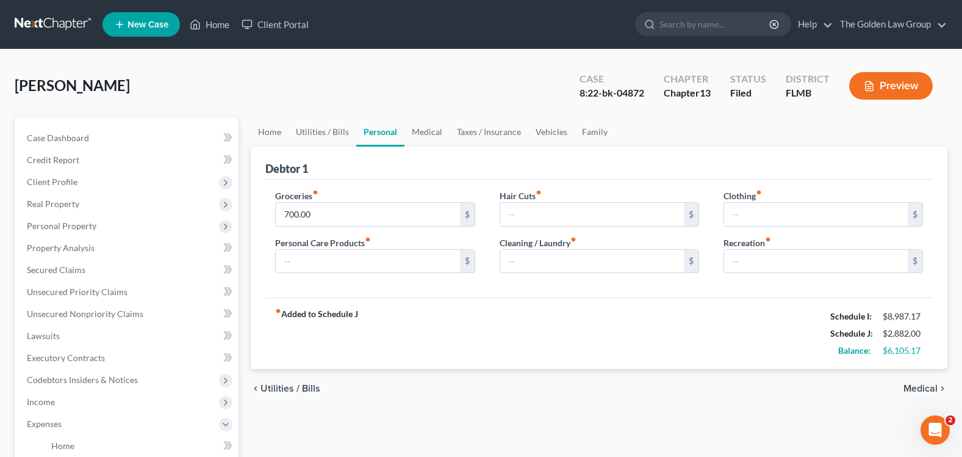
click at [756, 273] on div "Clothing fiber_manual_record $ Recreation fiber_manual_record $" at bounding box center [824, 236] width 224 height 94
click at [751, 262] on input "text" at bounding box center [816, 261] width 184 height 23
type input "100"
click at [651, 344] on div "fiber_manual_record Added to Schedule J Schedule I: $8,987.17 Schedule J: $2,98…" at bounding box center [599, 332] width 668 height 71
click at [429, 135] on link "Medical" at bounding box center [427, 131] width 45 height 29
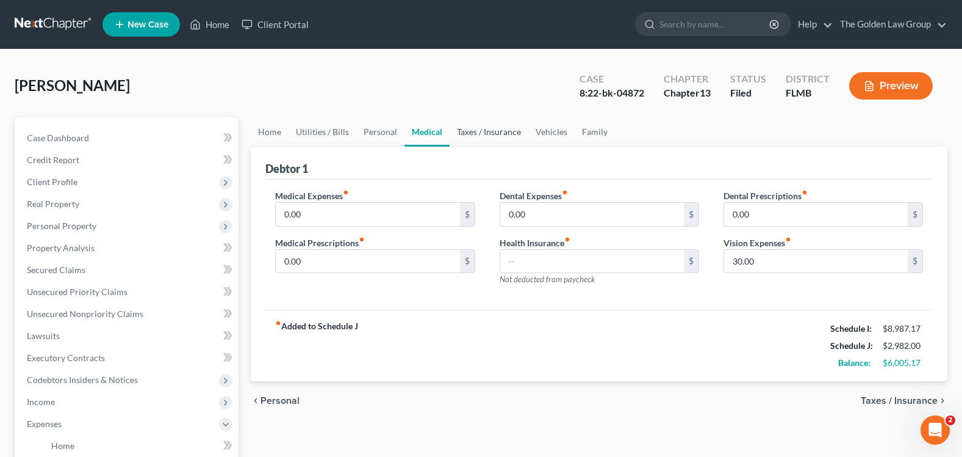
click at [466, 134] on link "Taxes / Insurance" at bounding box center [489, 131] width 79 height 29
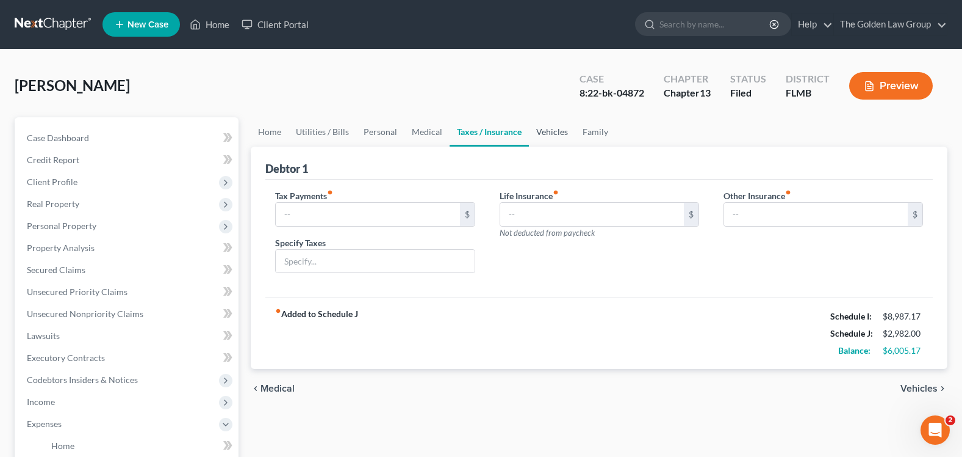
click at [552, 132] on link "Vehicles" at bounding box center [552, 131] width 46 height 29
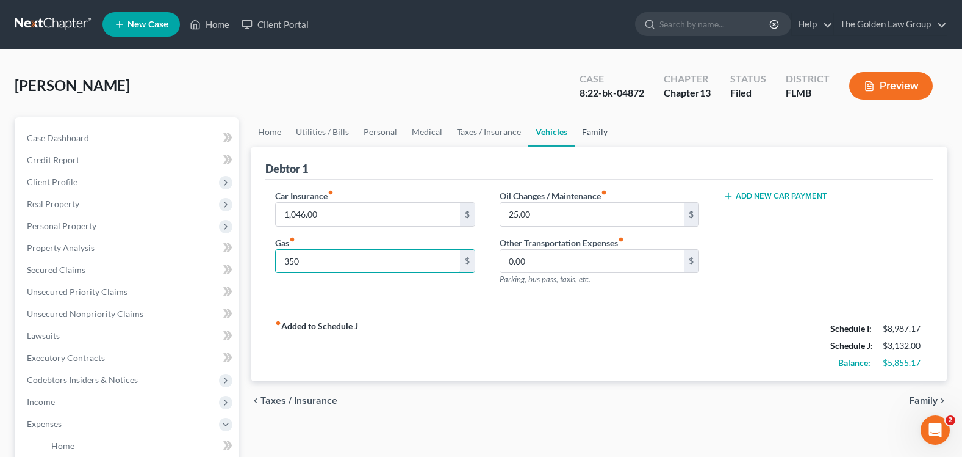
type input "350"
click at [587, 130] on link "Family" at bounding box center [595, 131] width 40 height 29
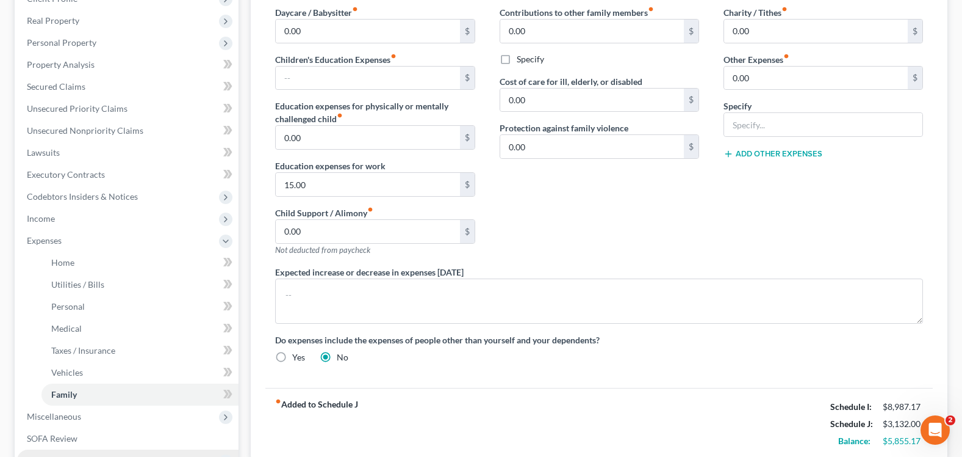
scroll to position [368, 0]
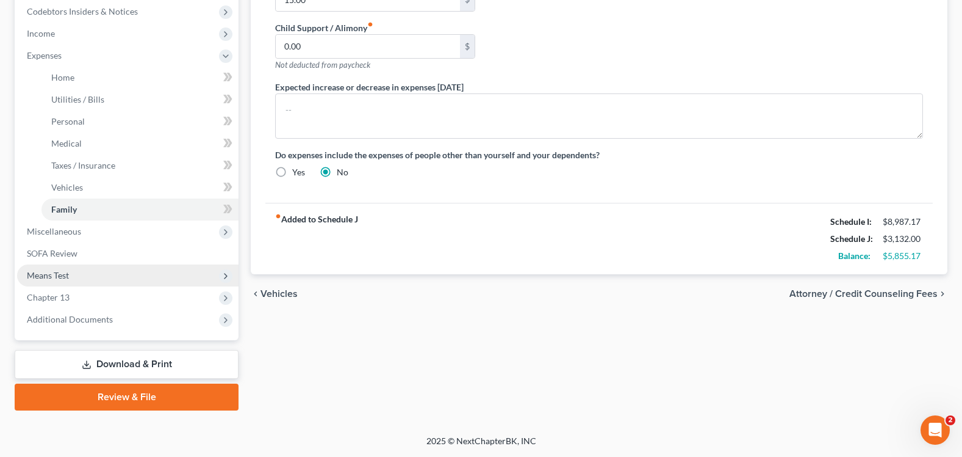
click at [85, 277] on span "Means Test" at bounding box center [128, 275] width 222 height 22
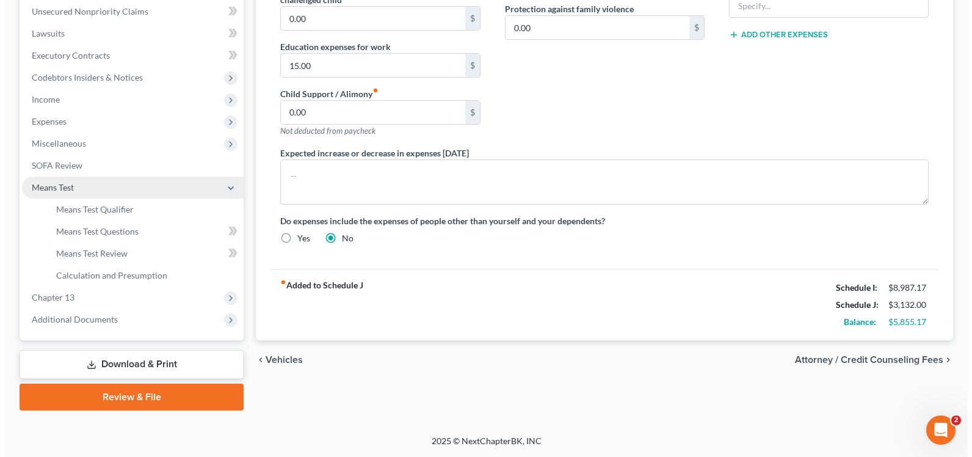
scroll to position [302, 0]
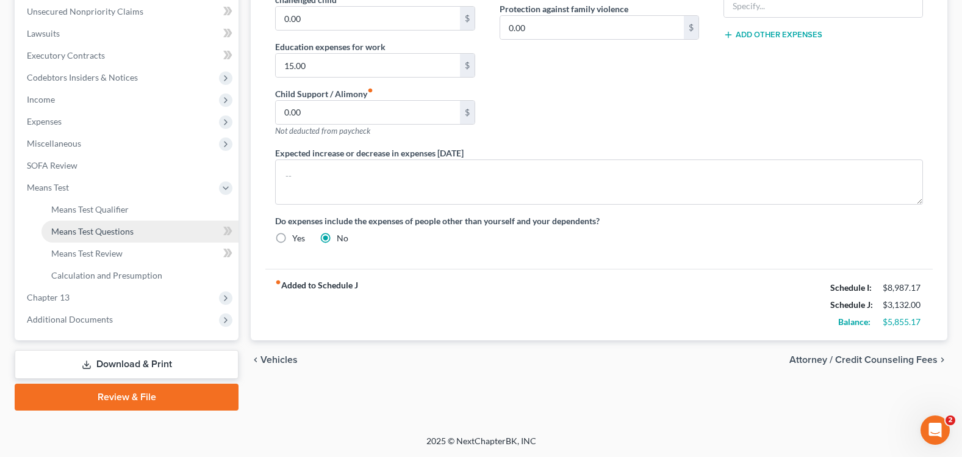
click at [109, 222] on link "Means Test Questions" at bounding box center [140, 231] width 197 height 22
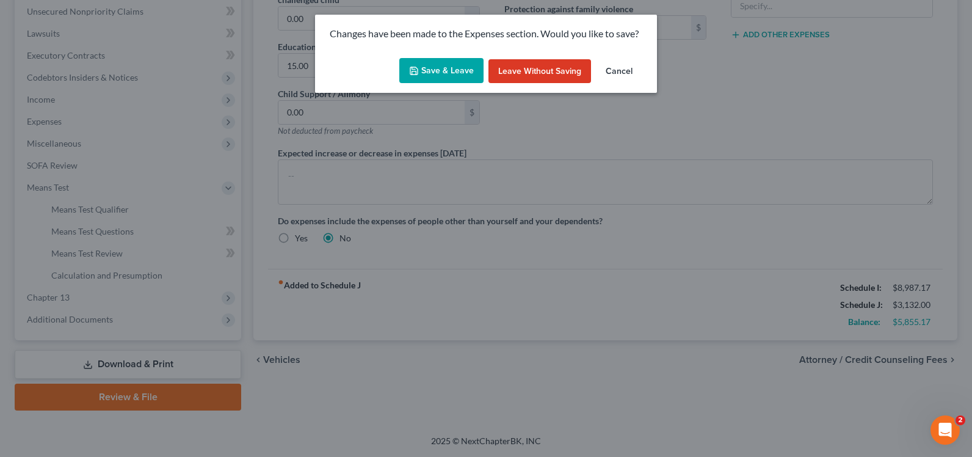
click at [447, 61] on button "Save & Leave" at bounding box center [441, 71] width 84 height 26
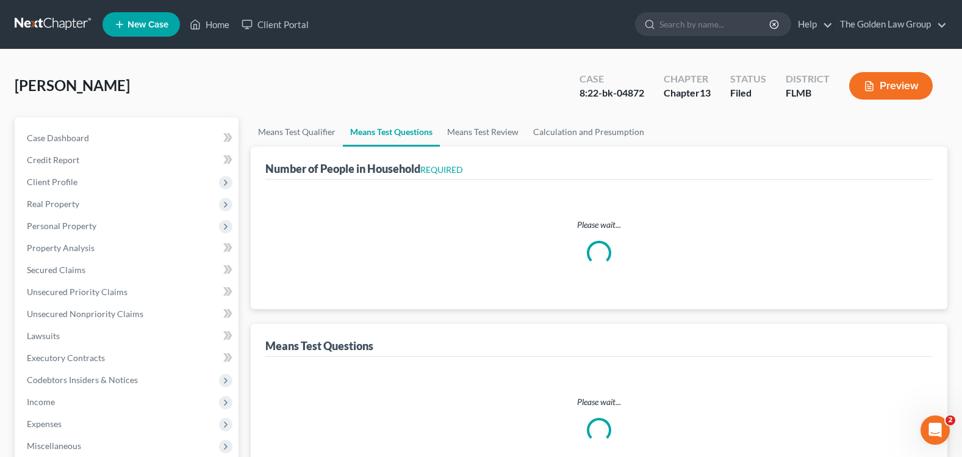
select select "0"
select select "60"
select select "0"
select select "60"
select select "1"
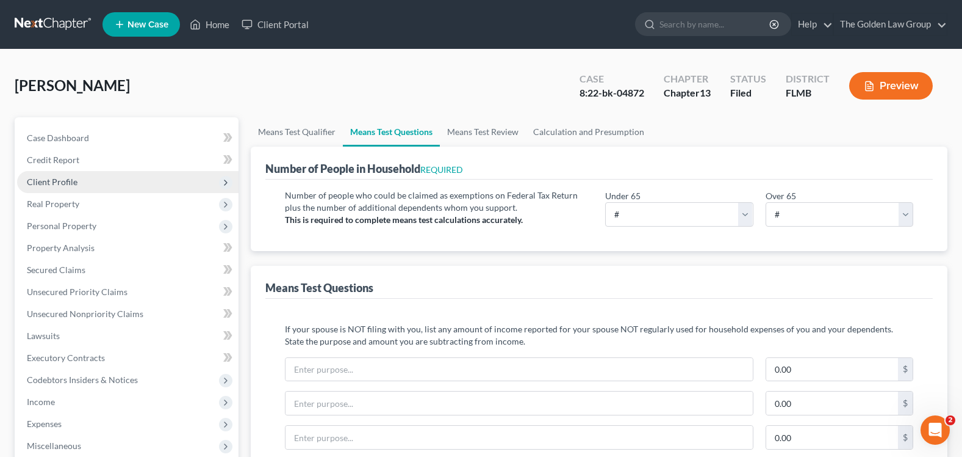
click at [85, 184] on span "Client Profile" at bounding box center [128, 182] width 222 height 22
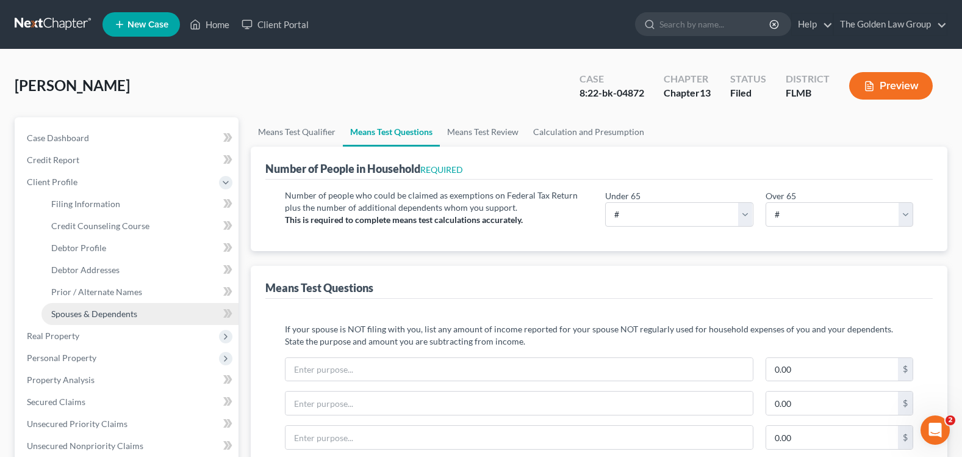
click at [107, 315] on span "Spouses & Dependents" at bounding box center [94, 313] width 86 height 10
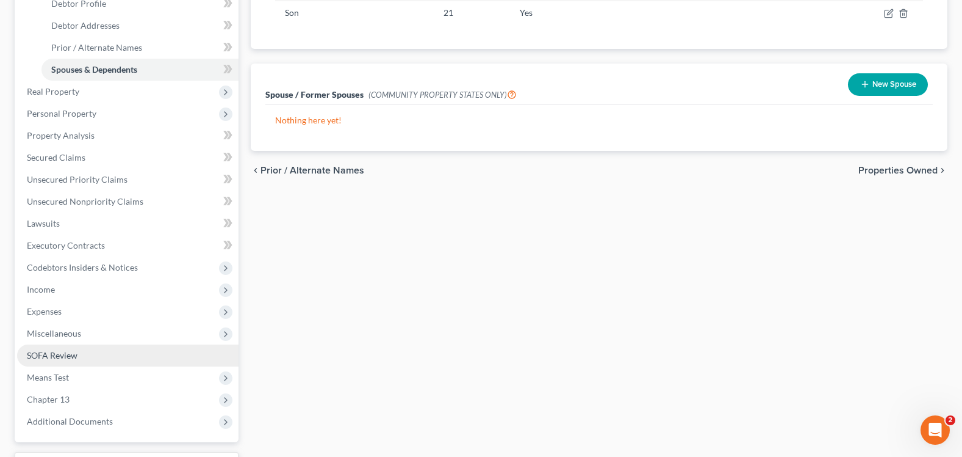
scroll to position [305, 0]
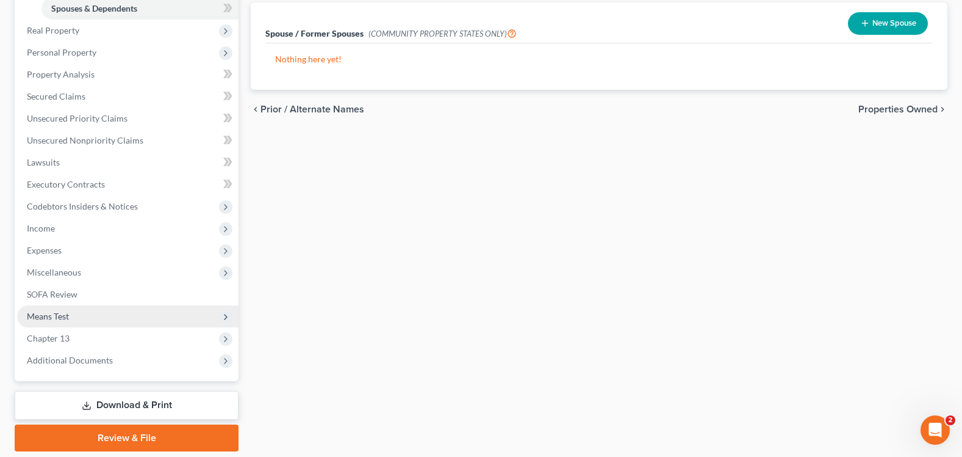
click at [67, 321] on span "Means Test" at bounding box center [128, 316] width 222 height 22
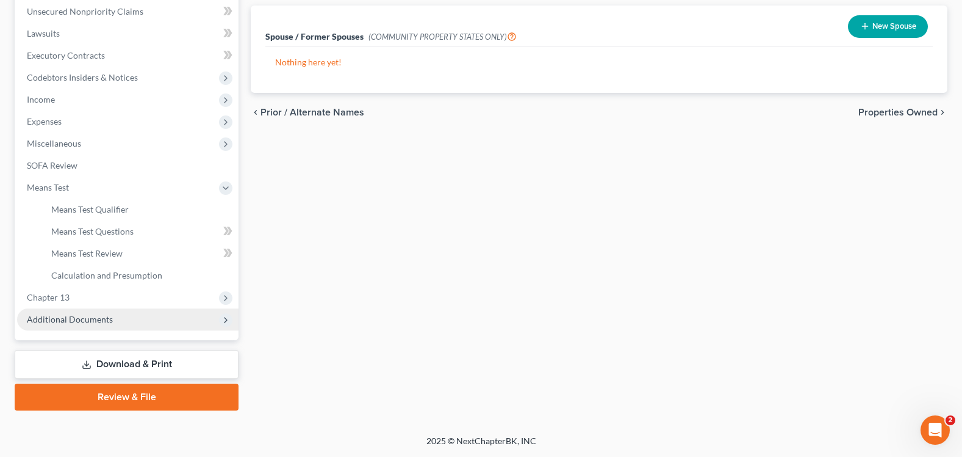
scroll to position [302, 0]
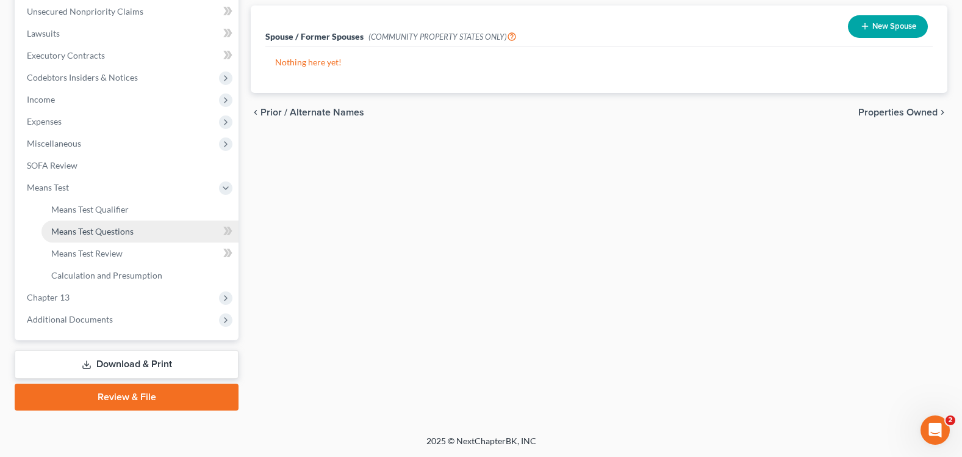
click at [143, 235] on link "Means Test Questions" at bounding box center [140, 231] width 197 height 22
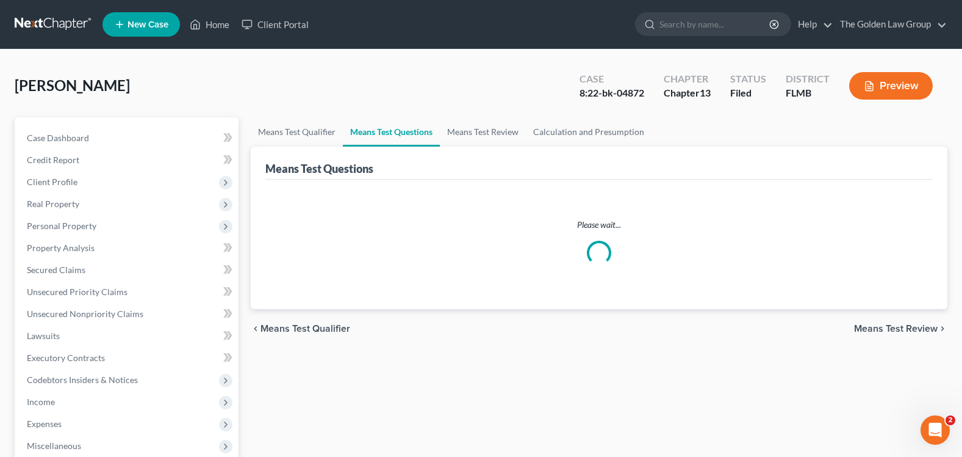
select select "0"
select select "60"
select select "0"
select select "60"
select select "1"
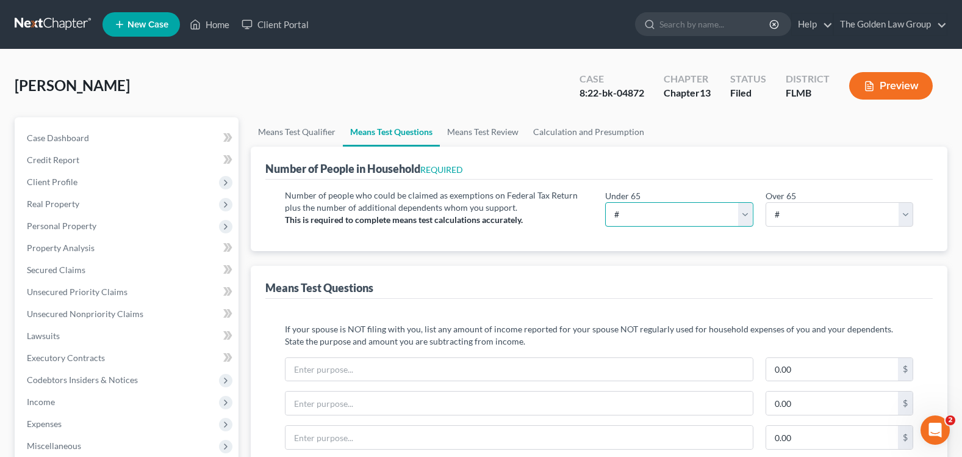
click at [745, 218] on select "# 0 1 2 3 4 5 6 7 8 9 10" at bounding box center [679, 214] width 148 height 24
select select "1"
click at [605, 202] on select "# 0 1 2 3 4 5 6 7 8 9 10" at bounding box center [679, 214] width 148 height 24
click at [600, 281] on div "Means Test Questions" at bounding box center [599, 281] width 668 height 33
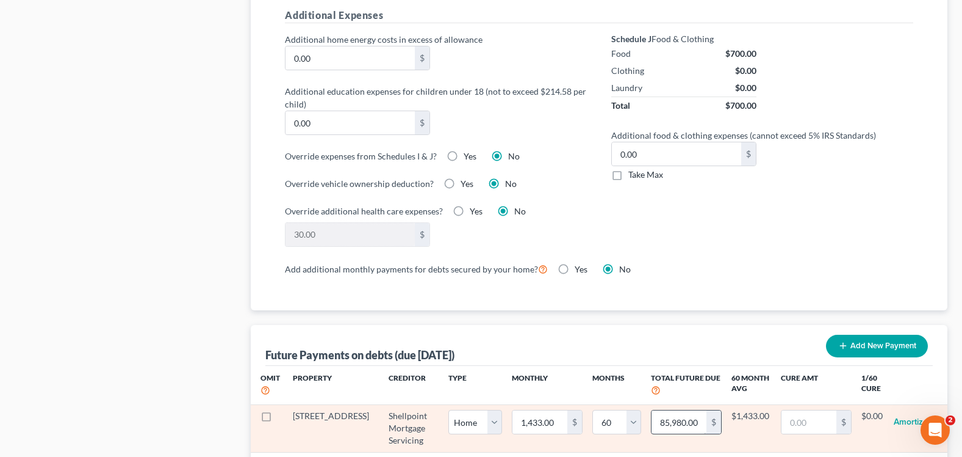
scroll to position [1038, 0]
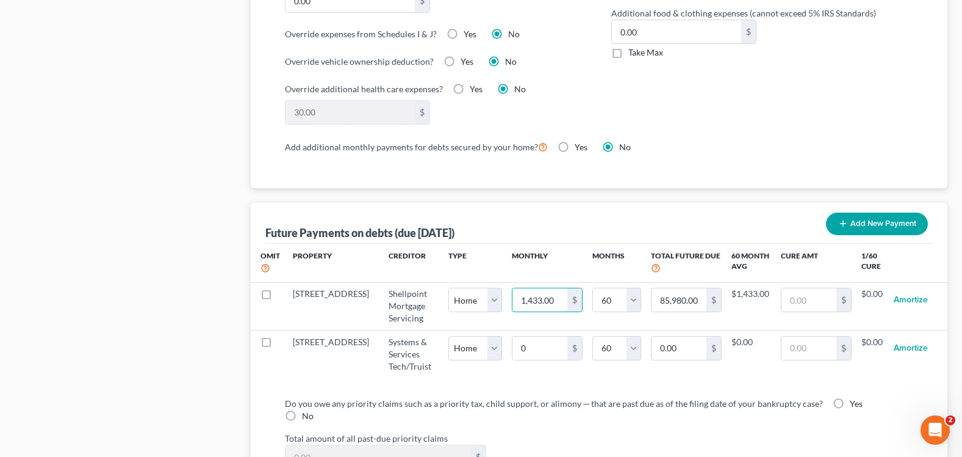
type input "1"
type input "60.00"
type input "17"
type input "1,020.00"
type input "175"
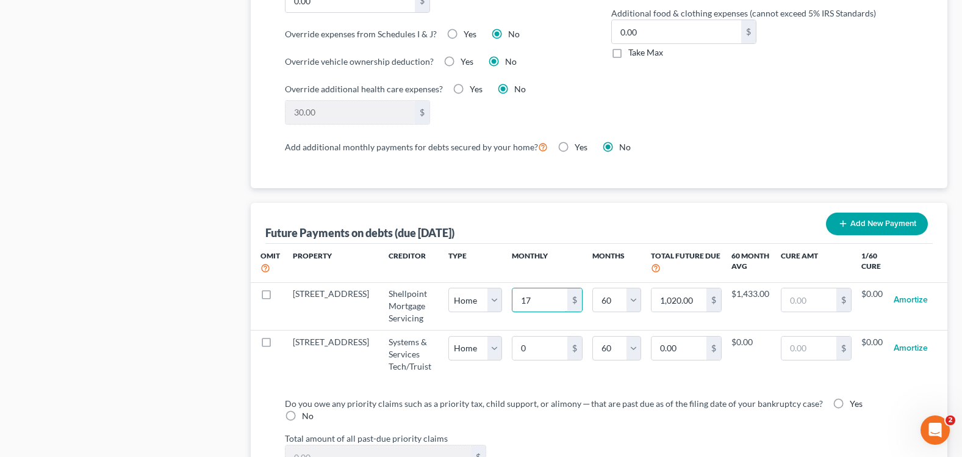
type input "10,500.00"
type input "1753"
type input "105,180.00"
type input "1,753.0"
select select "0"
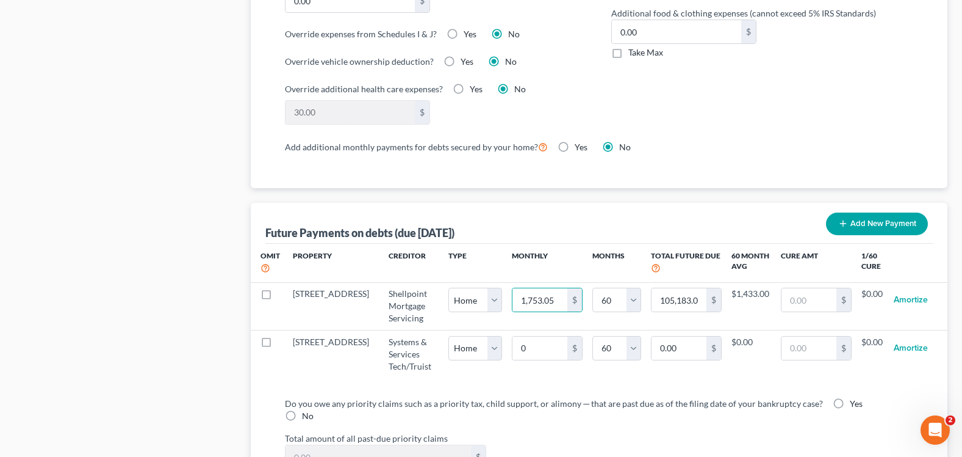
select select "60"
select select "0"
select select "60"
select select "0"
select select "60"
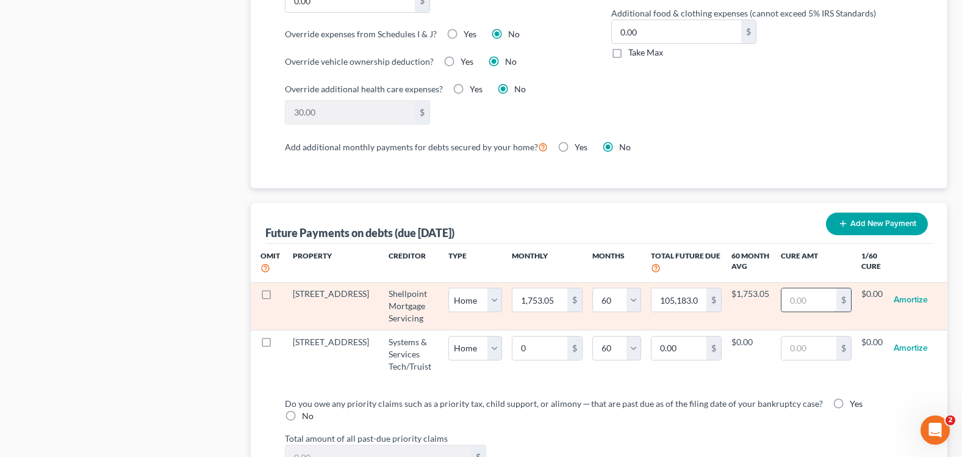
click at [814, 304] on input "text" at bounding box center [809, 299] width 55 height 23
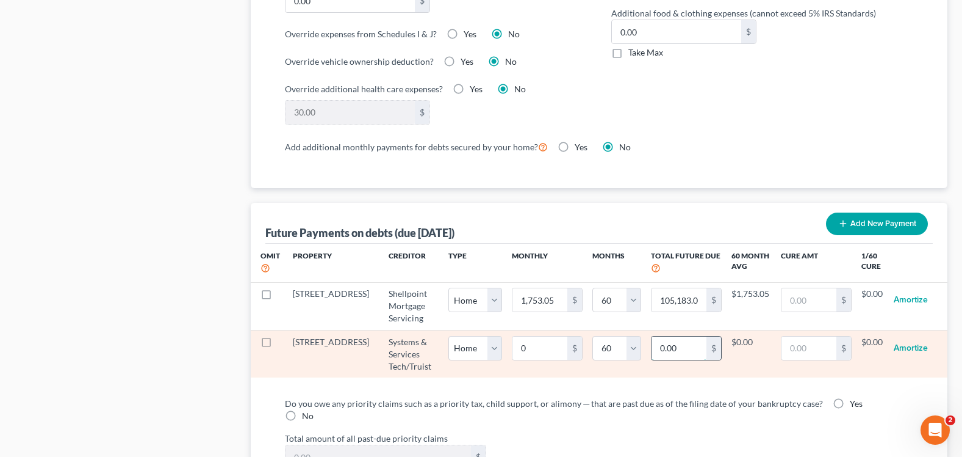
paste input "21,122"
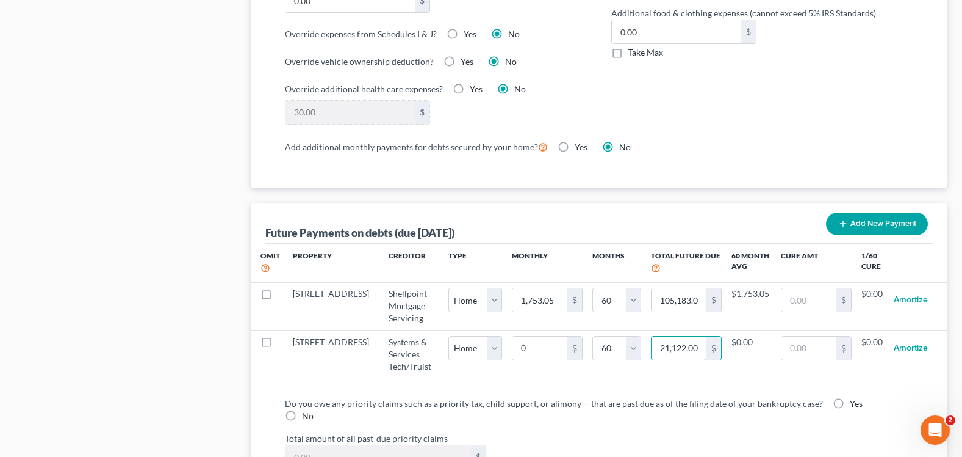
type input "21,122.00"
select select "0"
select select "60"
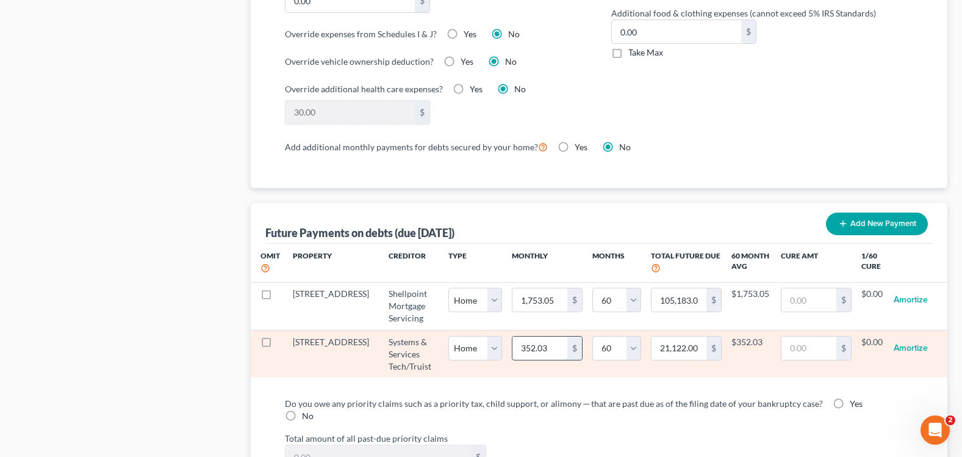
click at [541, 352] on input "352.03" at bounding box center [540, 347] width 55 height 23
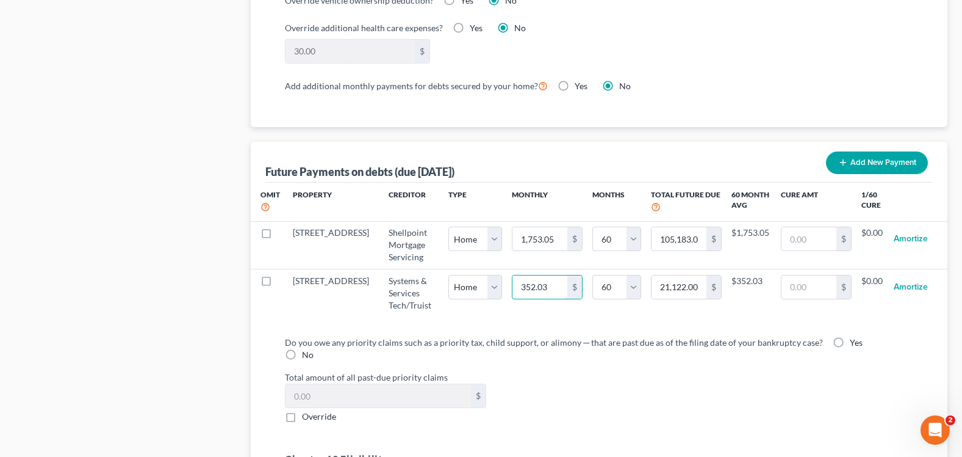
scroll to position [1221, 0]
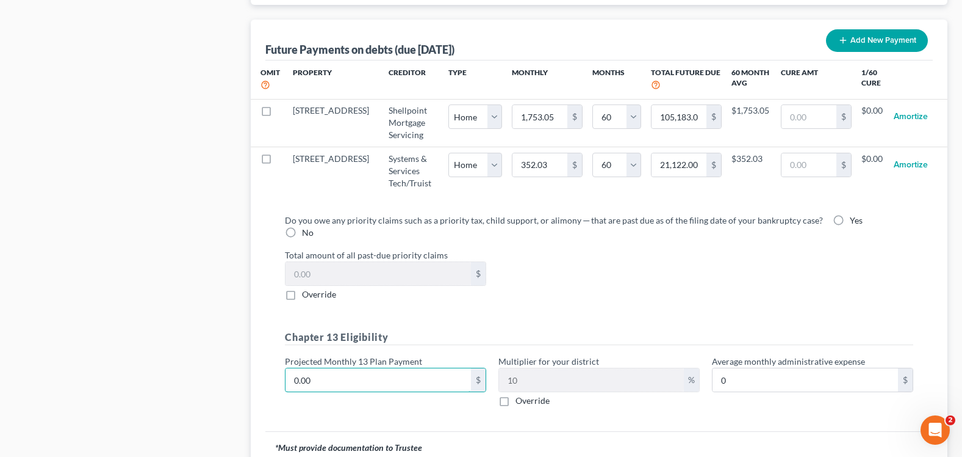
type input "2"
type input "0.20"
type input "24"
type input "2.40"
type input "247"
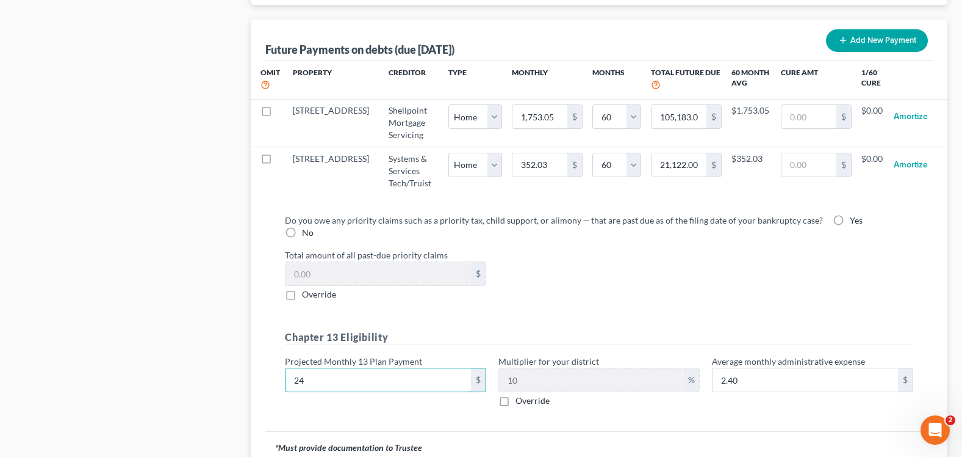
type input "24.70"
type input "2470"
type input "247.00"
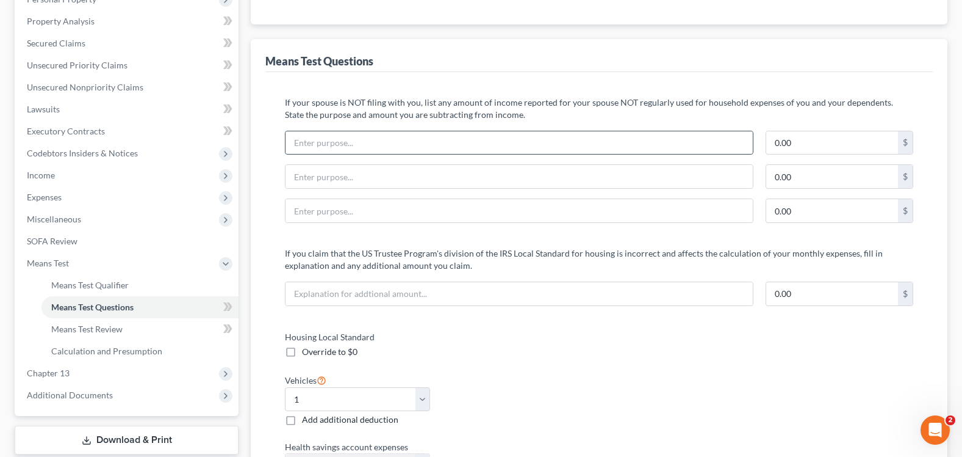
scroll to position [0, 0]
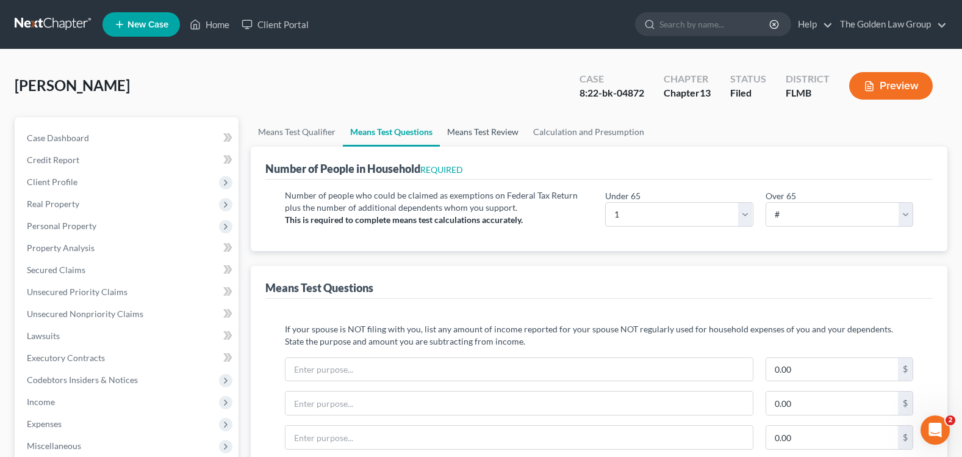
type input "2,470"
click at [508, 126] on link "Means Test Review" at bounding box center [483, 131] width 86 height 29
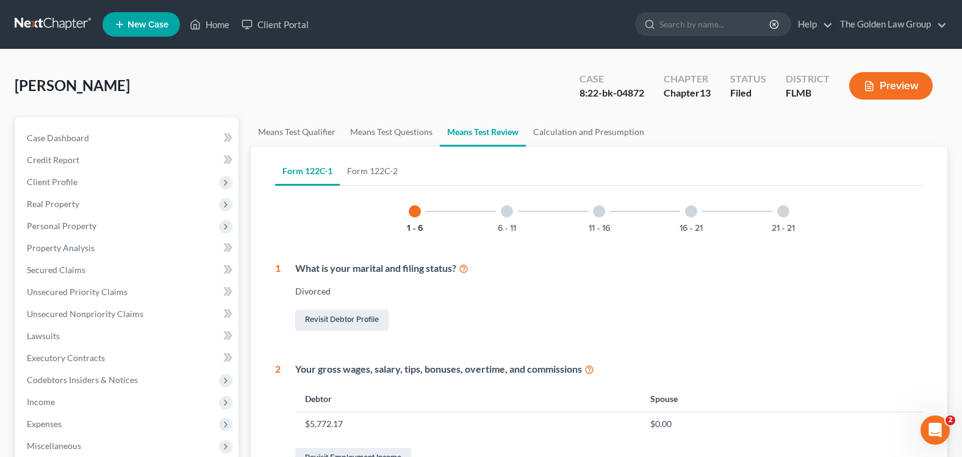
click at [597, 215] on div at bounding box center [599, 211] width 12 height 12
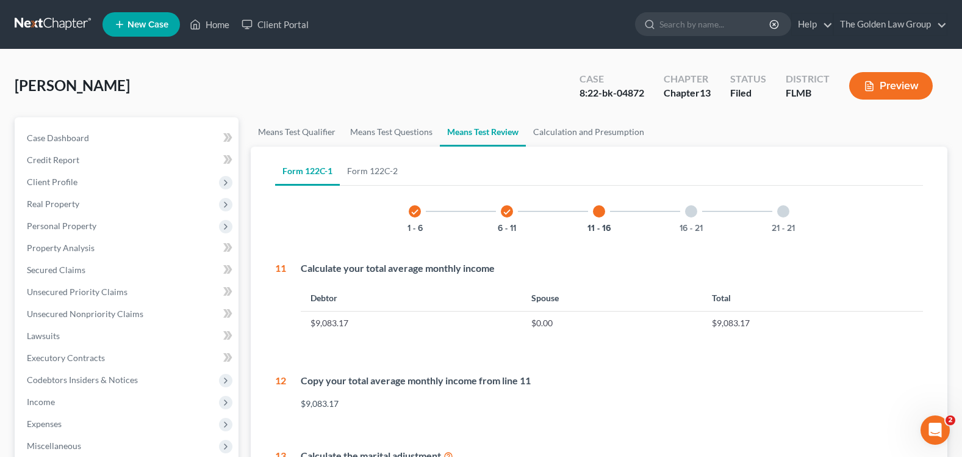
click at [791, 212] on div "21 - 21" at bounding box center [784, 211] width 42 height 42
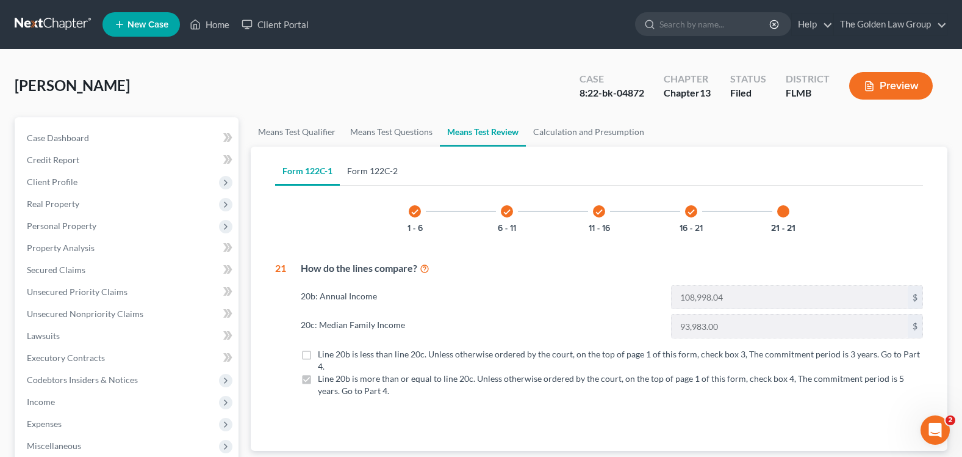
click at [366, 176] on link "Form 122C-2" at bounding box center [372, 170] width 65 height 29
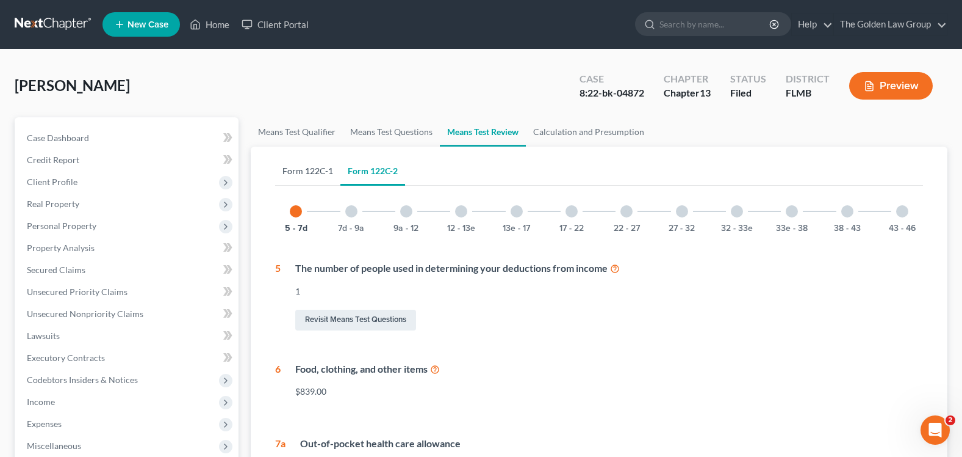
click at [308, 167] on link "Form 122C-1" at bounding box center [307, 170] width 65 height 29
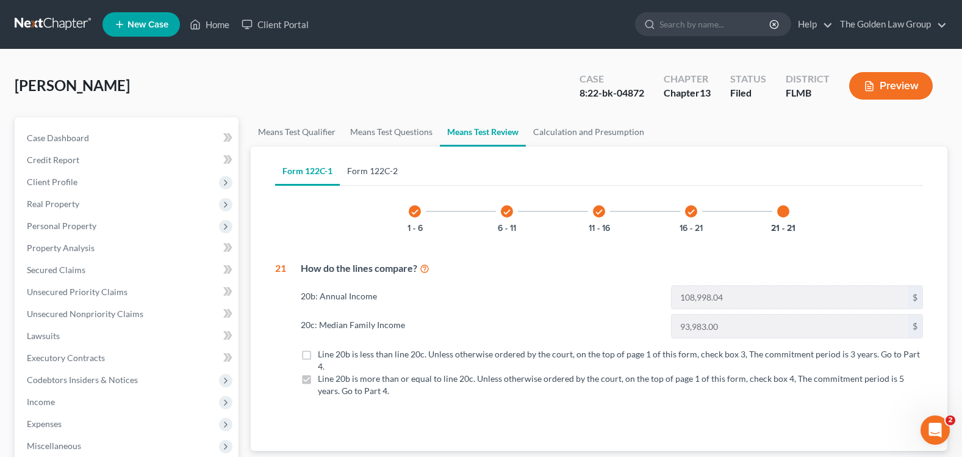
click at [372, 172] on link "Form 122C-2" at bounding box center [372, 170] width 65 height 29
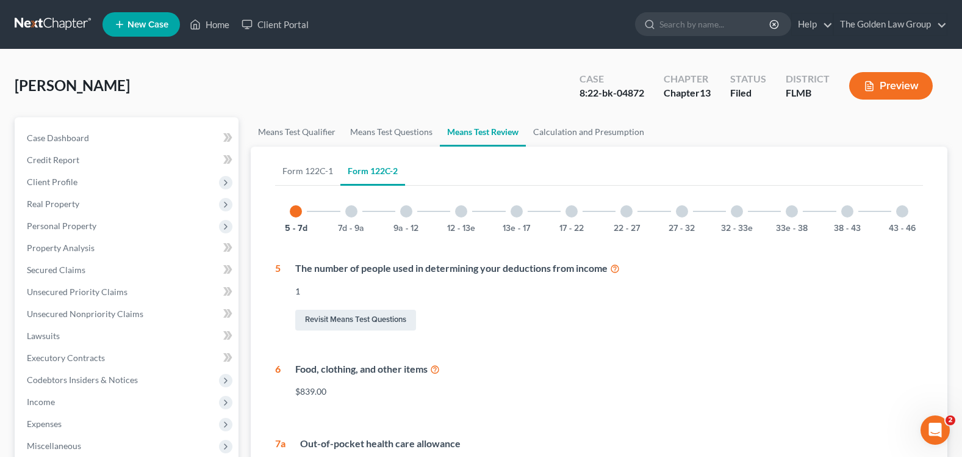
click at [411, 211] on div at bounding box center [406, 211] width 12 height 12
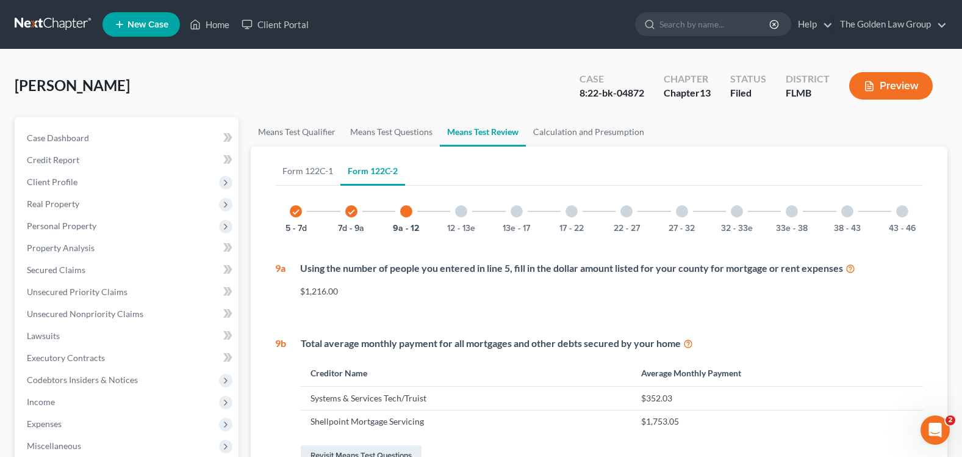
click at [572, 218] on div "17 - 22" at bounding box center [572, 211] width 42 height 42
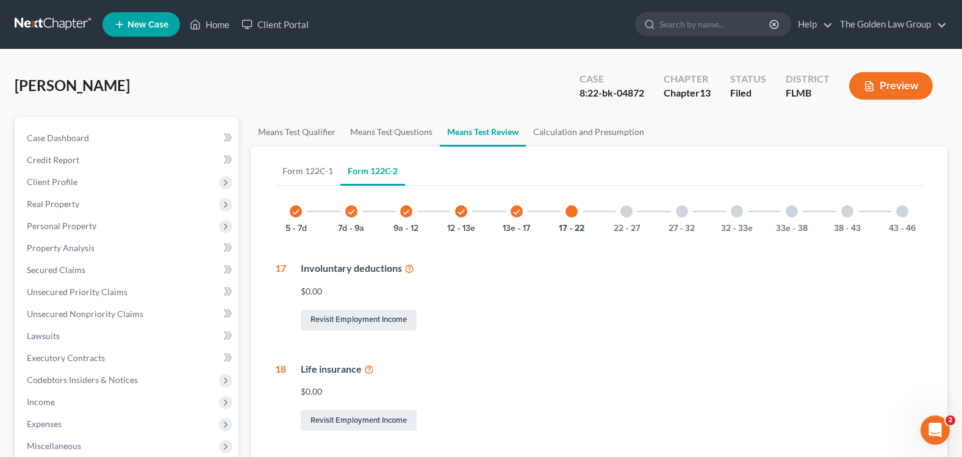
click at [738, 210] on div at bounding box center [737, 211] width 12 height 12
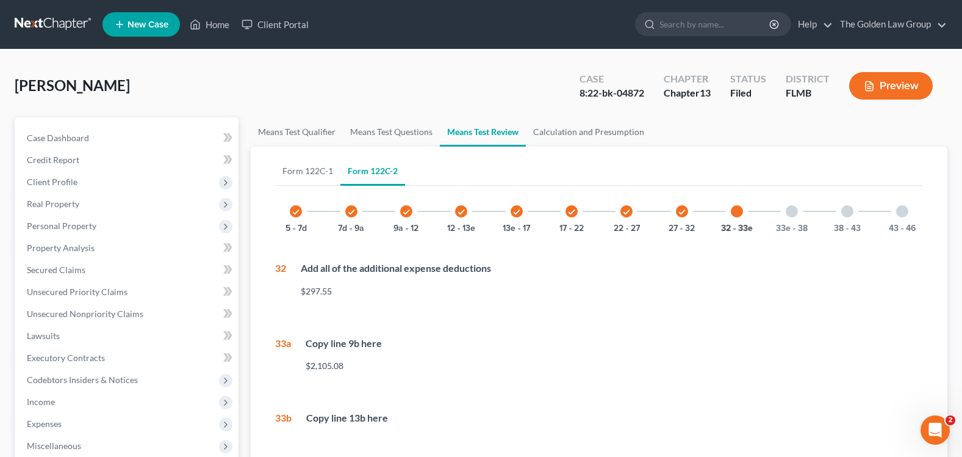
click at [900, 212] on div at bounding box center [903, 211] width 12 height 12
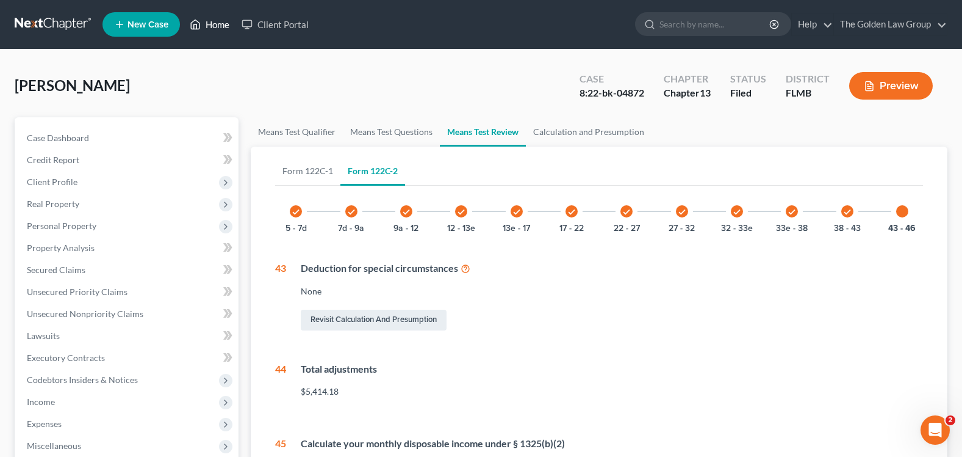
click at [215, 25] on link "Home" at bounding box center [210, 24] width 52 height 22
